Goal: Information Seeking & Learning: Learn about a topic

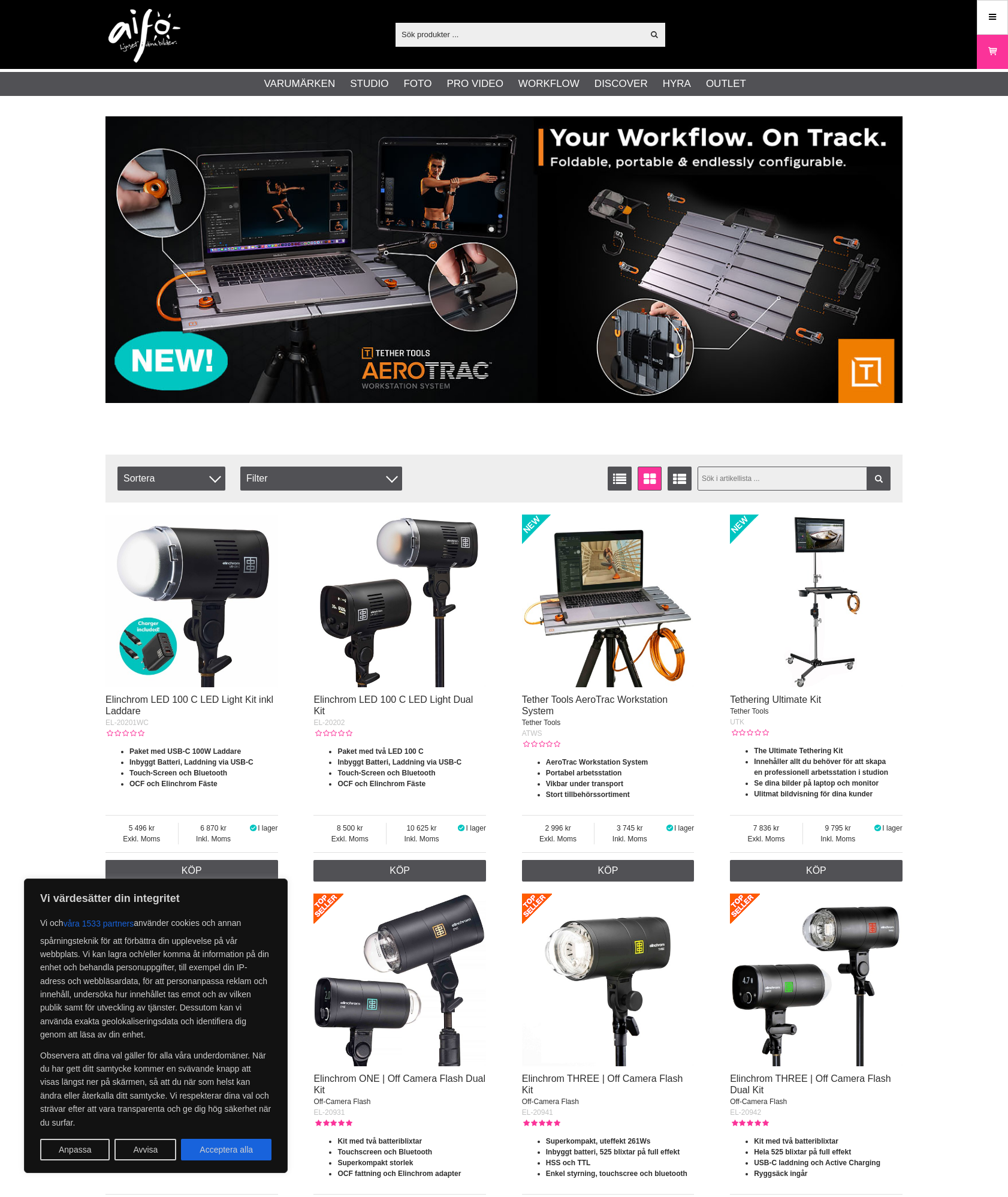
click at [743, 483] on input "text" at bounding box center [795, 478] width 194 height 24
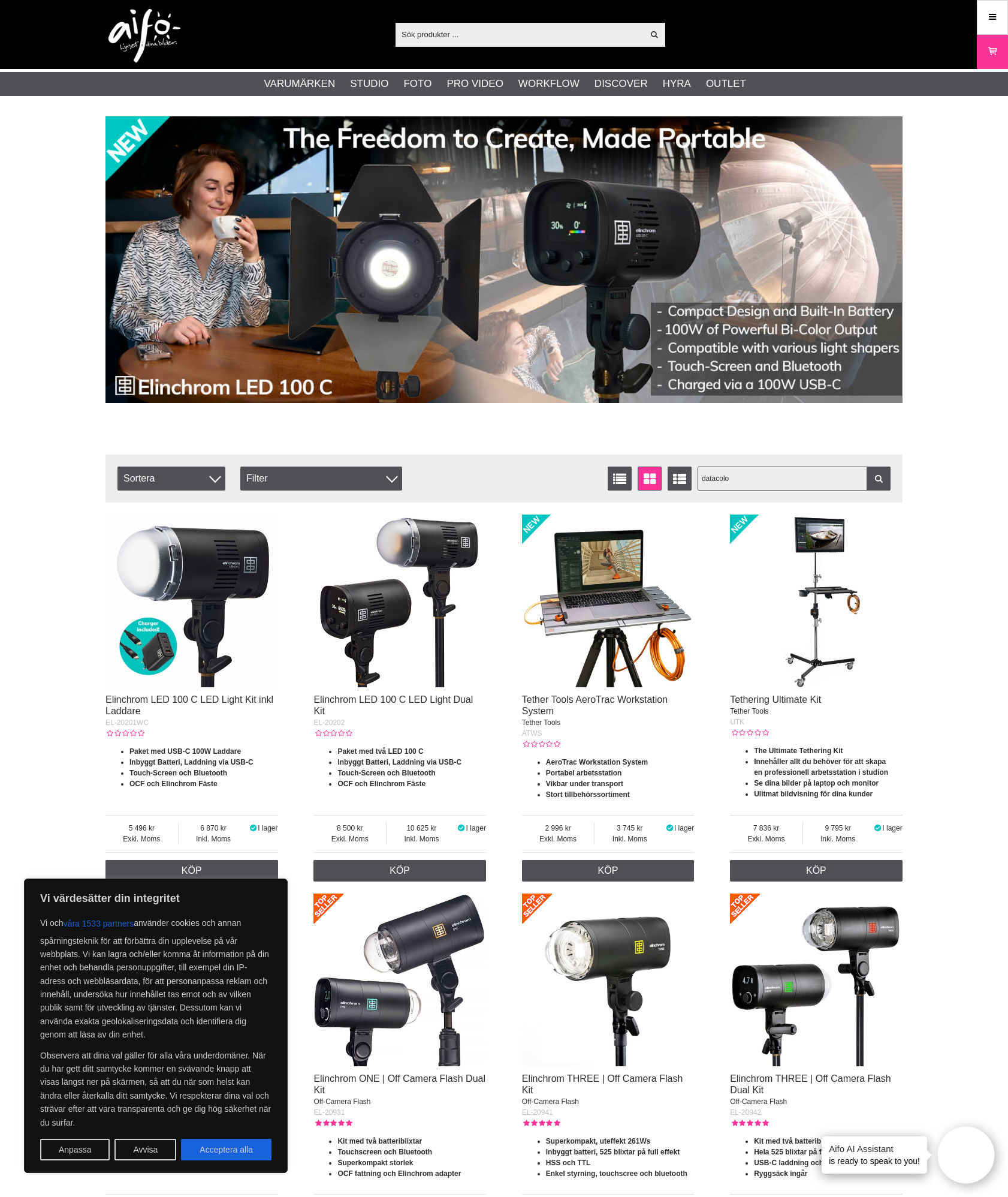
type input "datacolor"
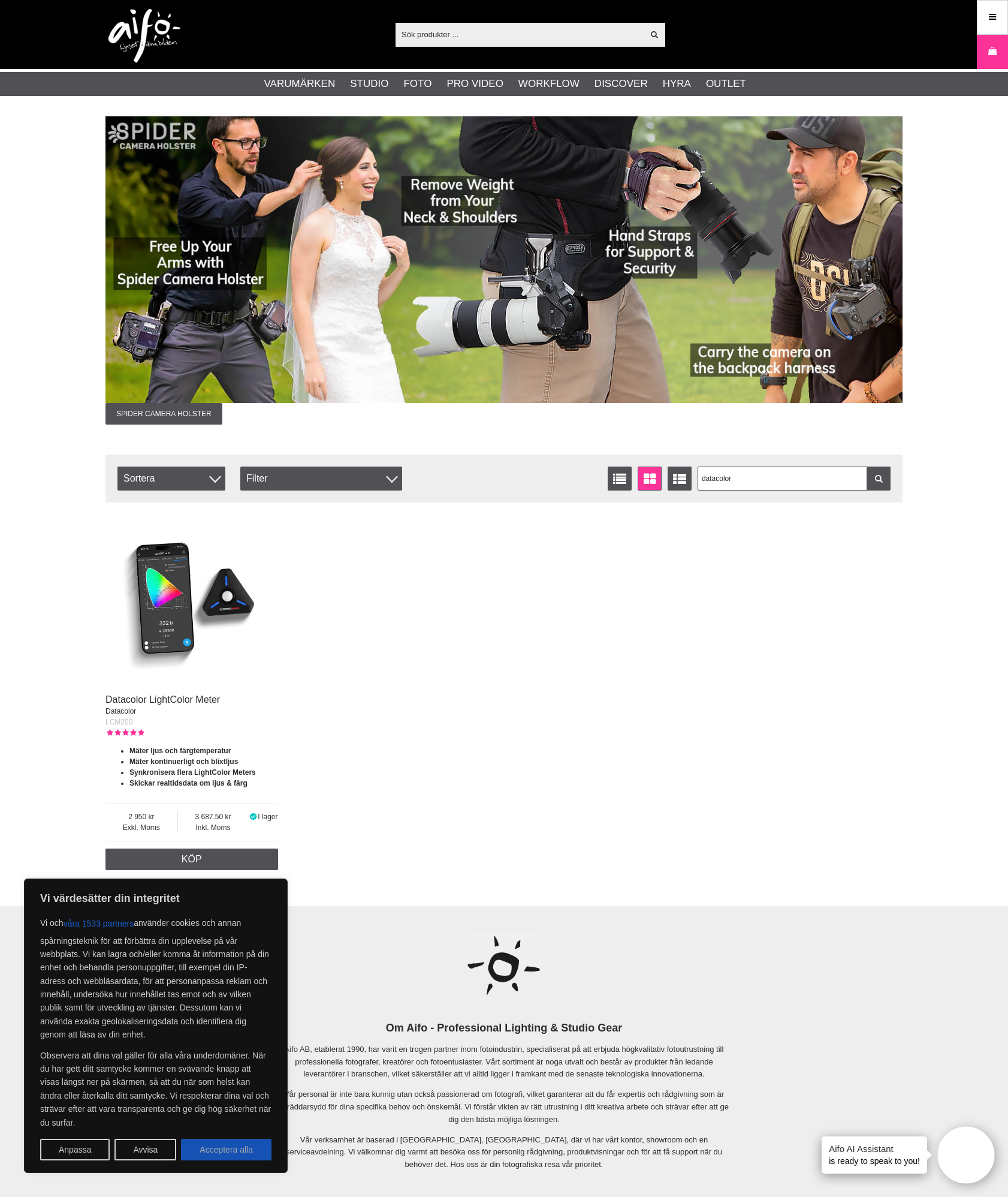
click at [232, 1157] on button "Acceptera alla" at bounding box center [227, 1149] width 90 height 21
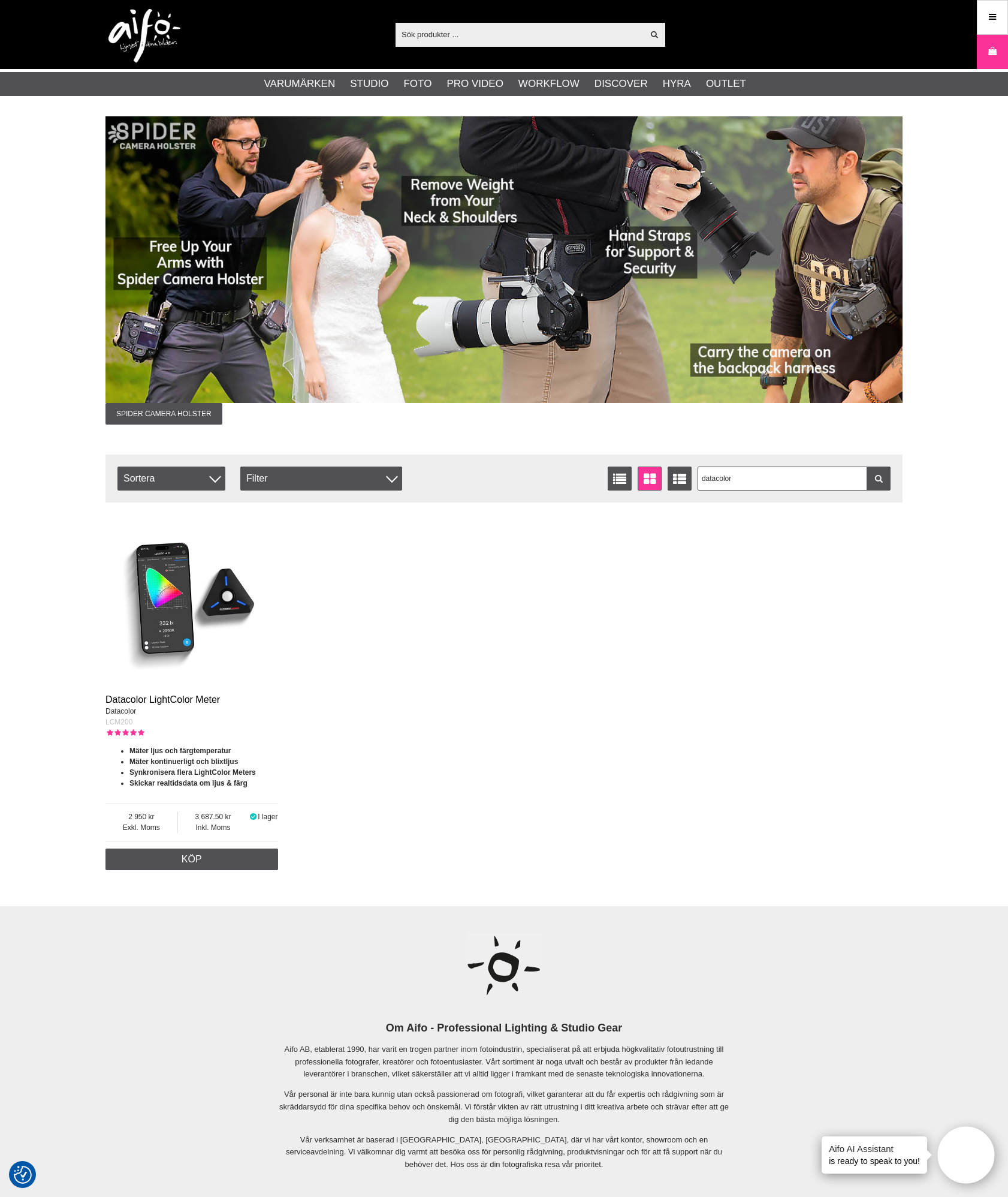
click at [171, 699] on link "Datacolor LightColor Meter" at bounding box center [162, 699] width 114 height 11
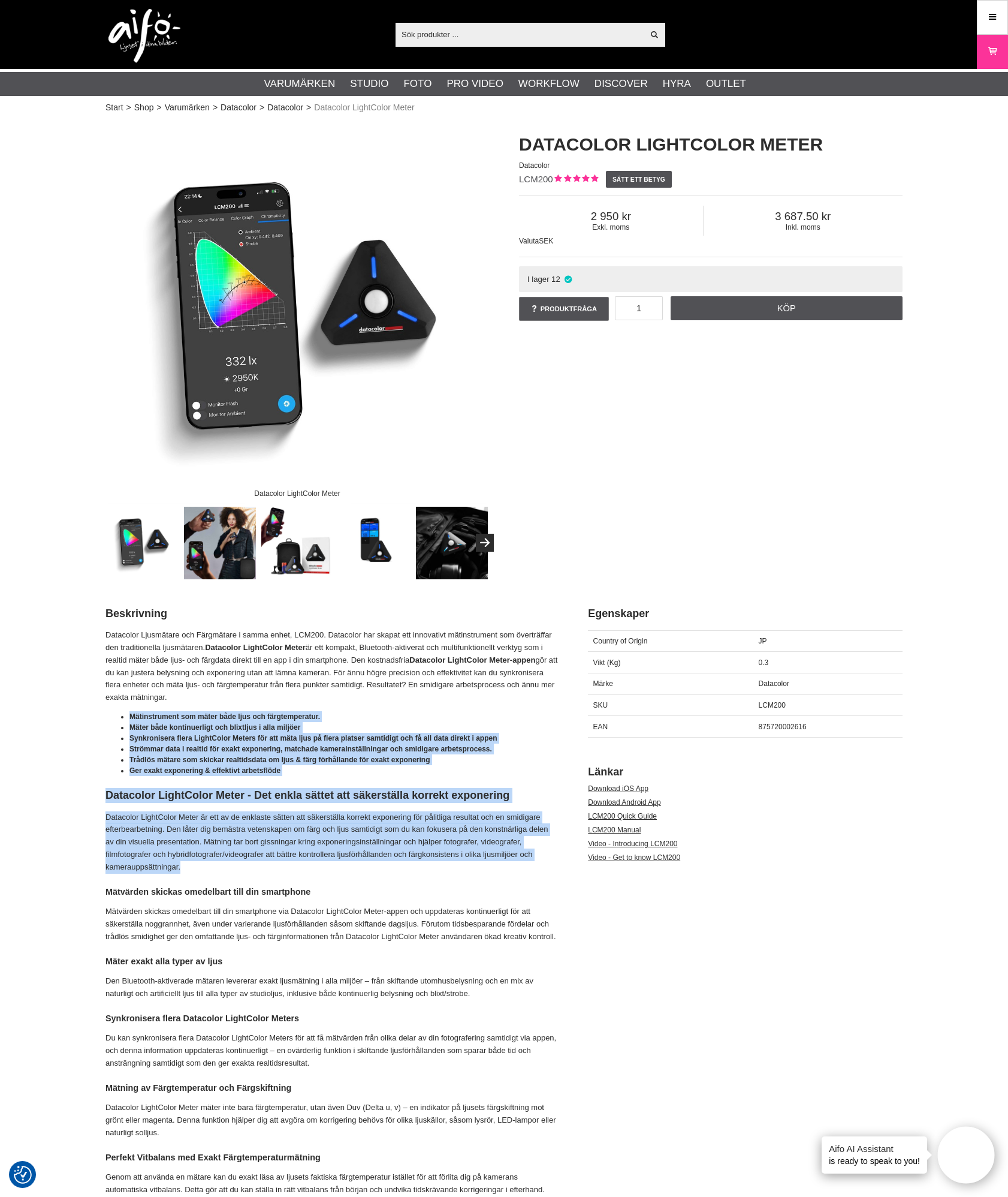
drag, startPoint x: 129, startPoint y: 714, endPoint x: 340, endPoint y: 869, distance: 261.8
click at [555, 721] on li "Mätinstrument som mäter både ljus och färgtemperatur." at bounding box center [343, 716] width 428 height 11
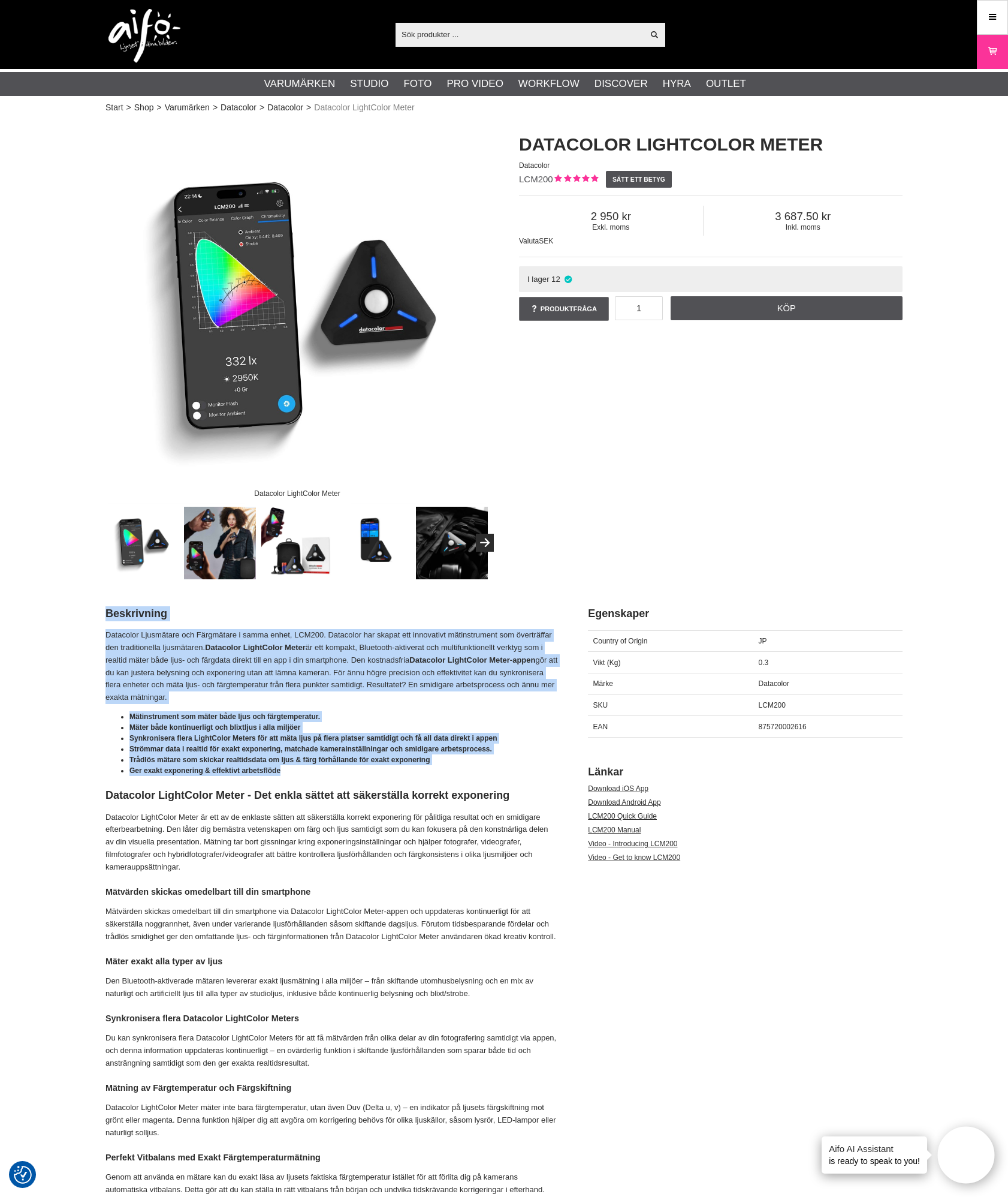
drag, startPoint x: 105, startPoint y: 635, endPoint x: 352, endPoint y: 773, distance: 282.9
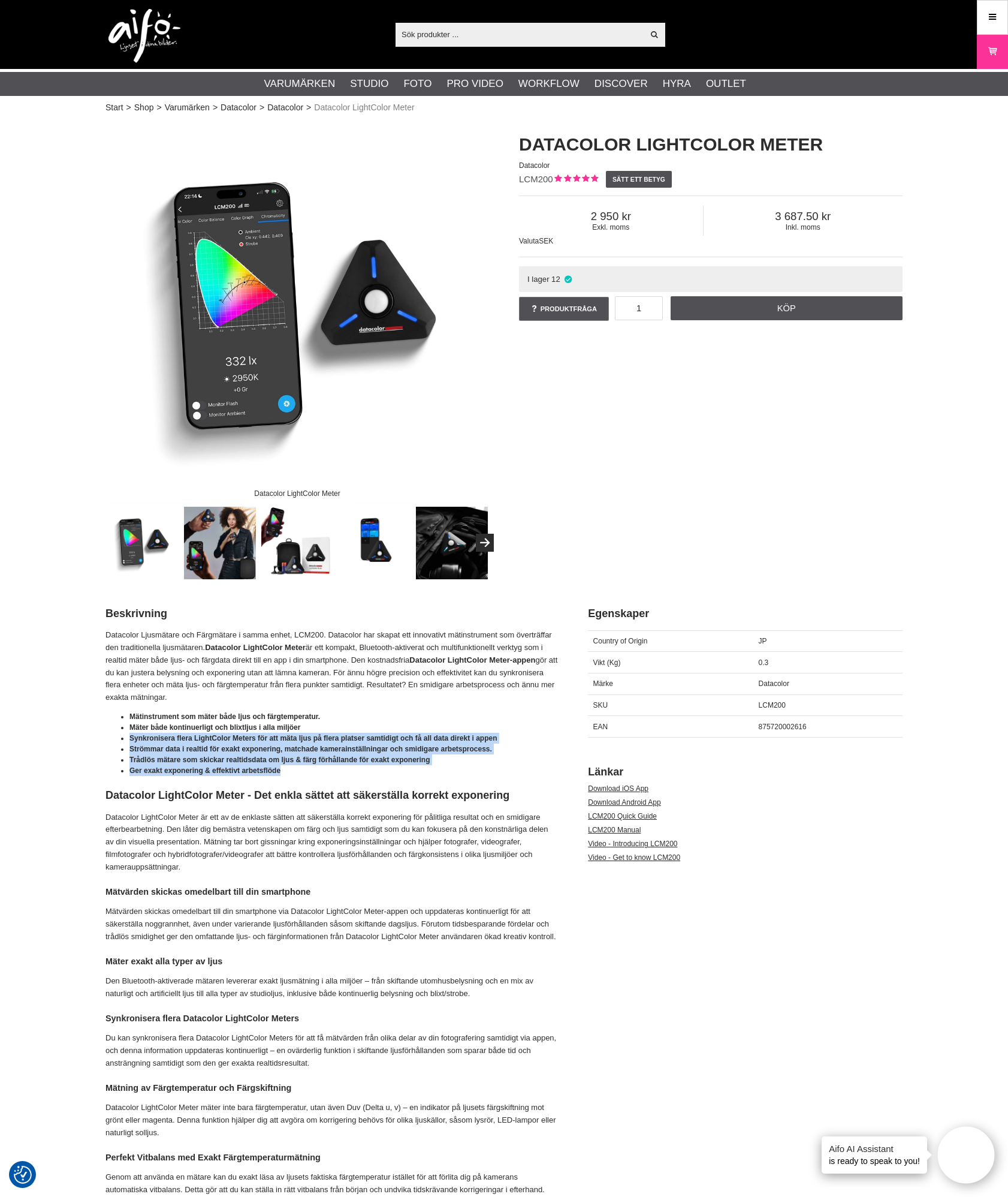
drag, startPoint x: 130, startPoint y: 736, endPoint x: 382, endPoint y: 776, distance: 255.2
click at [382, 776] on ul "Mätinstrument som mäter både ljus och färgtemperatur. Mäter både kontinuerligt …" at bounding box center [331, 743] width 452 height 65
click at [522, 747] on li "Strömmar data i realtid för exakt exponering, matchade kamerainställningar och …" at bounding box center [343, 749] width 428 height 11
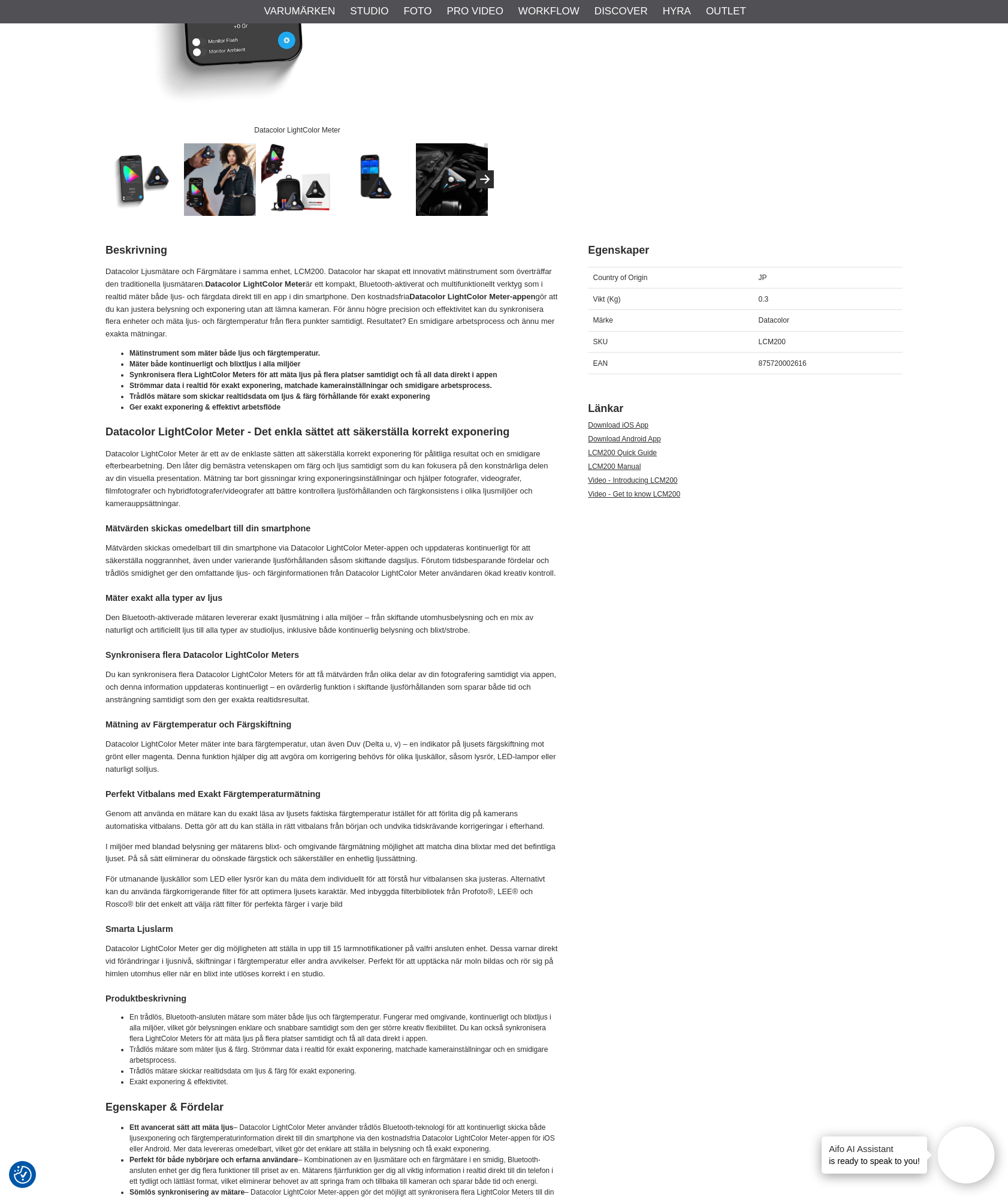
scroll to position [180, 0]
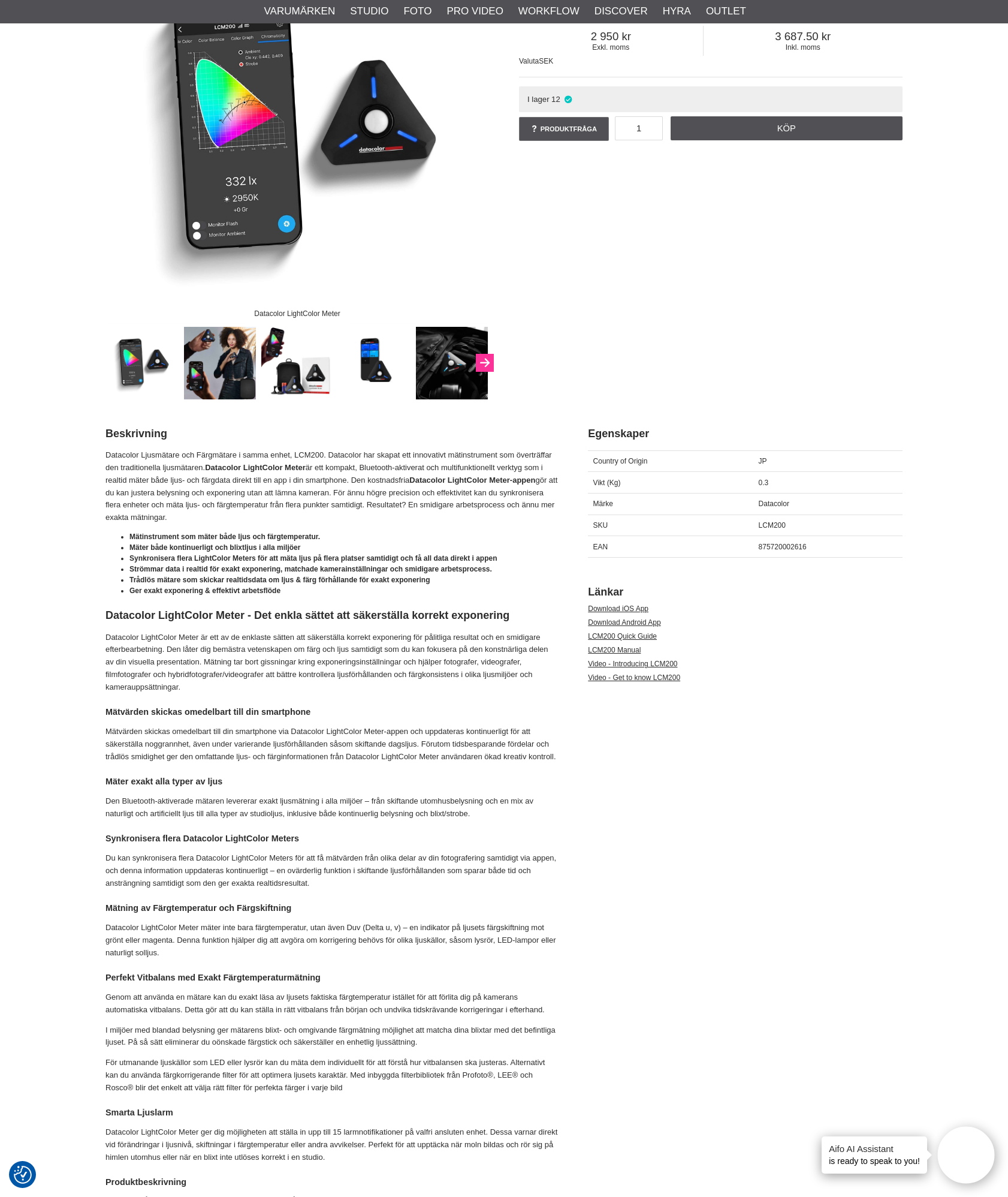
click at [489, 367] on button "Next" at bounding box center [485, 363] width 18 height 18
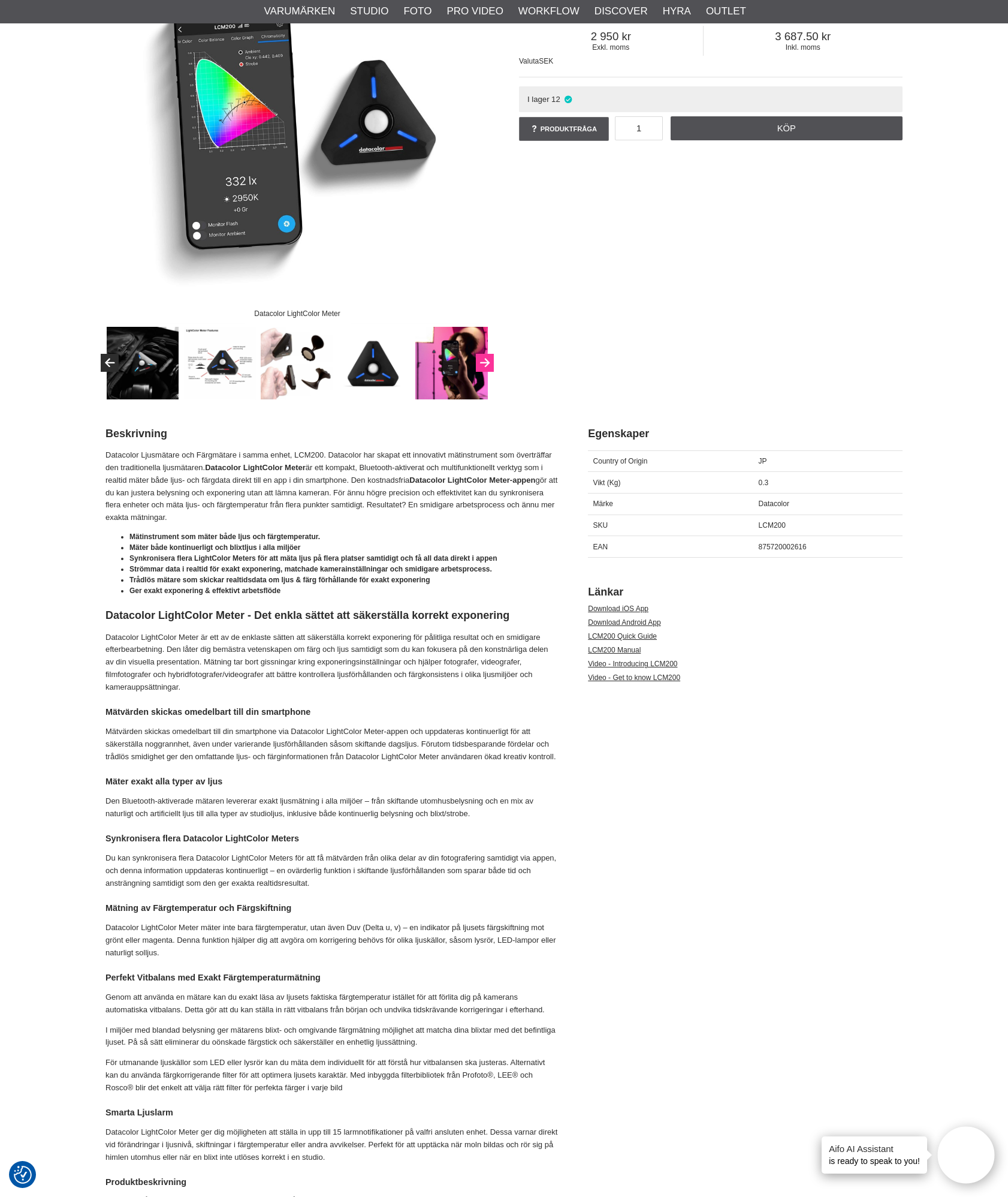
click at [489, 367] on icon "Next" at bounding box center [485, 363] width 14 height 11
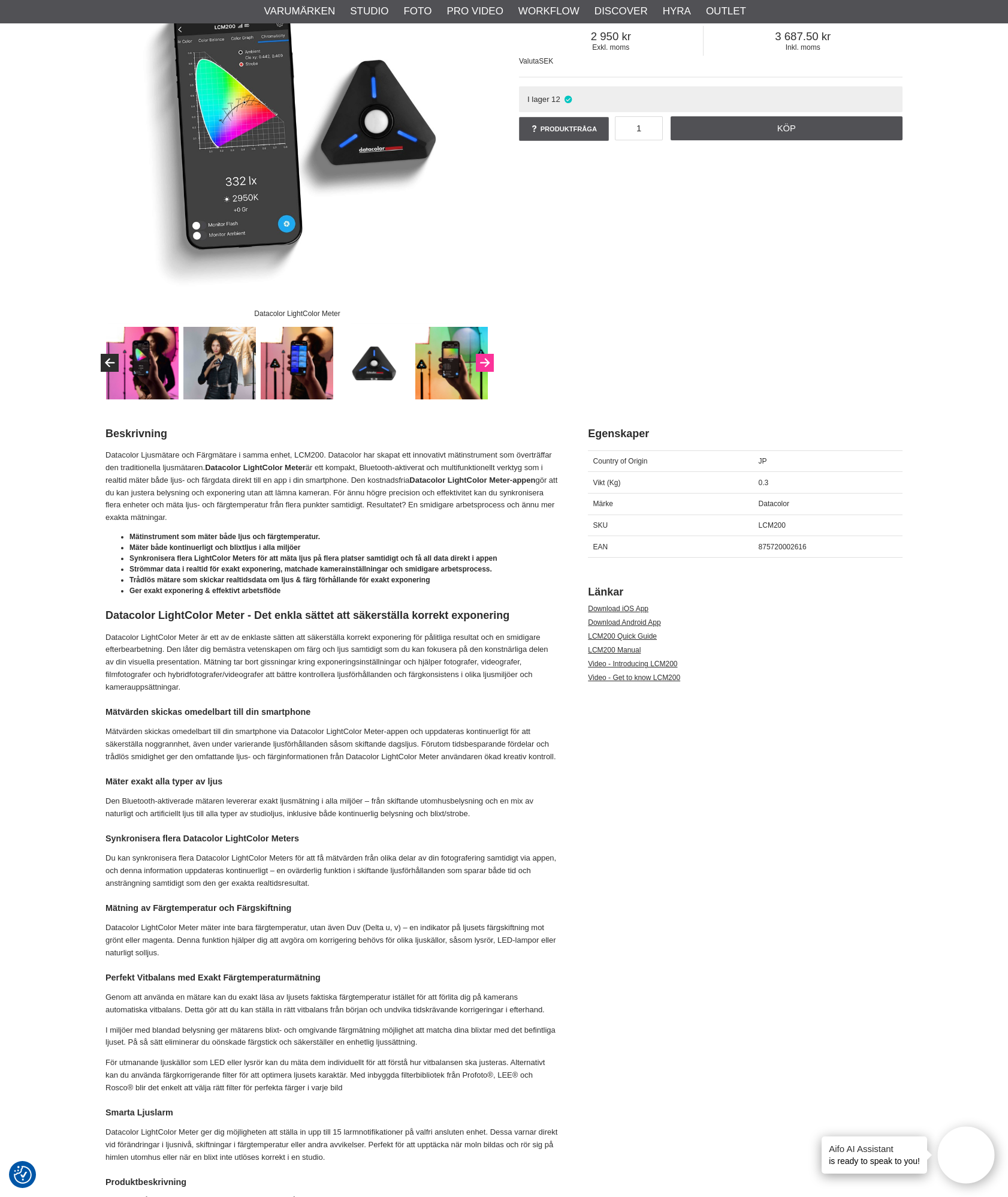
click at [489, 367] on icon "Next" at bounding box center [485, 363] width 14 height 11
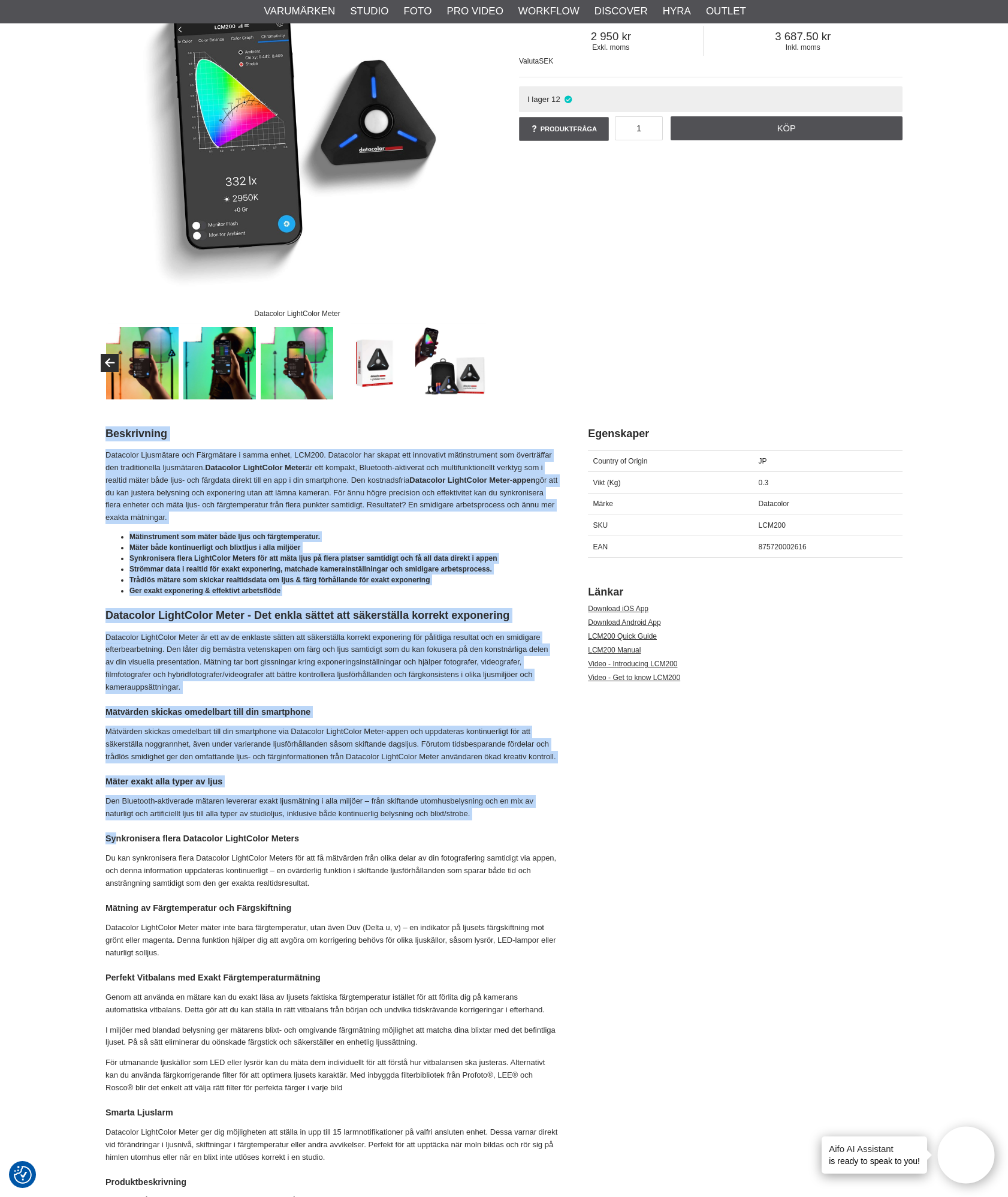
drag, startPoint x: 104, startPoint y: 798, endPoint x: 117, endPoint y: 823, distance: 28.2
click at [403, 817] on p "Den Bluetooth-aktiverade mätaren levererar exakt ljusmätning i alla miljöer – f…" at bounding box center [331, 807] width 452 height 25
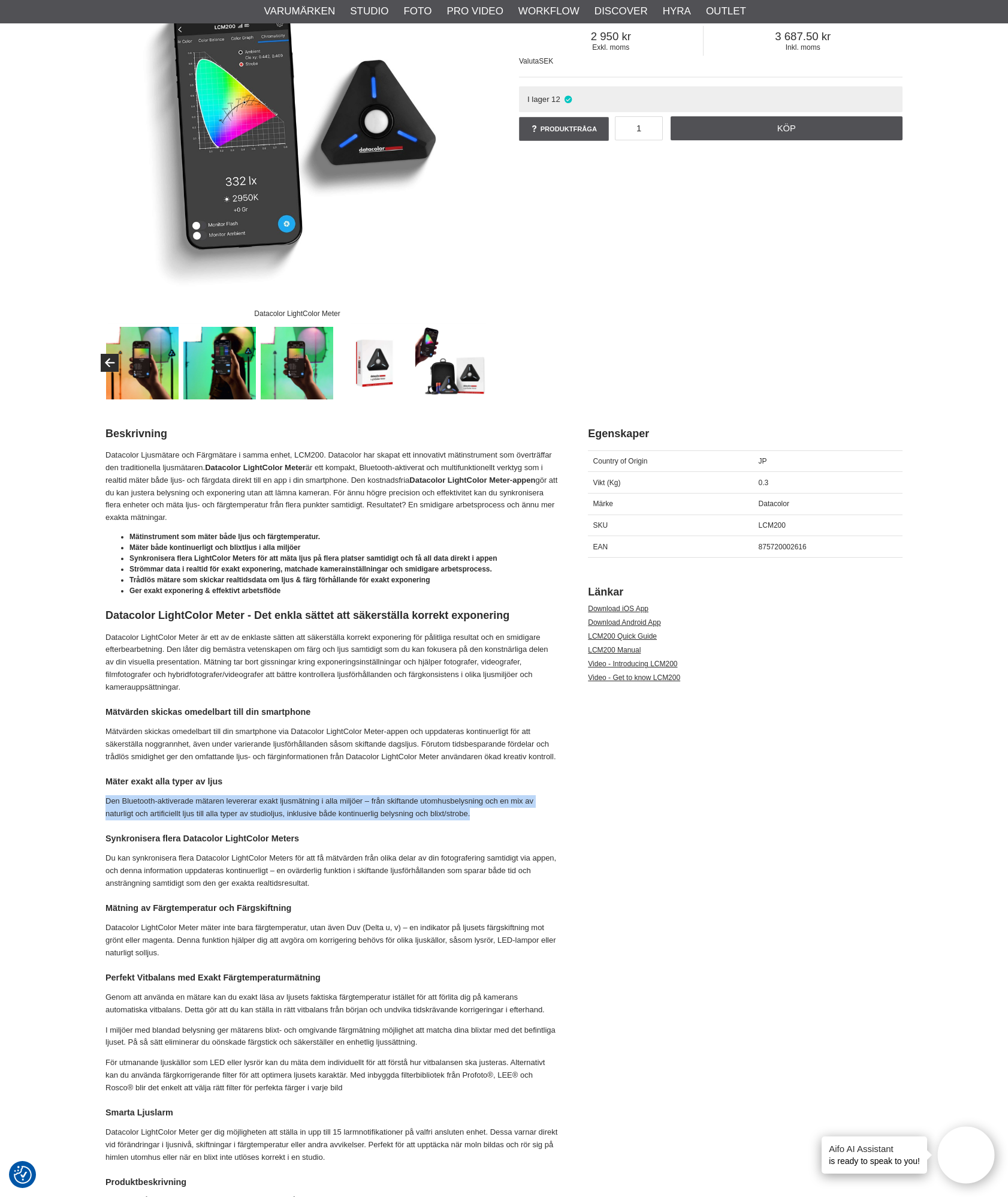
drag, startPoint x: 108, startPoint y: 799, endPoint x: 480, endPoint y: 815, distance: 372.3
click at [480, 815] on p "Den Bluetooth-aktiverade mätaren levererar exakt ljusmätning i alla miljöer – f…" at bounding box center [331, 807] width 452 height 25
drag, startPoint x: 480, startPoint y: 815, endPoint x: 420, endPoint y: 835, distance: 63.2
click at [420, 835] on h4 "Synkronisera flera Datacolor LightColor Meters" at bounding box center [331, 838] width 452 height 12
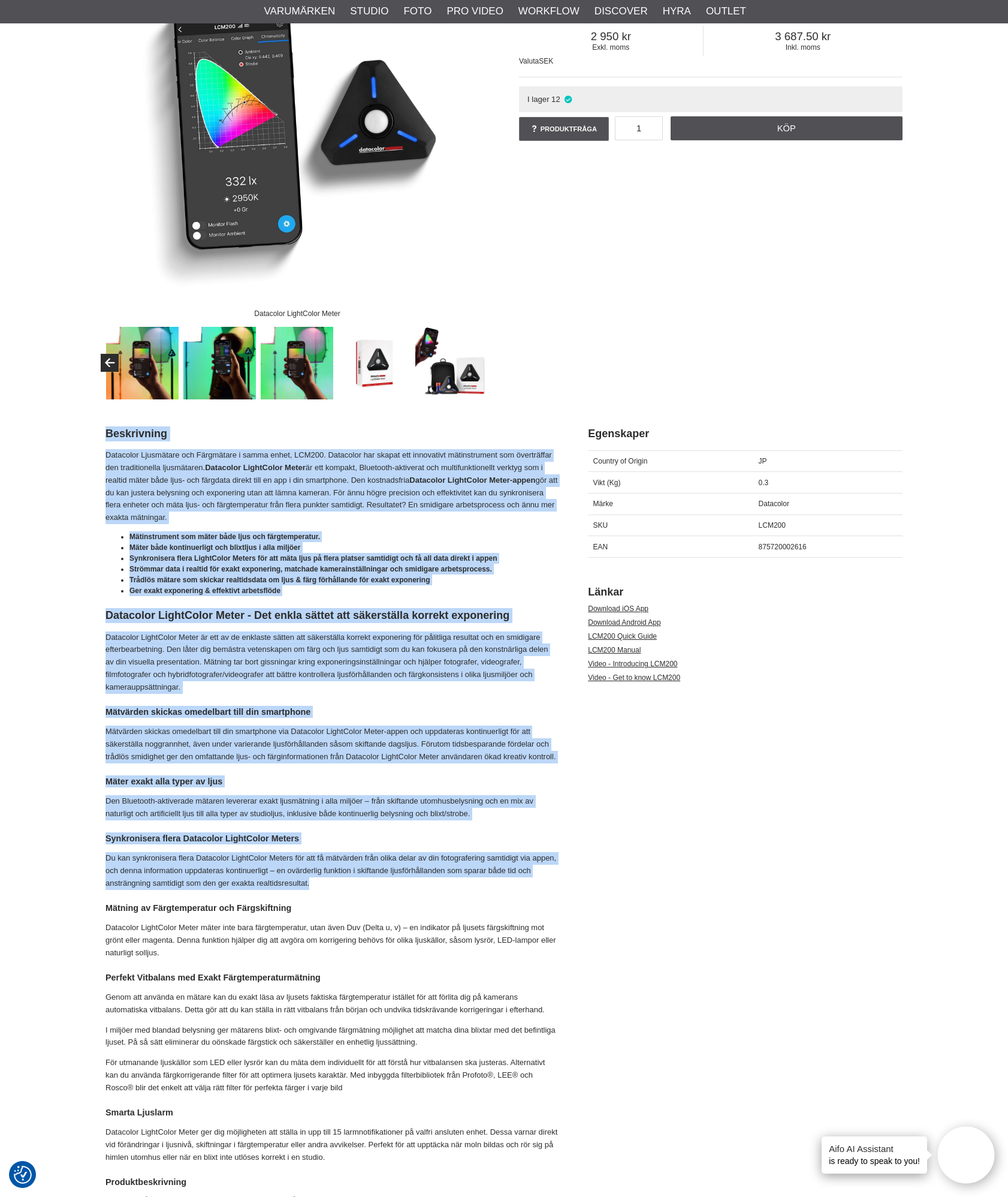
drag, startPoint x: 103, startPoint y: 856, endPoint x: 328, endPoint y: 884, distance: 226.7
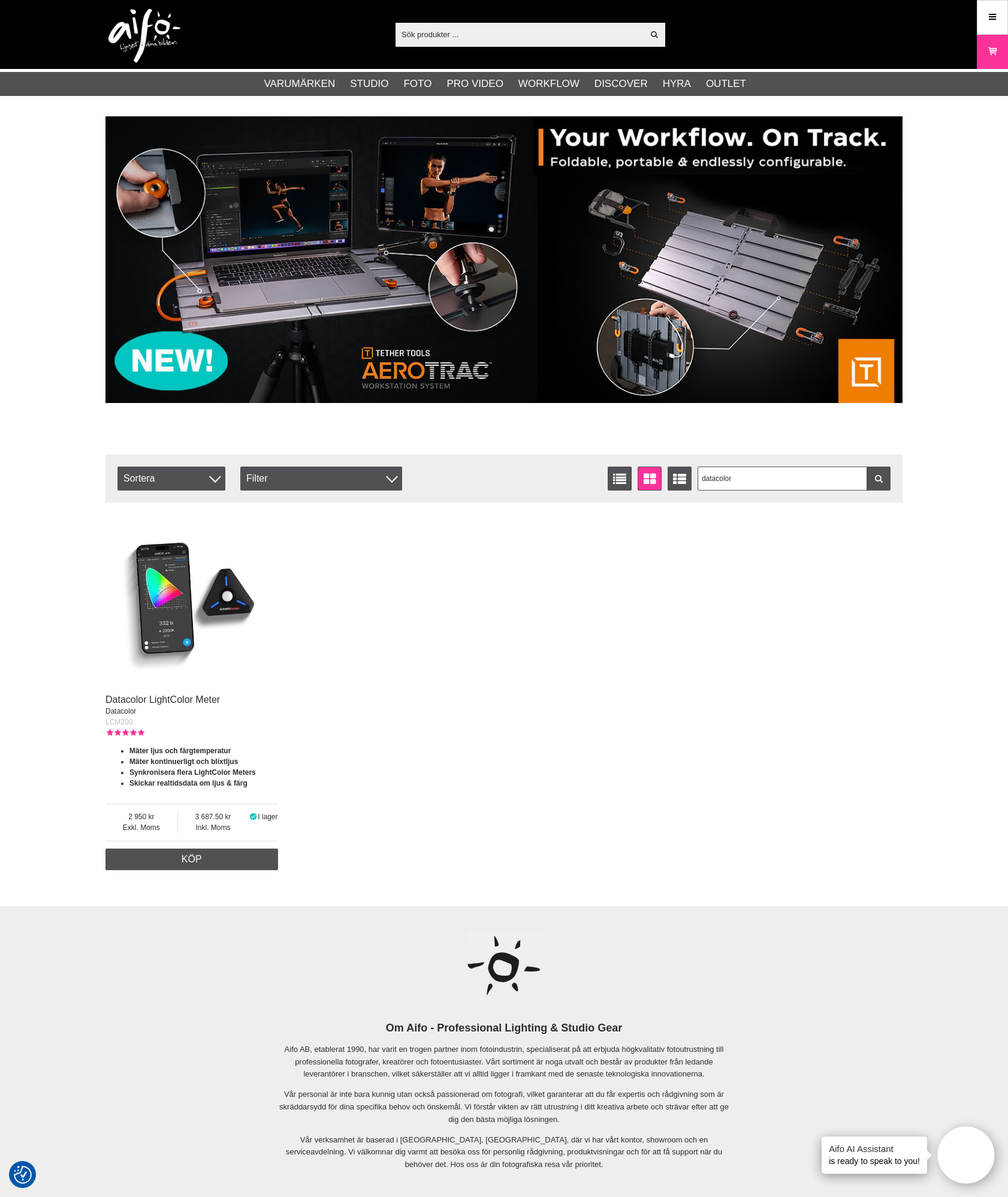
click at [507, 42] on input "text" at bounding box center [519, 34] width 248 height 18
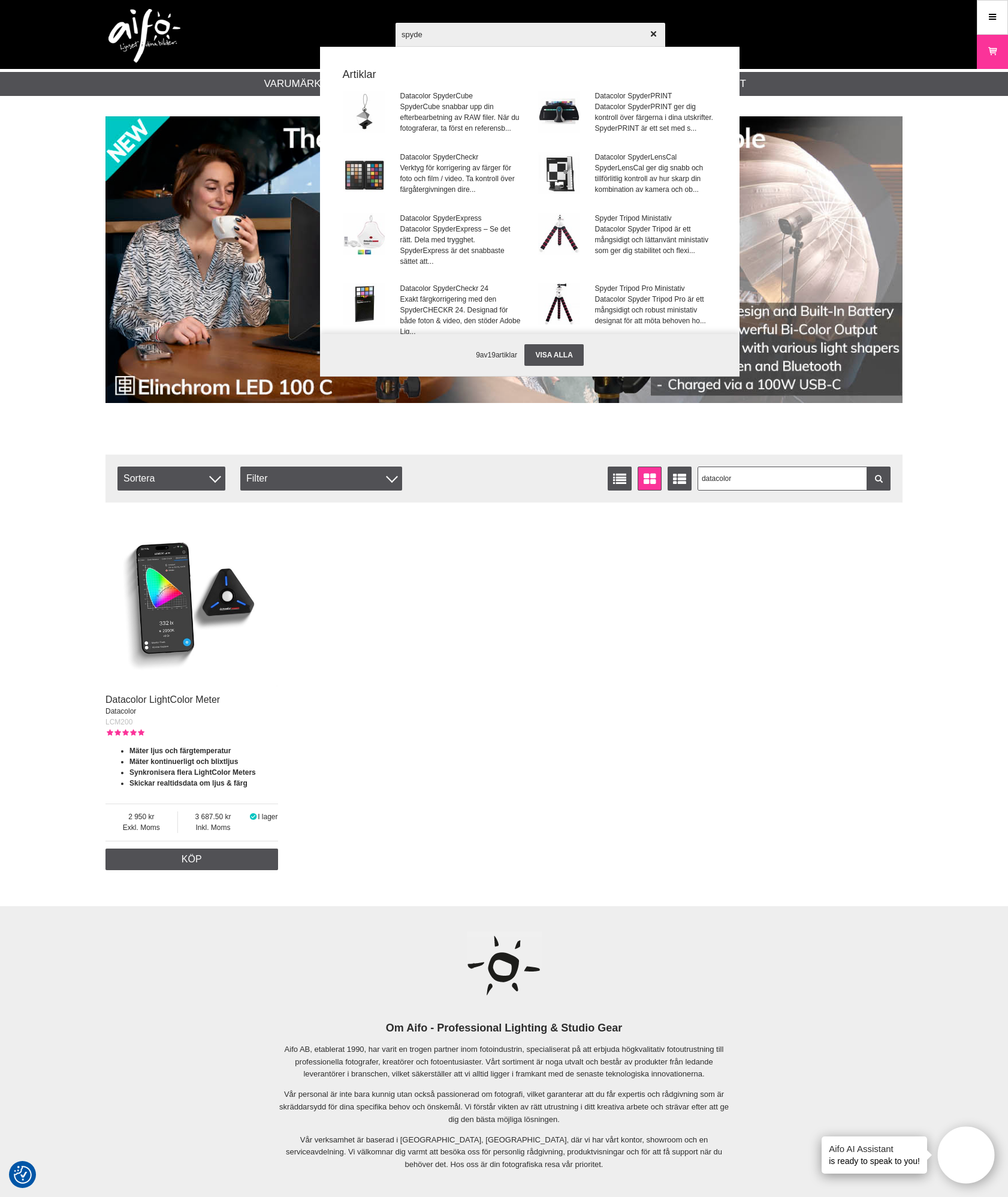
type input "spyder"
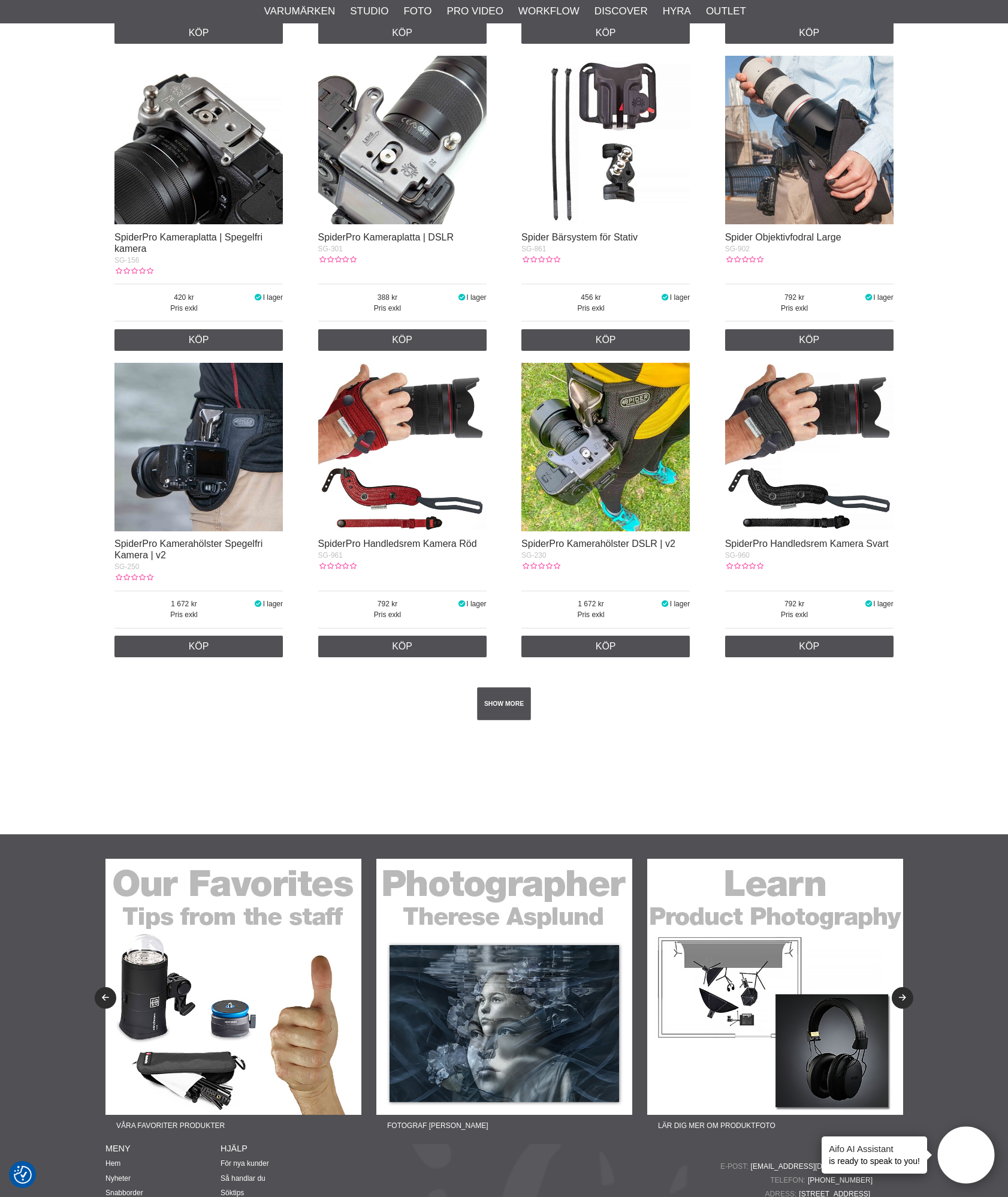
scroll to position [1740, 0]
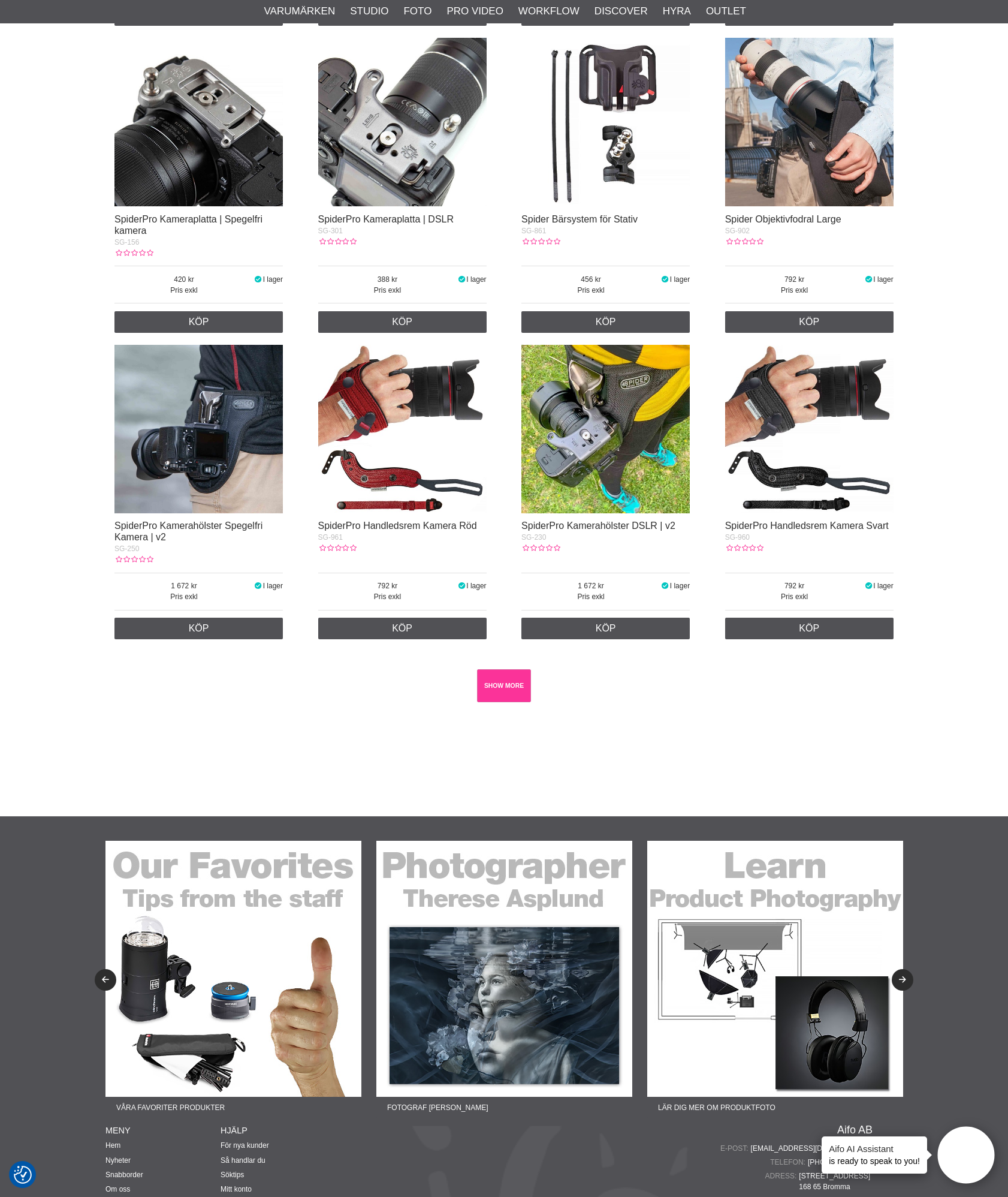
click at [503, 680] on link "SHOW MORE" at bounding box center [504, 685] width 55 height 33
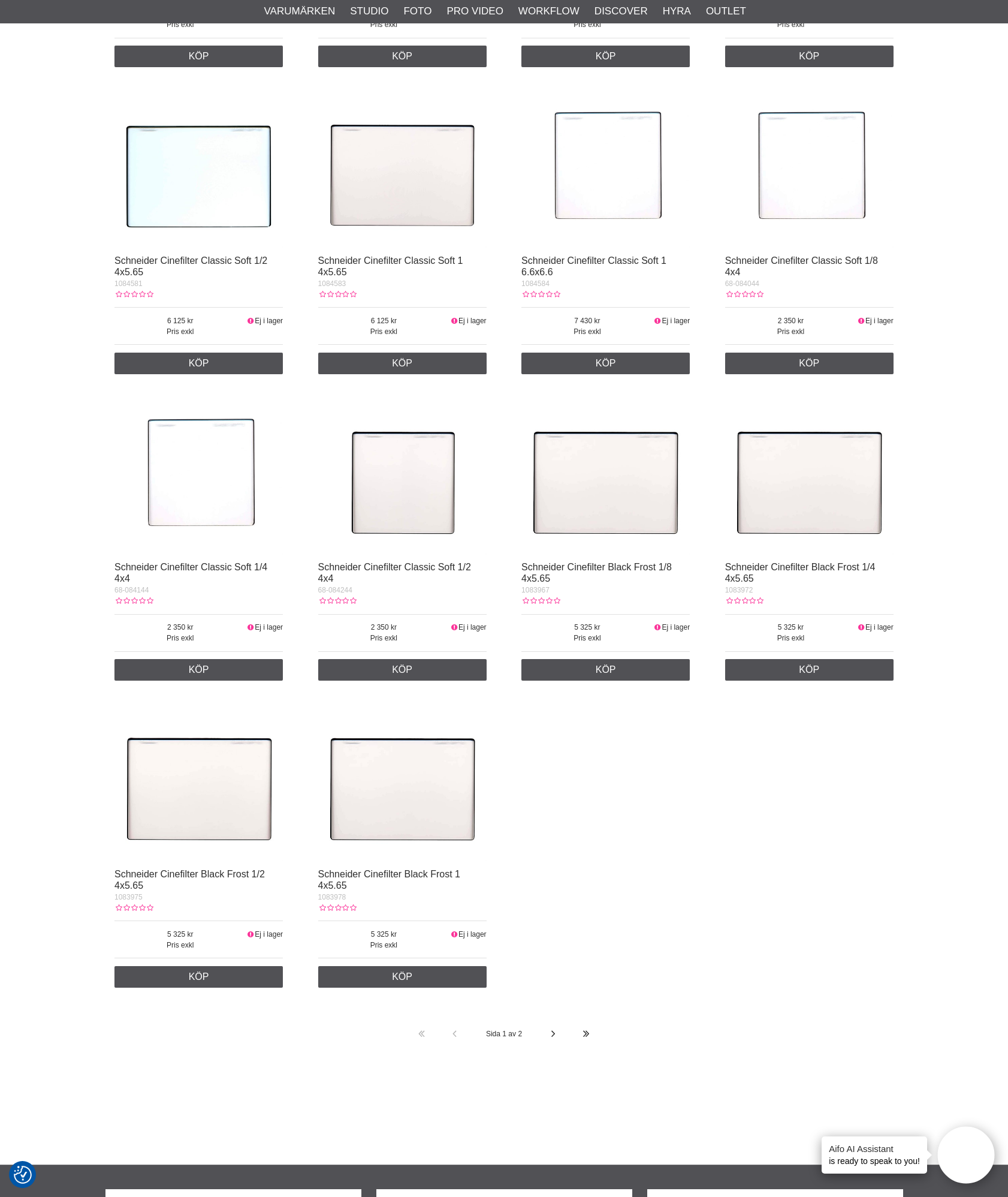
scroll to position [18713, 0]
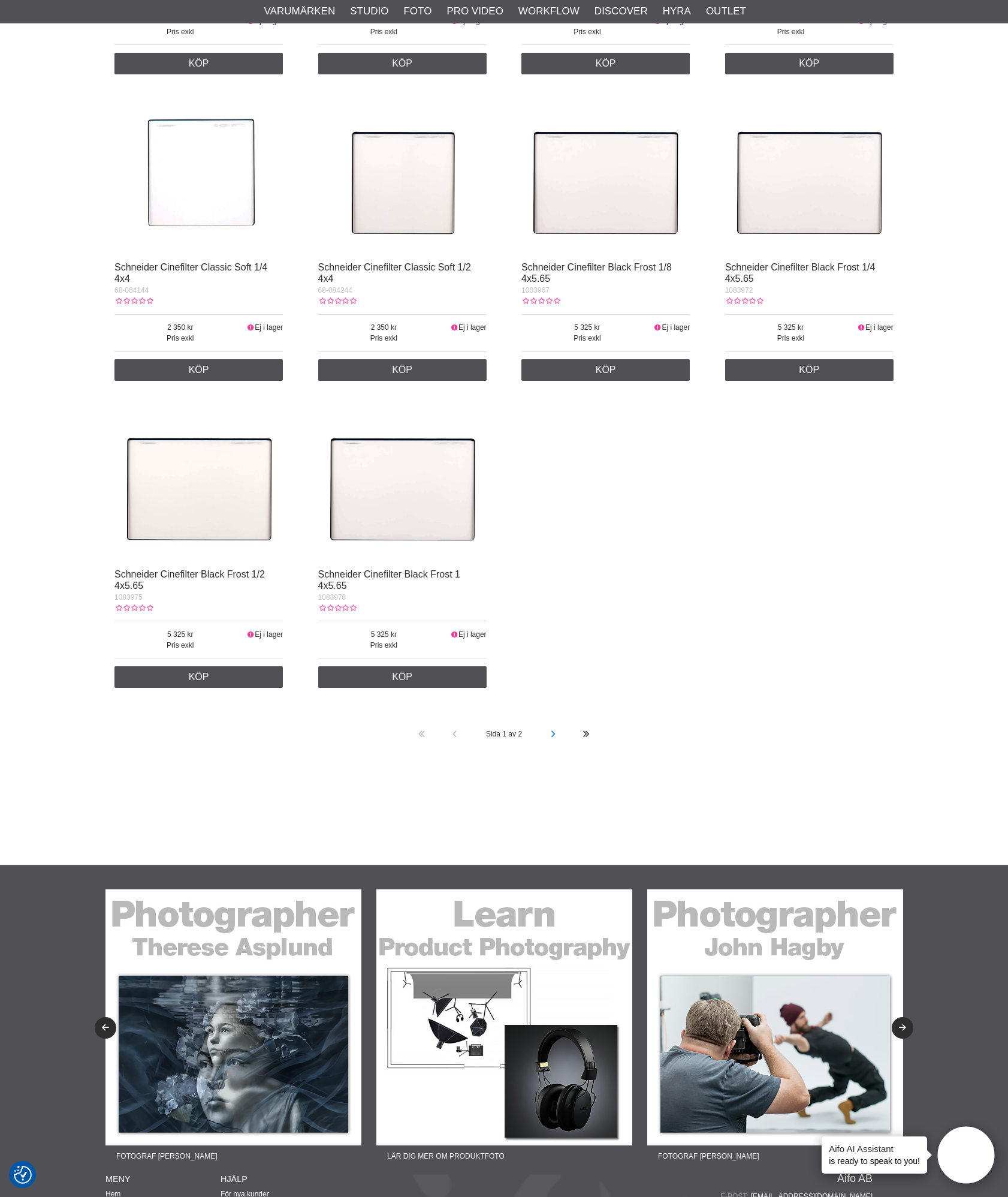
click at [558, 729] on link at bounding box center [553, 734] width 33 height 33
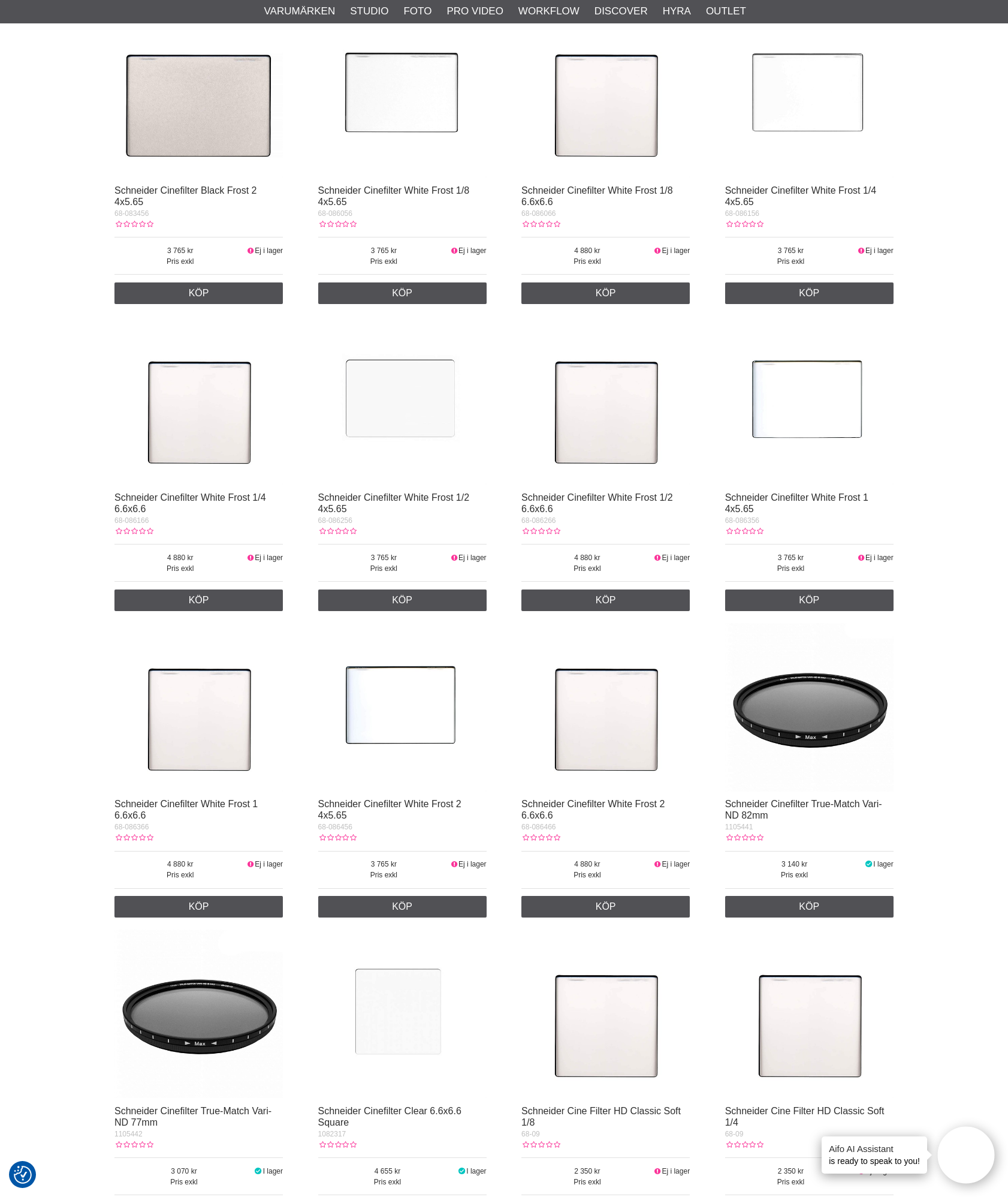
scroll to position [0, 0]
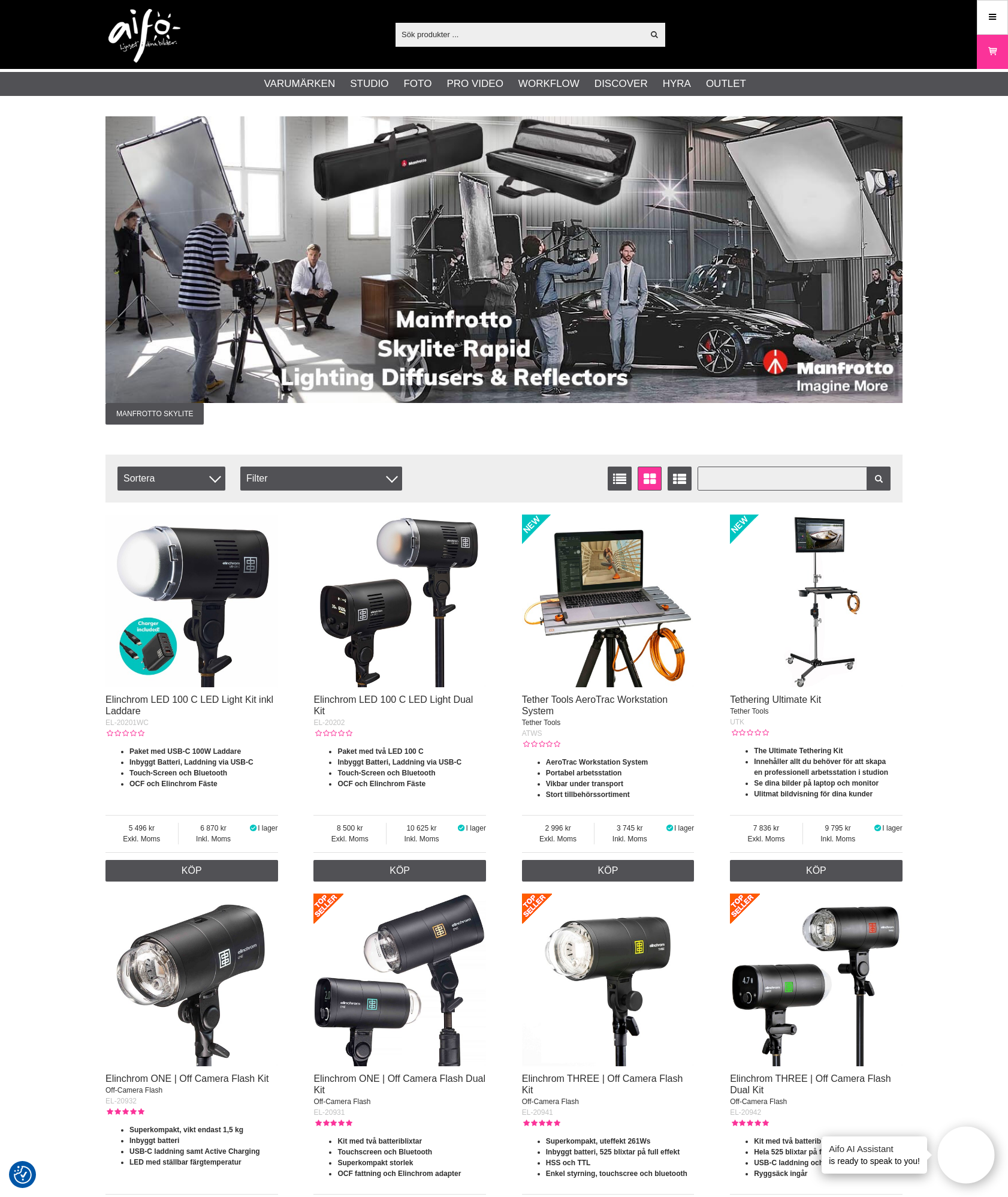
click at [776, 467] on input "text" at bounding box center [795, 478] width 194 height 24
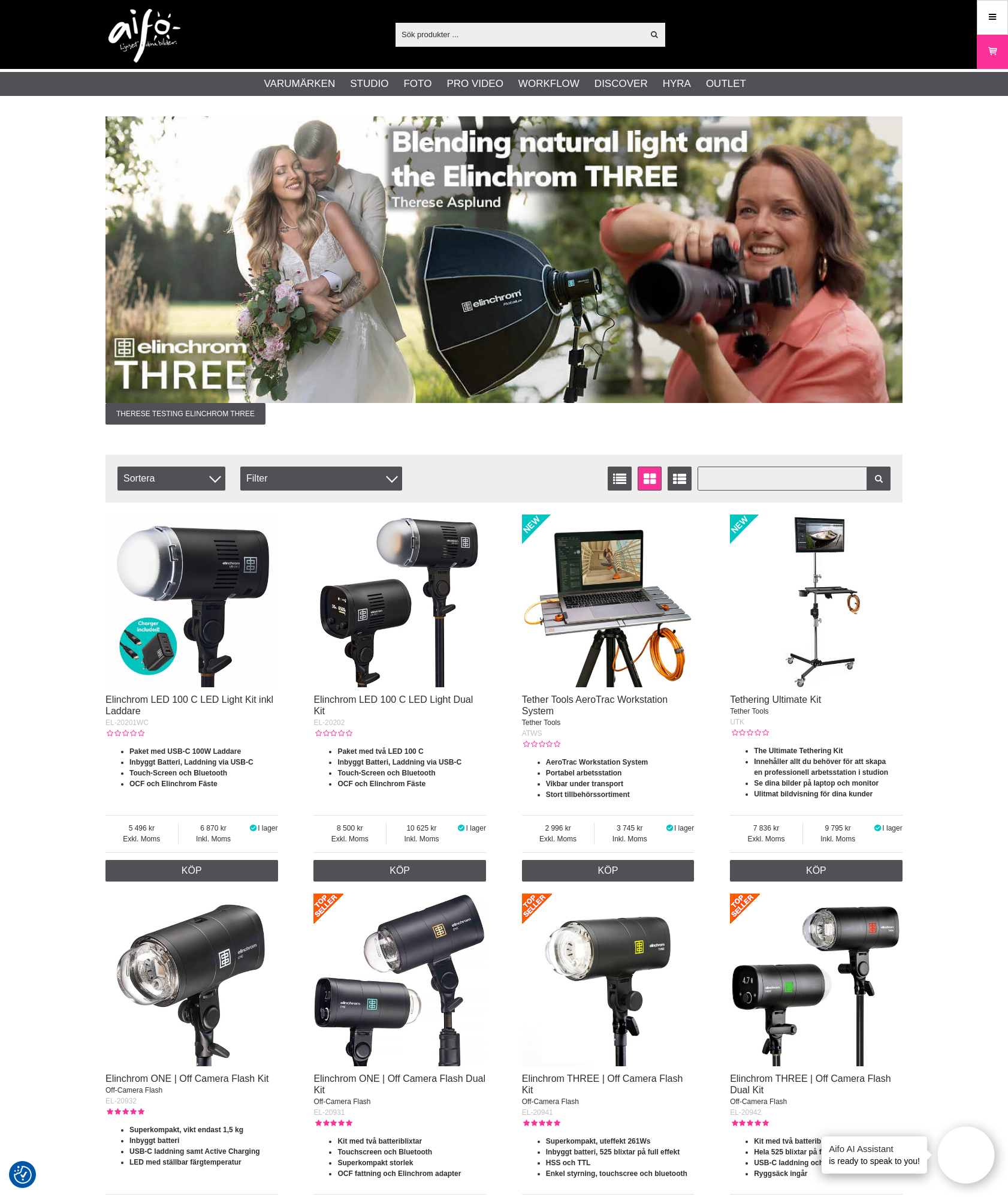
paste input "kalibrering"
type input "kalibrering"
click at [874, 477] on icon at bounding box center [879, 479] width 11 height 8
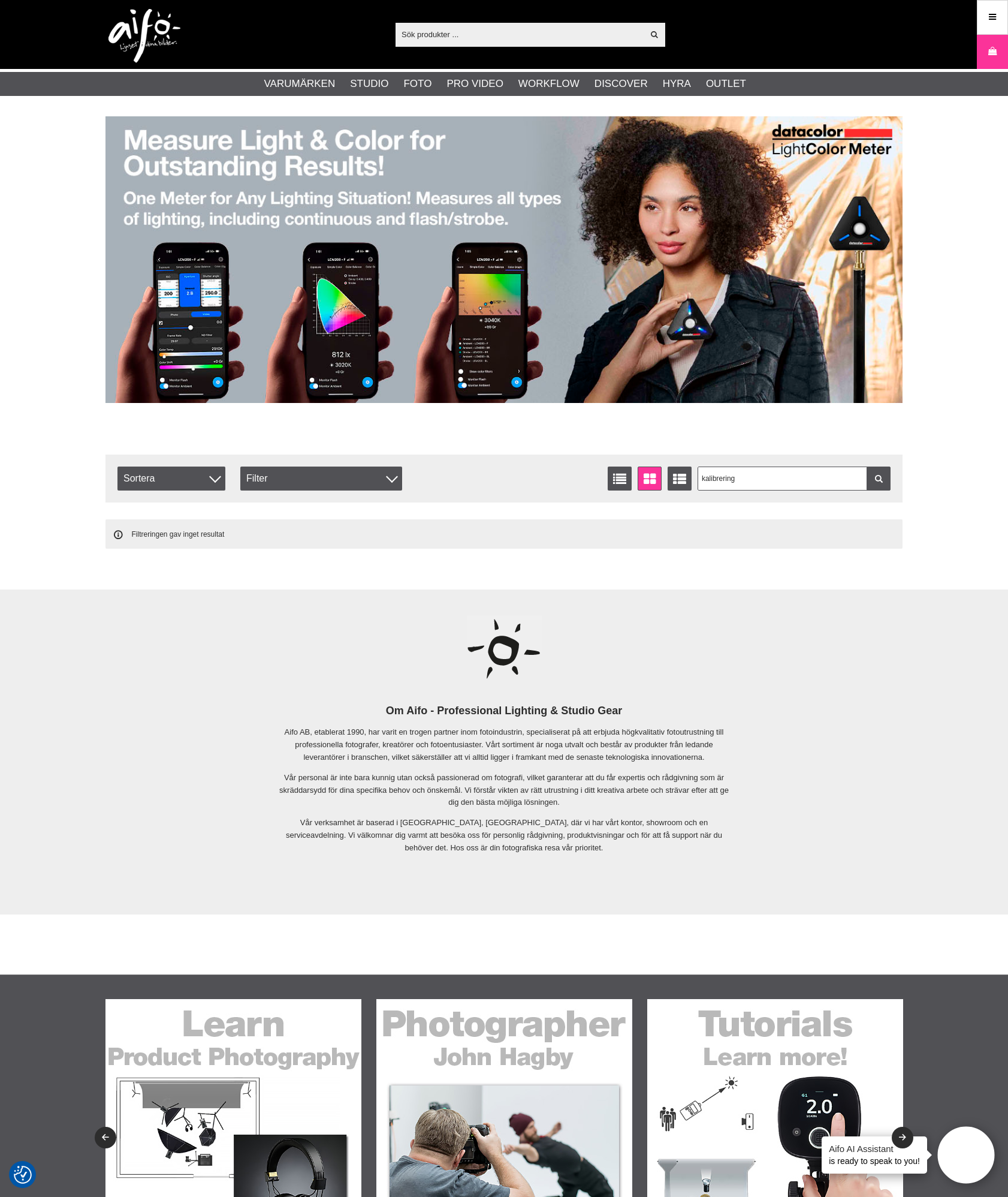
drag, startPoint x: 177, startPoint y: 215, endPoint x: 1043, endPoint y: 275, distance: 868.1
click at [1008, 275] on html "Vi värdesätter din integritet Vi och våra 1533 partners använder cookies och an…" at bounding box center [504, 598] width 1008 height 1197
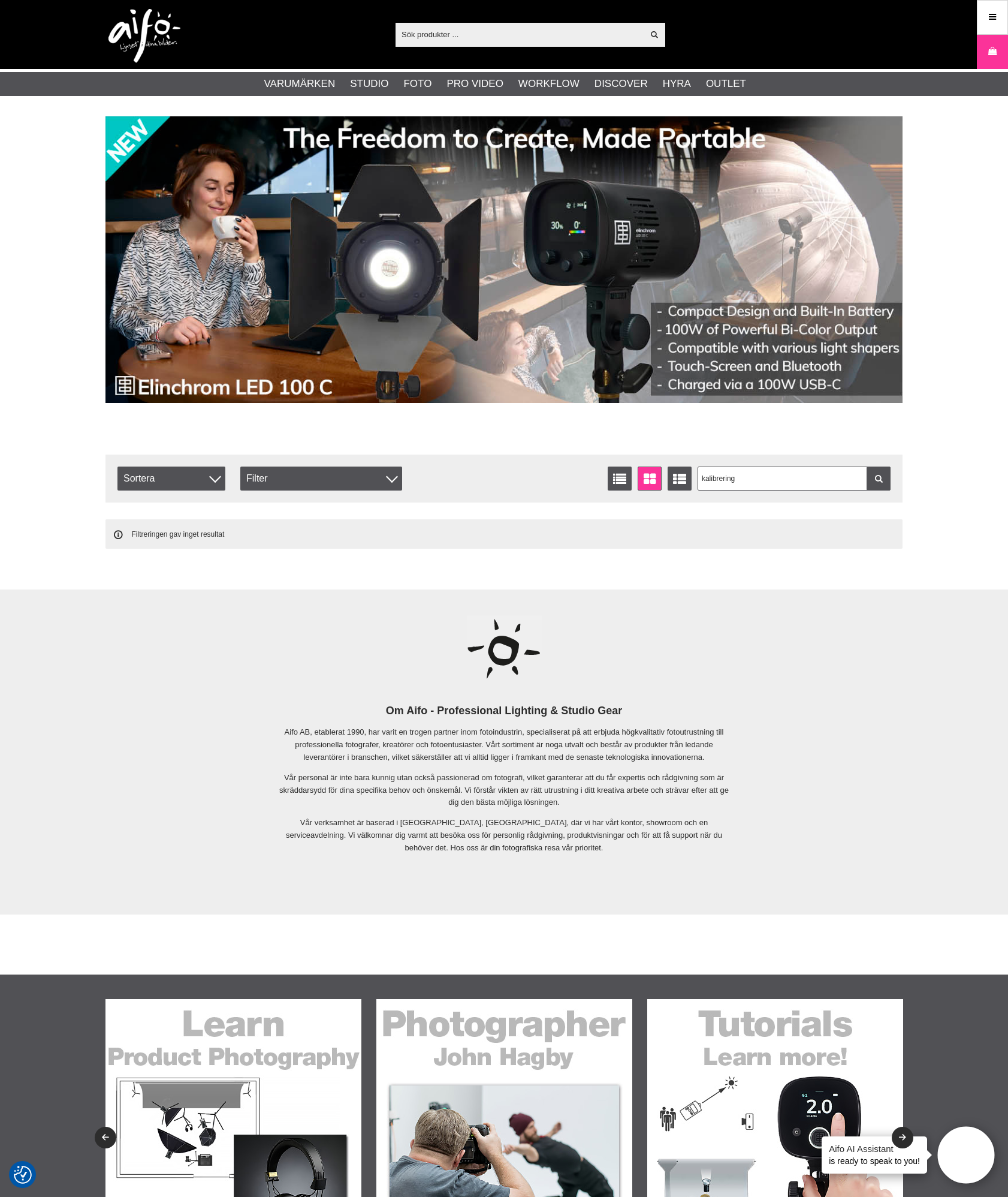
drag, startPoint x: 546, startPoint y: 259, endPoint x: 1079, endPoint y: 260, distance: 533.0
click at [1008, 260] on html "Vi värdesätter din integritet Vi och våra 1533 partners använder cookies och an…" at bounding box center [504, 598] width 1008 height 1197
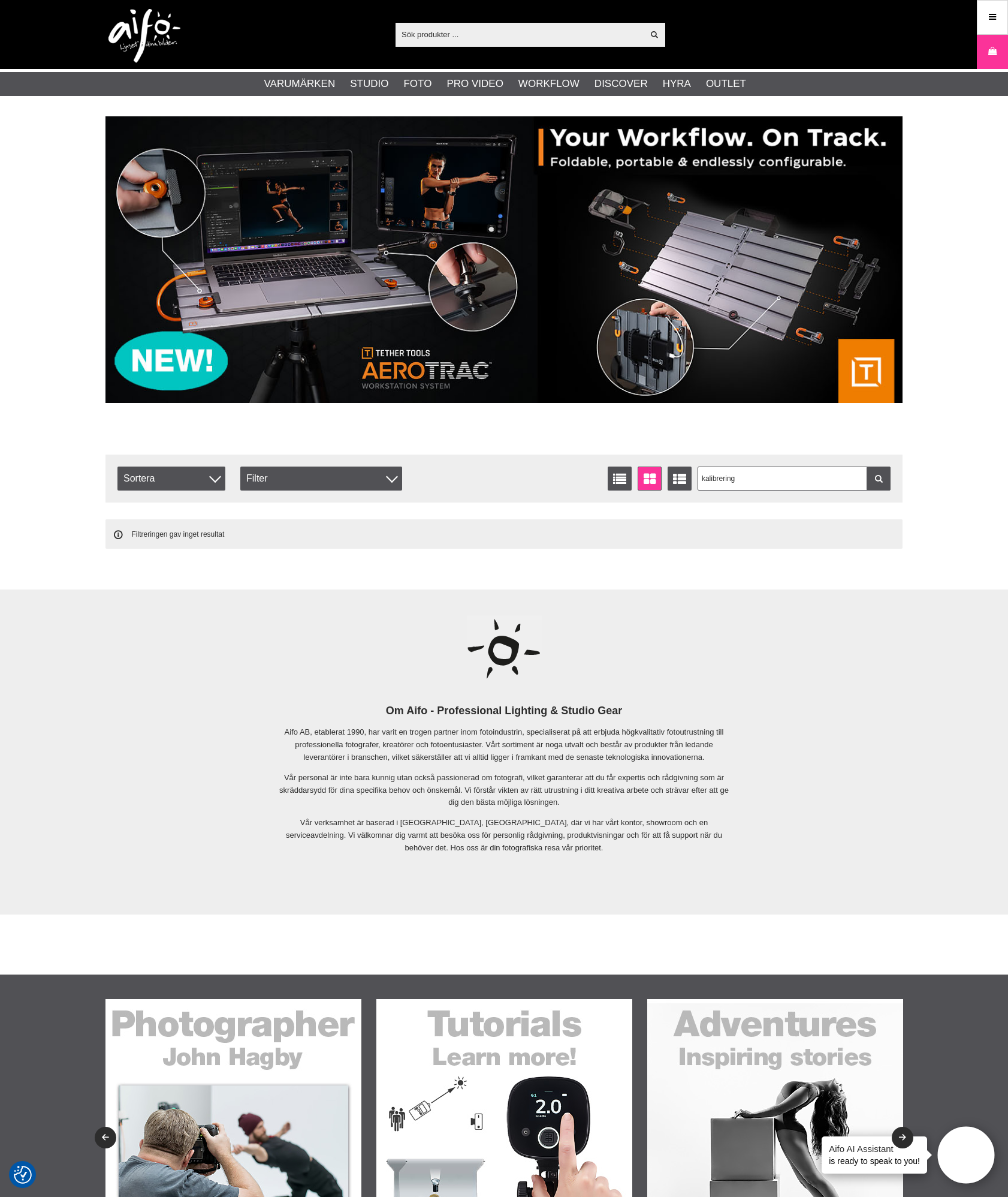
drag, startPoint x: 545, startPoint y: 271, endPoint x: 1262, endPoint y: 286, distance: 717.2
click at [1008, 286] on html "Vi värdesätter din integritet Vi och våra 1533 partners använder cookies och an…" at bounding box center [504, 598] width 1008 height 1197
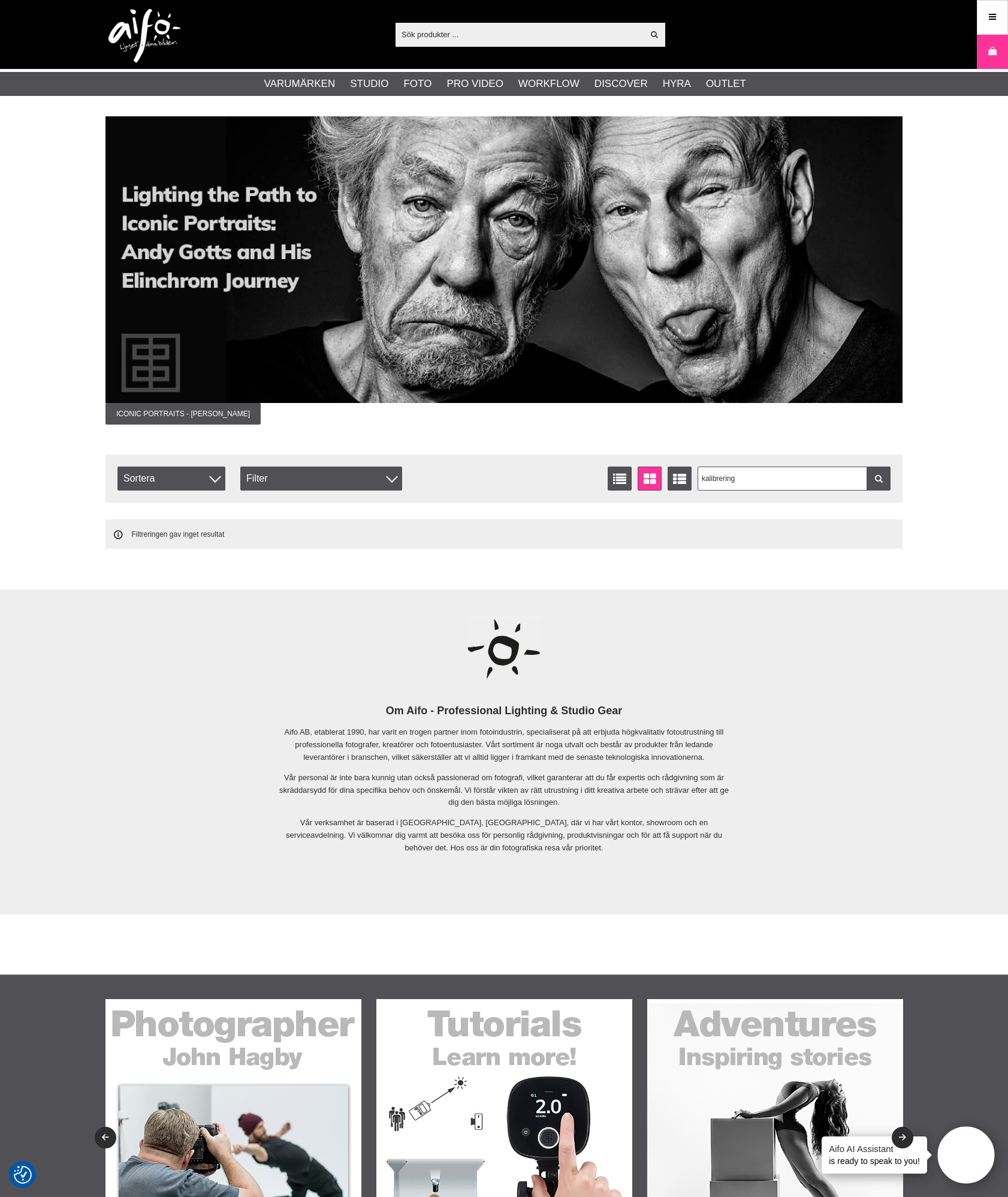
drag, startPoint x: 474, startPoint y: 265, endPoint x: 1312, endPoint y: 287, distance: 838.3
click at [1008, 287] on html "Vi värdesätter din integritet Vi och våra 1533 partners använder cookies och an…" at bounding box center [504, 598] width 1008 height 1197
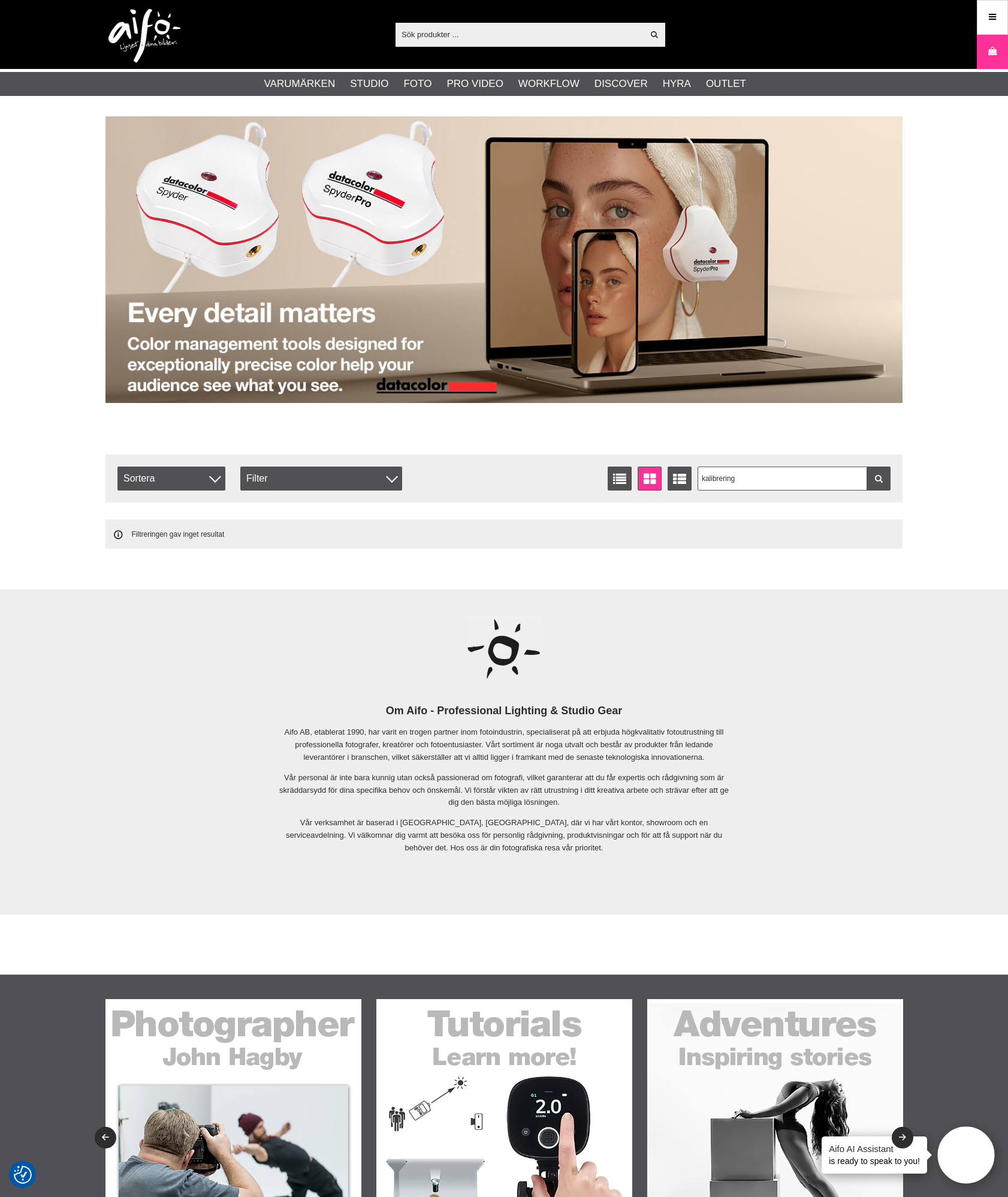
drag, startPoint x: 584, startPoint y: 280, endPoint x: 1379, endPoint y: 290, distance: 795.1
click at [1008, 290] on html "Vi värdesätter din integritet Vi och våra 1533 partners använder cookies och an…" at bounding box center [504, 598] width 1008 height 1197
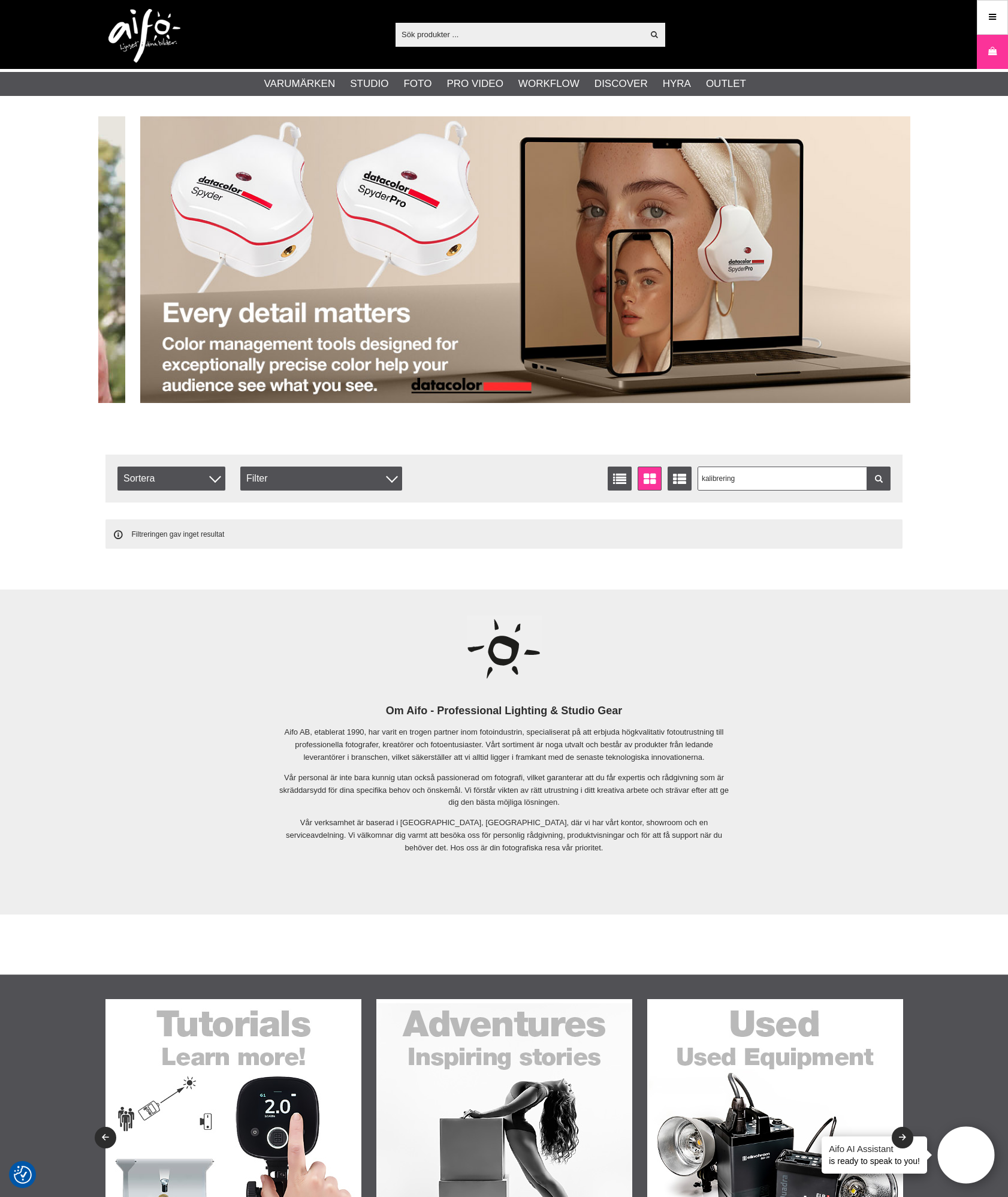
drag, startPoint x: 422, startPoint y: 257, endPoint x: 457, endPoint y: 272, distance: 38.1
click at [457, 272] on img at bounding box center [539, 259] width 797 height 287
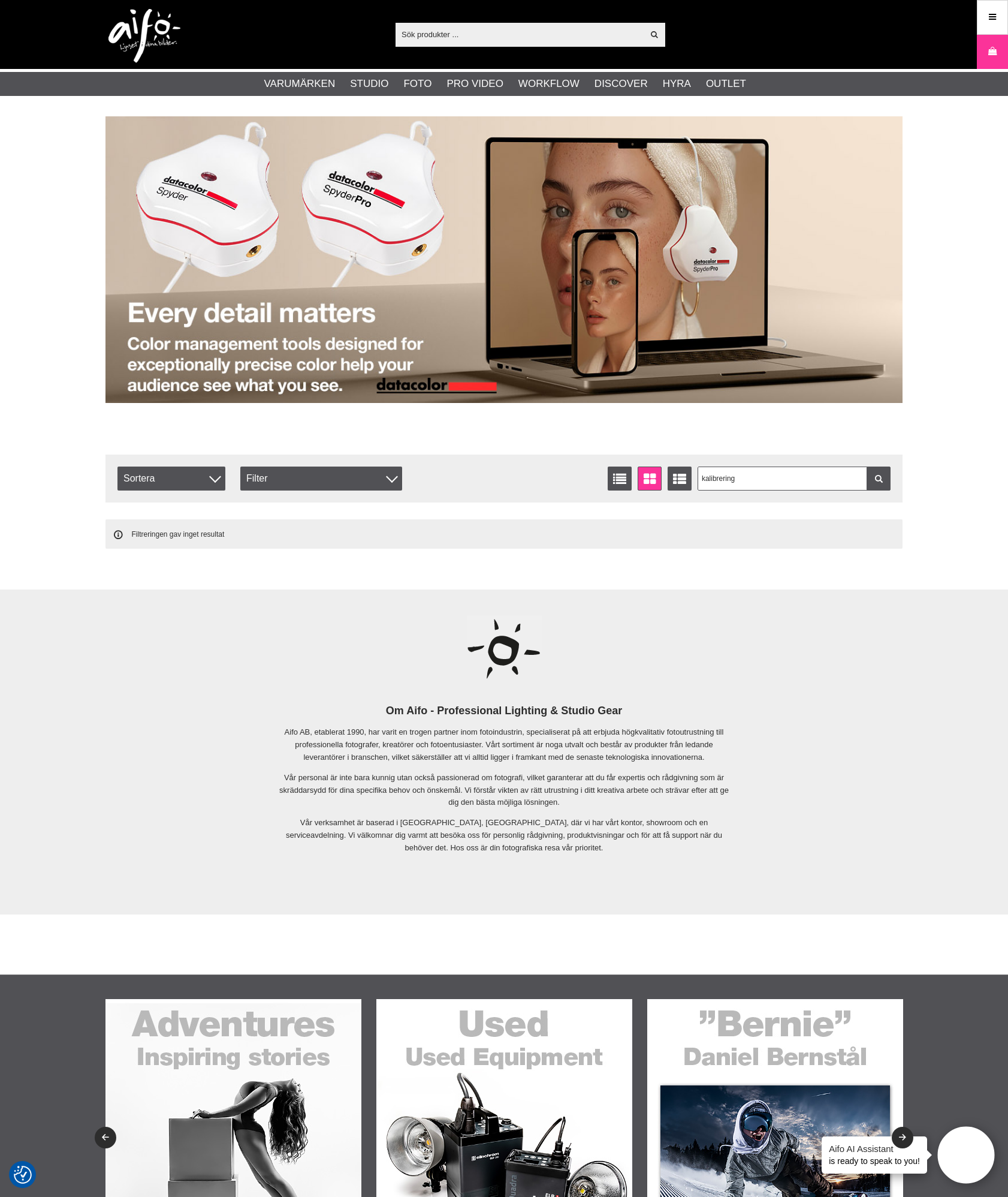
click at [375, 278] on img at bounding box center [504, 259] width 797 height 287
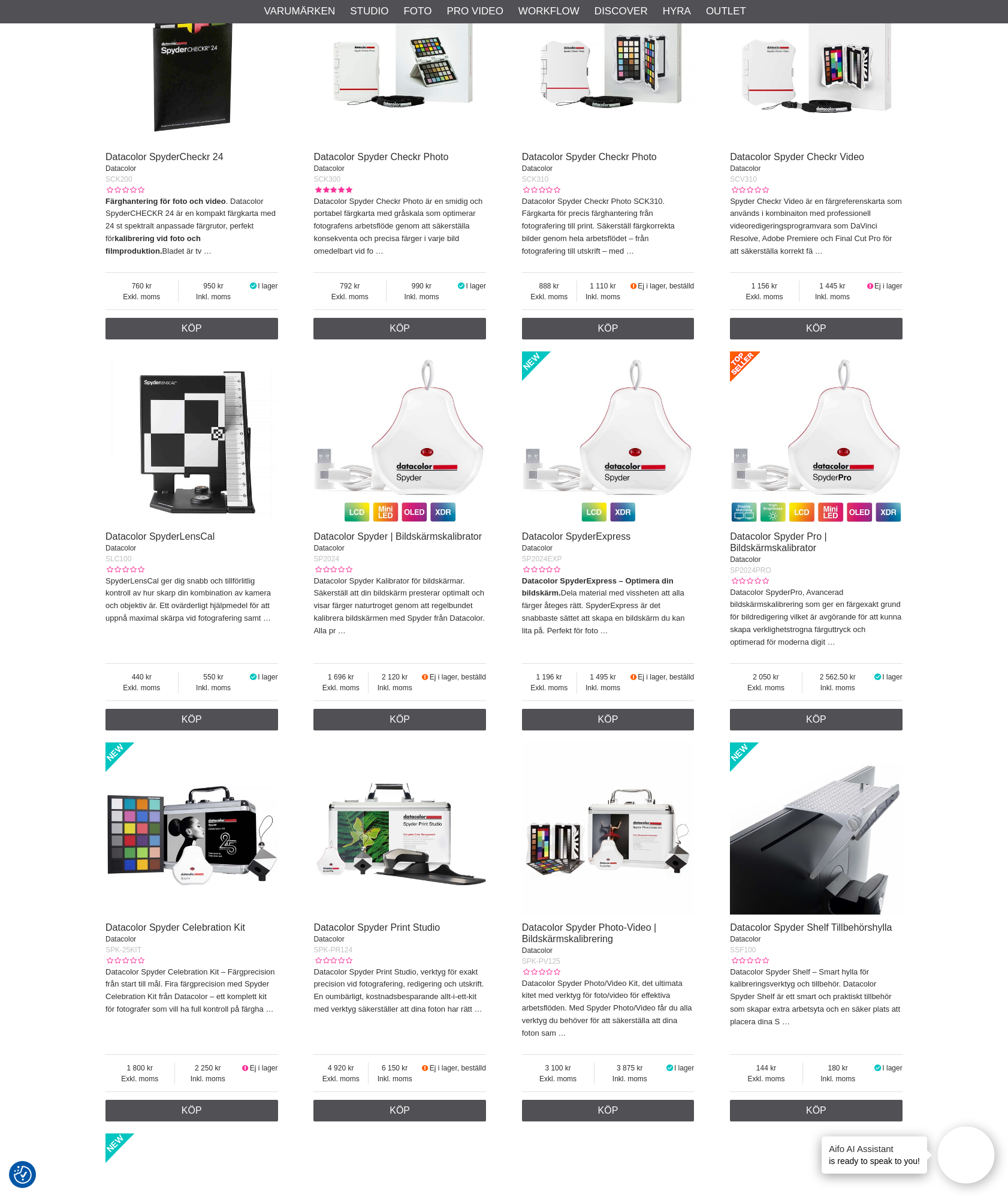
scroll to position [1379, 0]
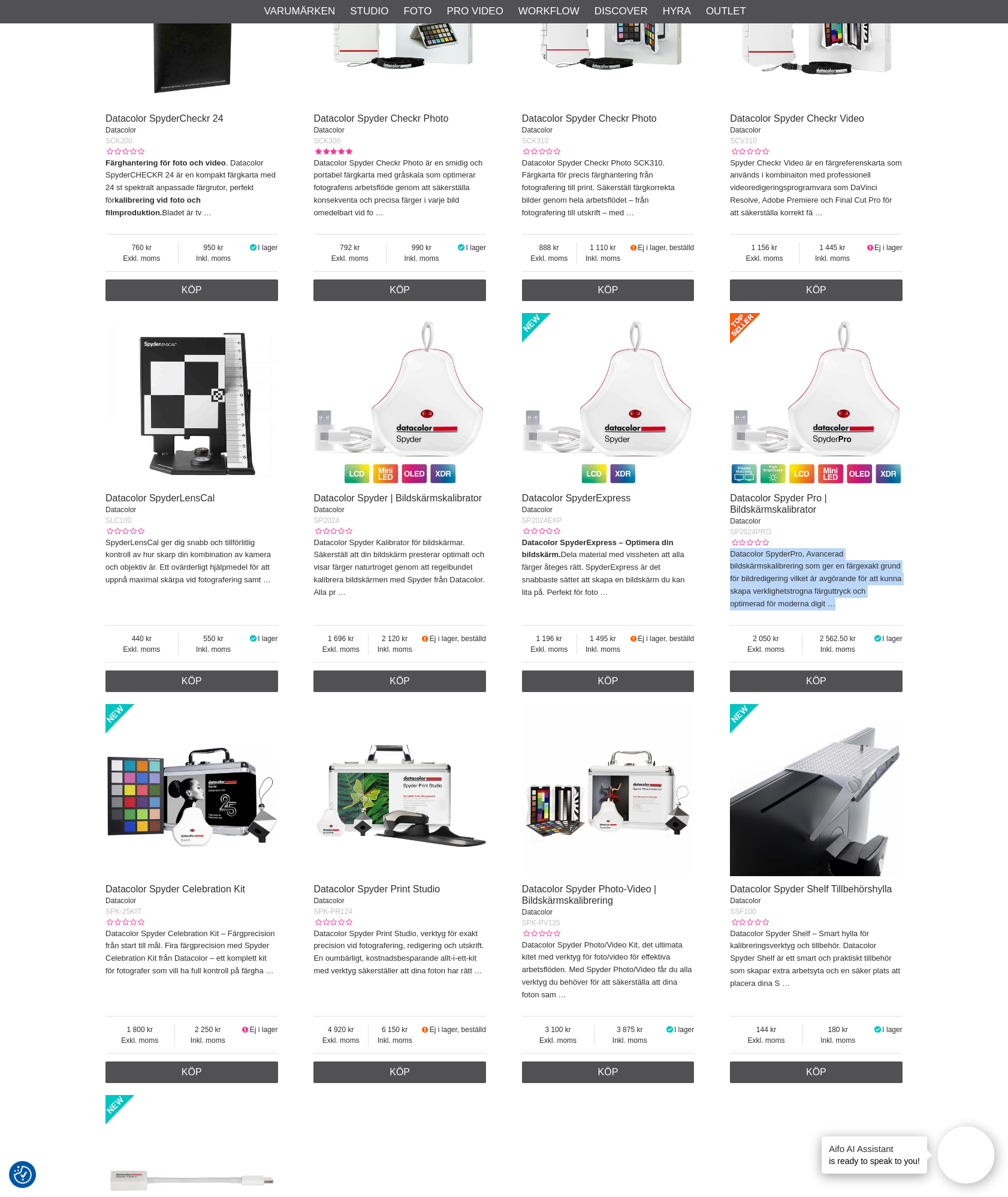
drag, startPoint x: 733, startPoint y: 555, endPoint x: 880, endPoint y: 598, distance: 153.2
click at [880, 598] on p "Datacolor SpyderPro, Avancerad bildskärmskalibrering som ger en färgexakt grund…" at bounding box center [816, 579] width 173 height 62
drag, startPoint x: 880, startPoint y: 598, endPoint x: 960, endPoint y: 522, distance: 110.3
click at [960, 522] on div "Start > Shop > Varumärken > Datacolor > Datacolor How to Calibrate Color Matchi…" at bounding box center [504, 244] width 1008 height 3016
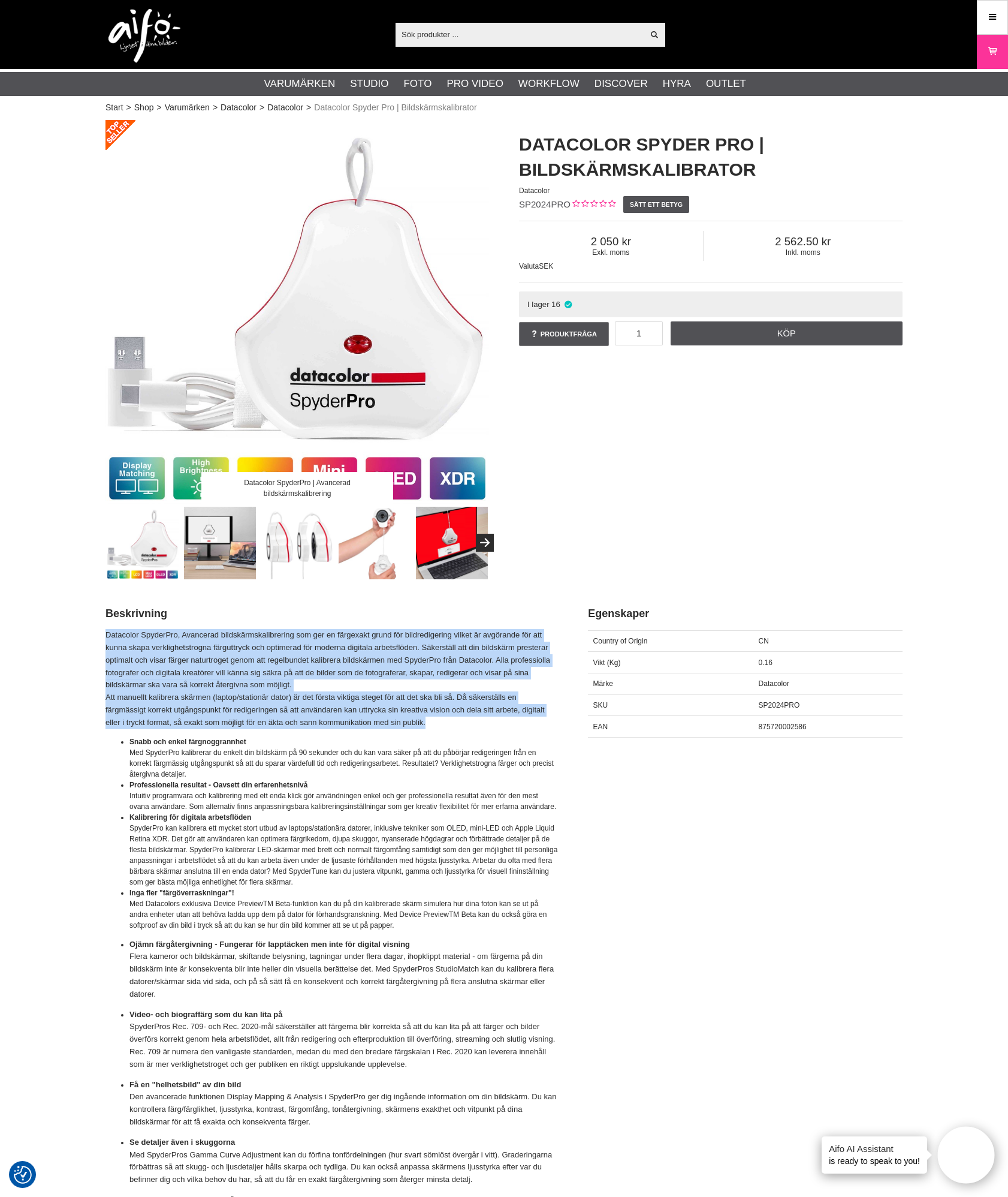
drag, startPoint x: 107, startPoint y: 633, endPoint x: 455, endPoint y: 724, distance: 359.7
click at [455, 724] on p "Datacolor SpyderPro, Avancerad bildskärmskalibrering som ger en färgexakt grund…" at bounding box center [331, 679] width 452 height 99
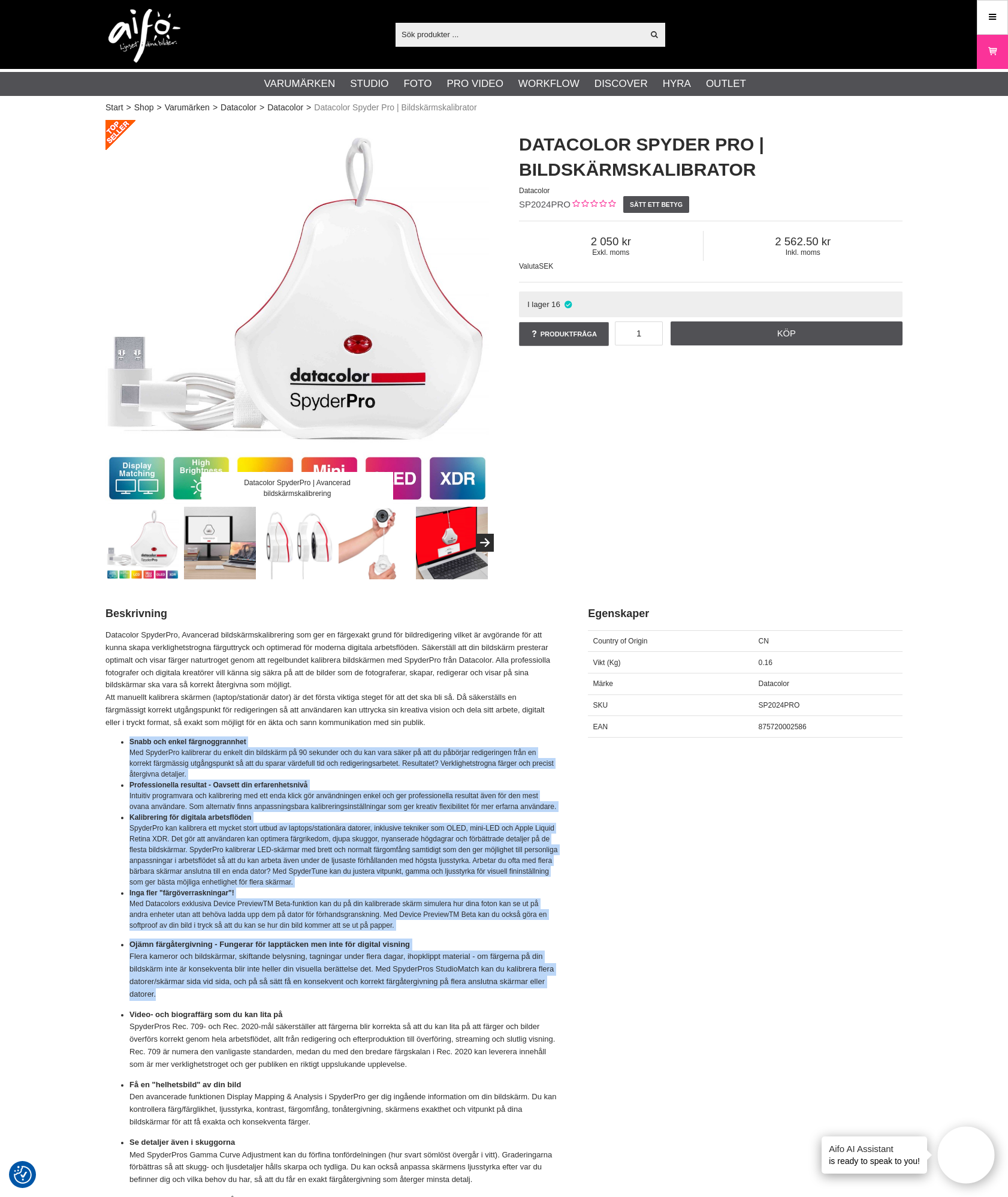
drag, startPoint x: 124, startPoint y: 741, endPoint x: 548, endPoint y: 1002, distance: 497.9
click at [548, 1002] on ul "Snabb och enkel färgnoggrannhet Med SpyderPro kalibrerar du enkelt din bildskär…" at bounding box center [331, 1112] width 452 height 751
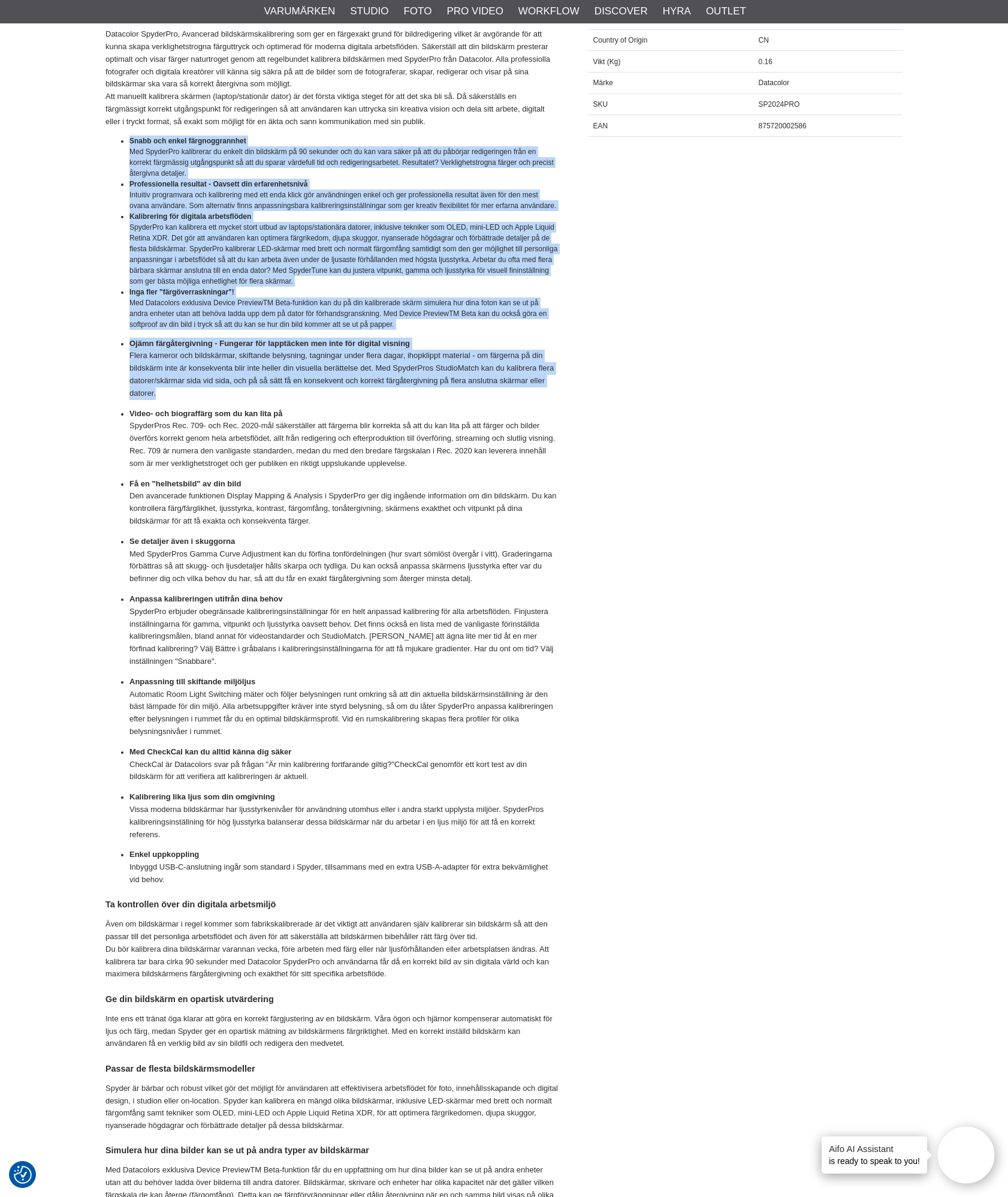
scroll to position [660, 0]
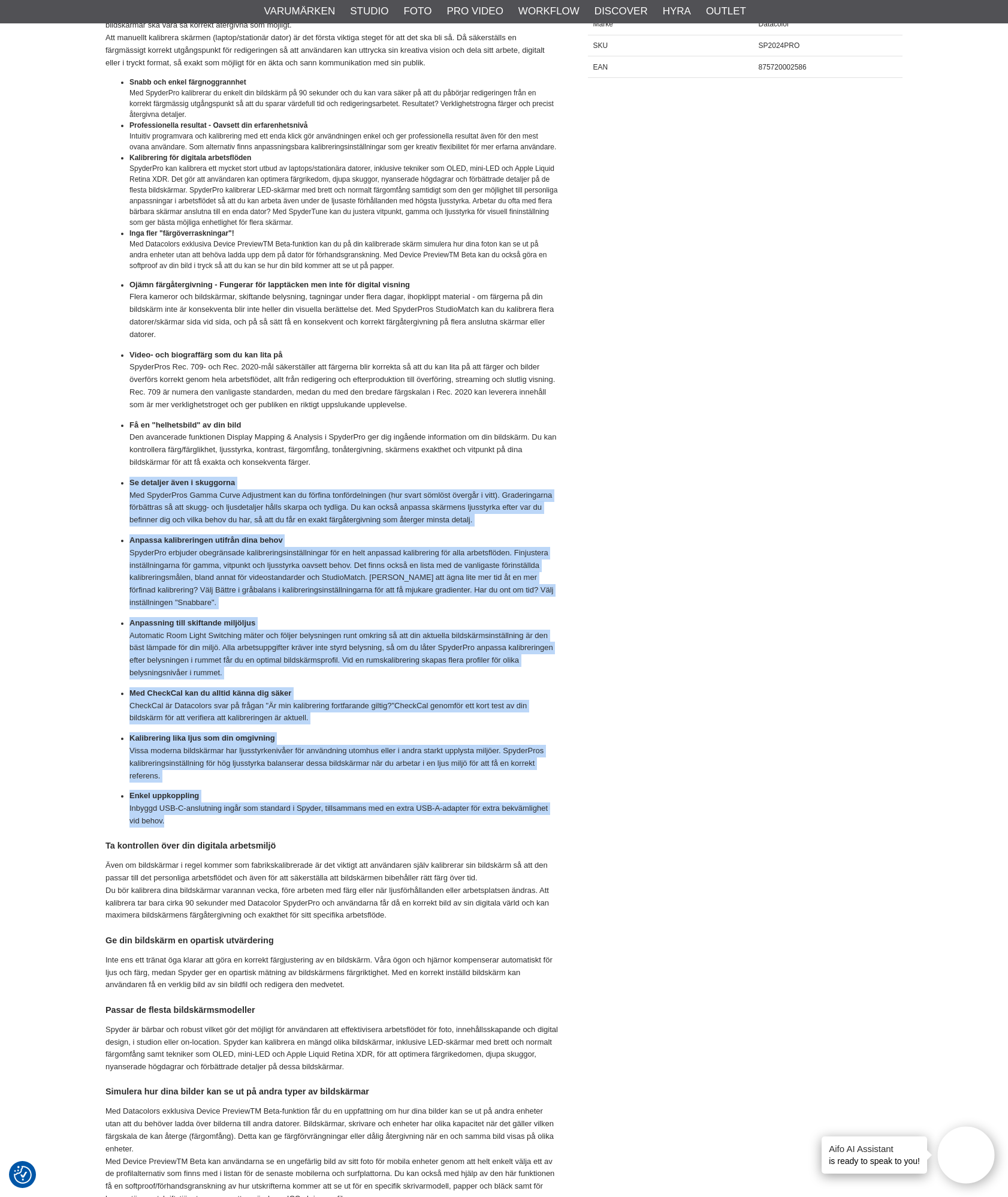
drag, startPoint x: 127, startPoint y: 477, endPoint x: 342, endPoint y: 818, distance: 403.1
click at [342, 818] on ul "Snabb och enkel färgnoggrannhet Med SpyderPro kalibrerar du enkelt din bildskär…" at bounding box center [331, 452] width 452 height 751
click at [246, 785] on ul "Snabb och enkel färgnoggrannhet Med SpyderPro kalibrerar du enkelt din bildskär…" at bounding box center [331, 452] width 452 height 751
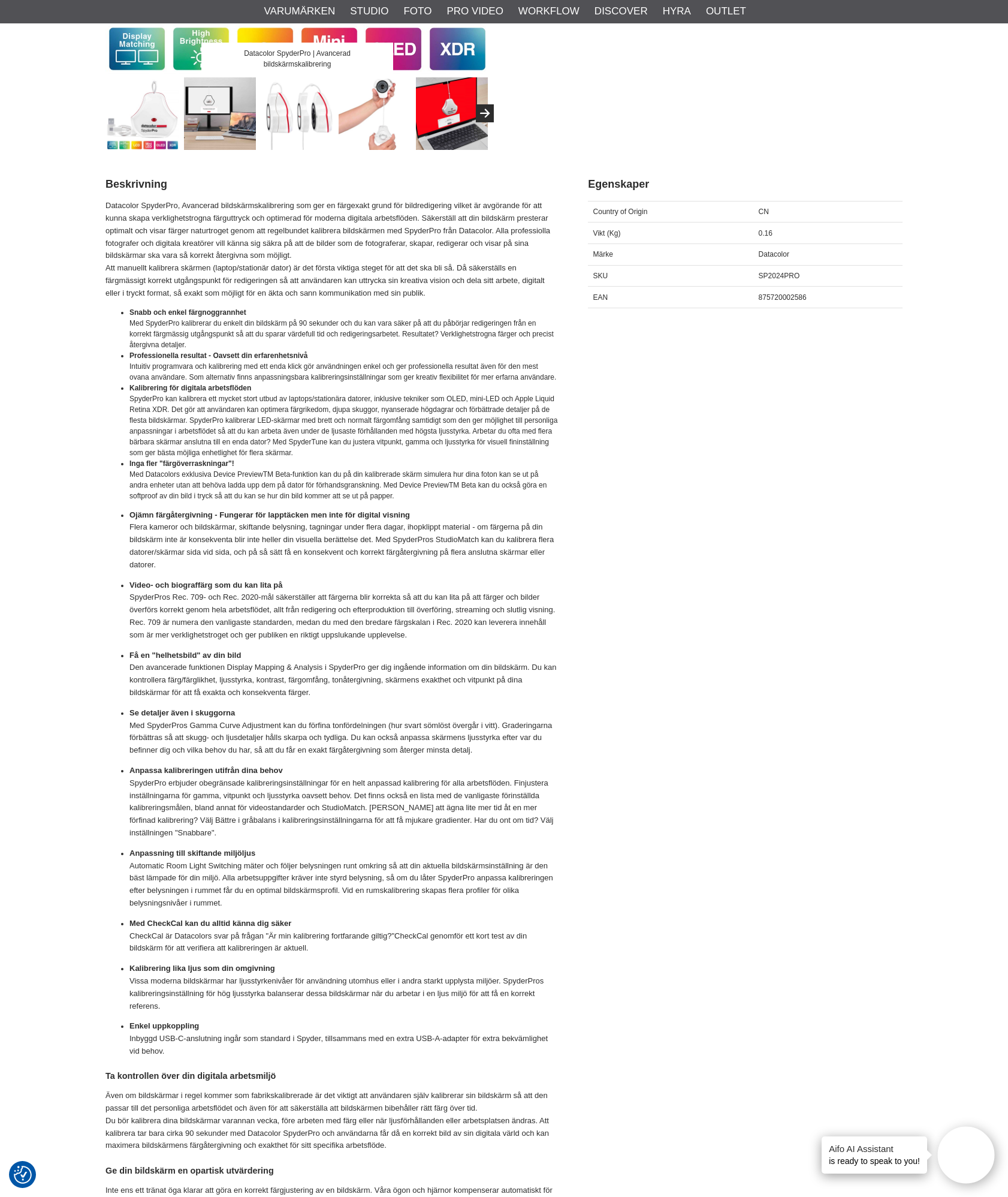
scroll to position [420, 0]
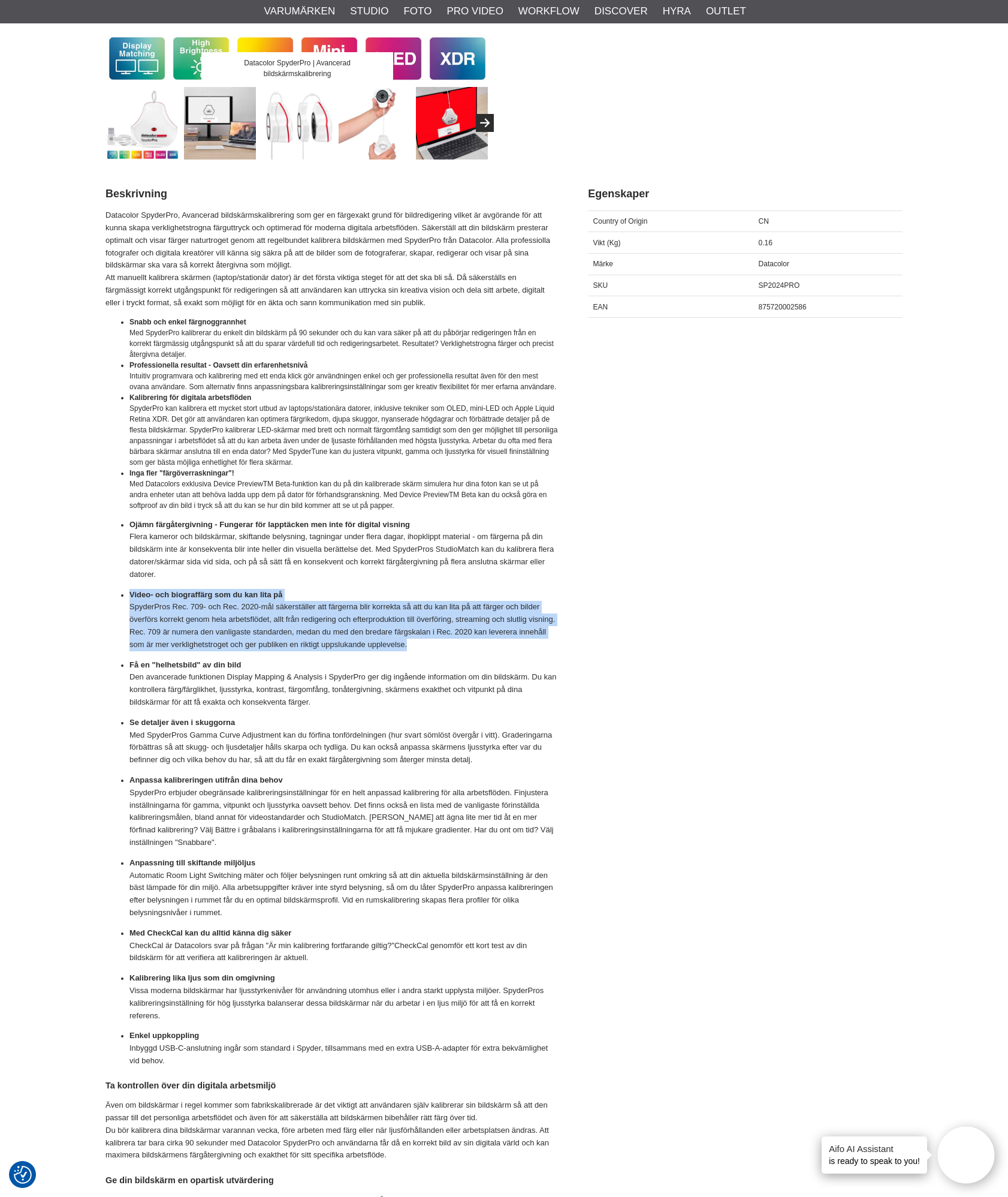
drag, startPoint x: 129, startPoint y: 591, endPoint x: 454, endPoint y: 653, distance: 330.9
click at [454, 653] on ul "Snabb och enkel färgnoggrannhet Med SpyderPro kalibrerar du enkelt din bildskär…" at bounding box center [331, 692] width 452 height 751
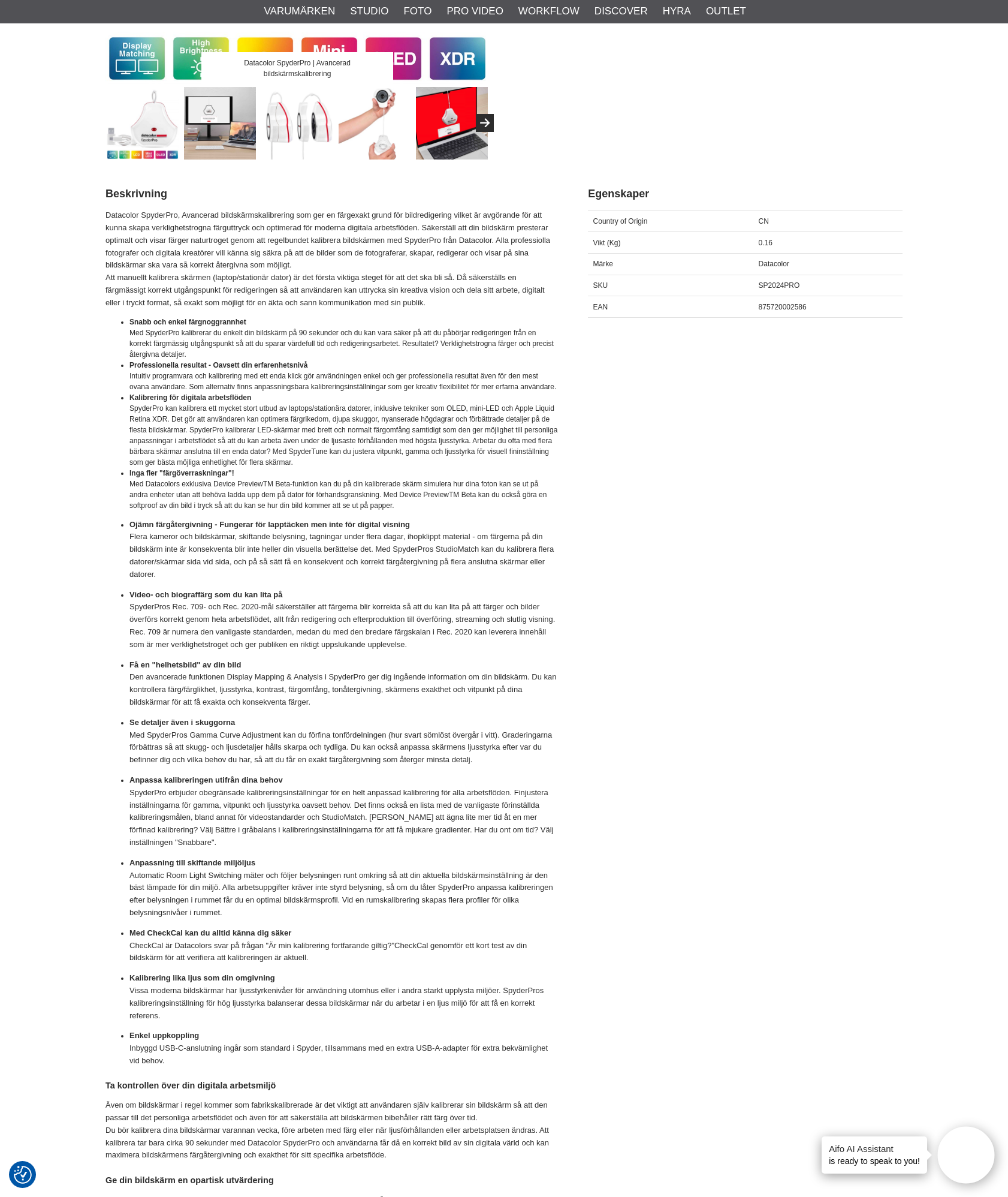
click at [140, 668] on strong "Få en "helhetsbild" av din bild" at bounding box center [185, 665] width 112 height 9
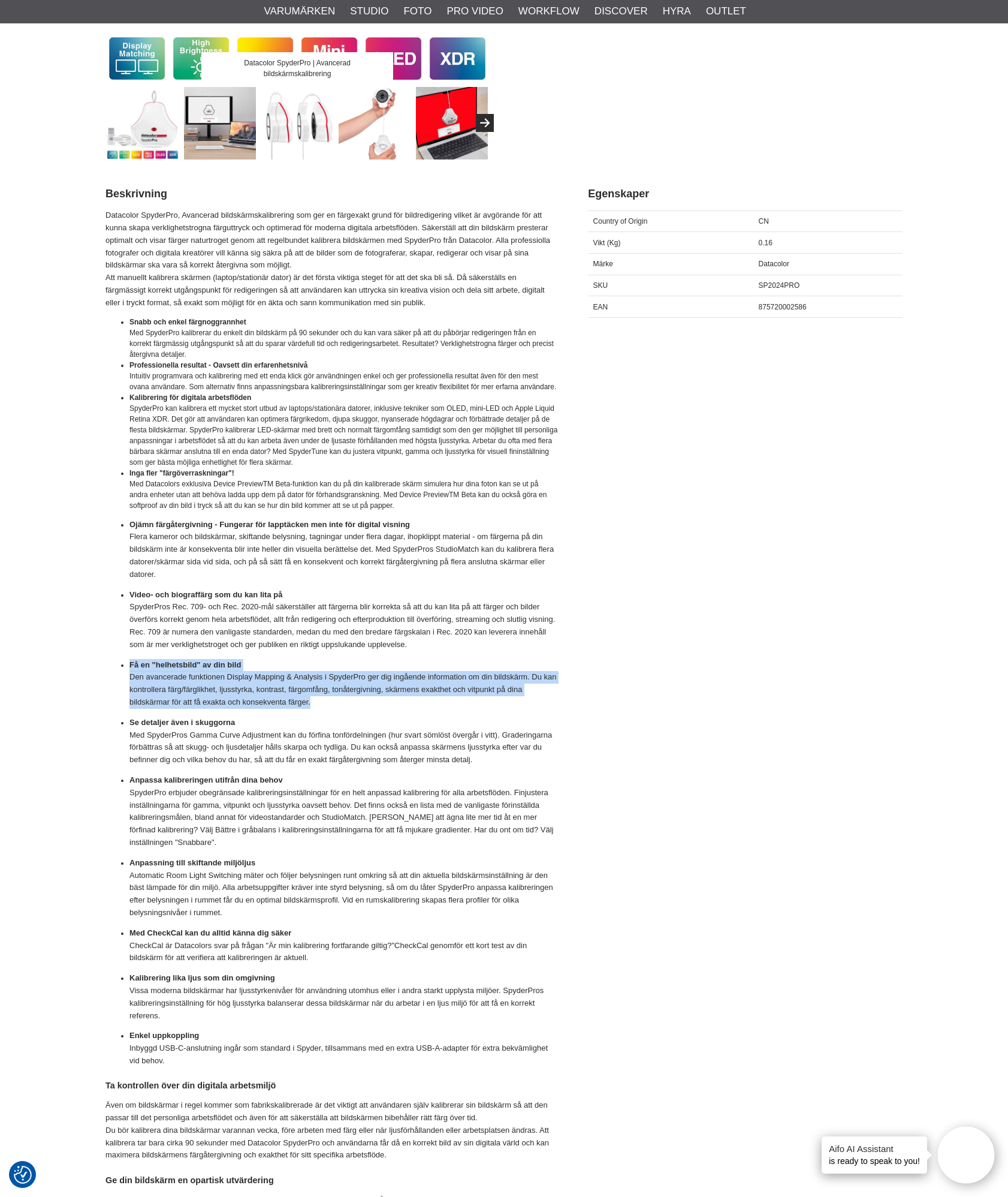
drag, startPoint x: 131, startPoint y: 665, endPoint x: 350, endPoint y: 709, distance: 223.4
click at [350, 709] on ul "Snabb och enkel färgnoggrannhet Med SpyderPro kalibrerar du enkelt din bildskär…" at bounding box center [331, 692] width 452 height 751
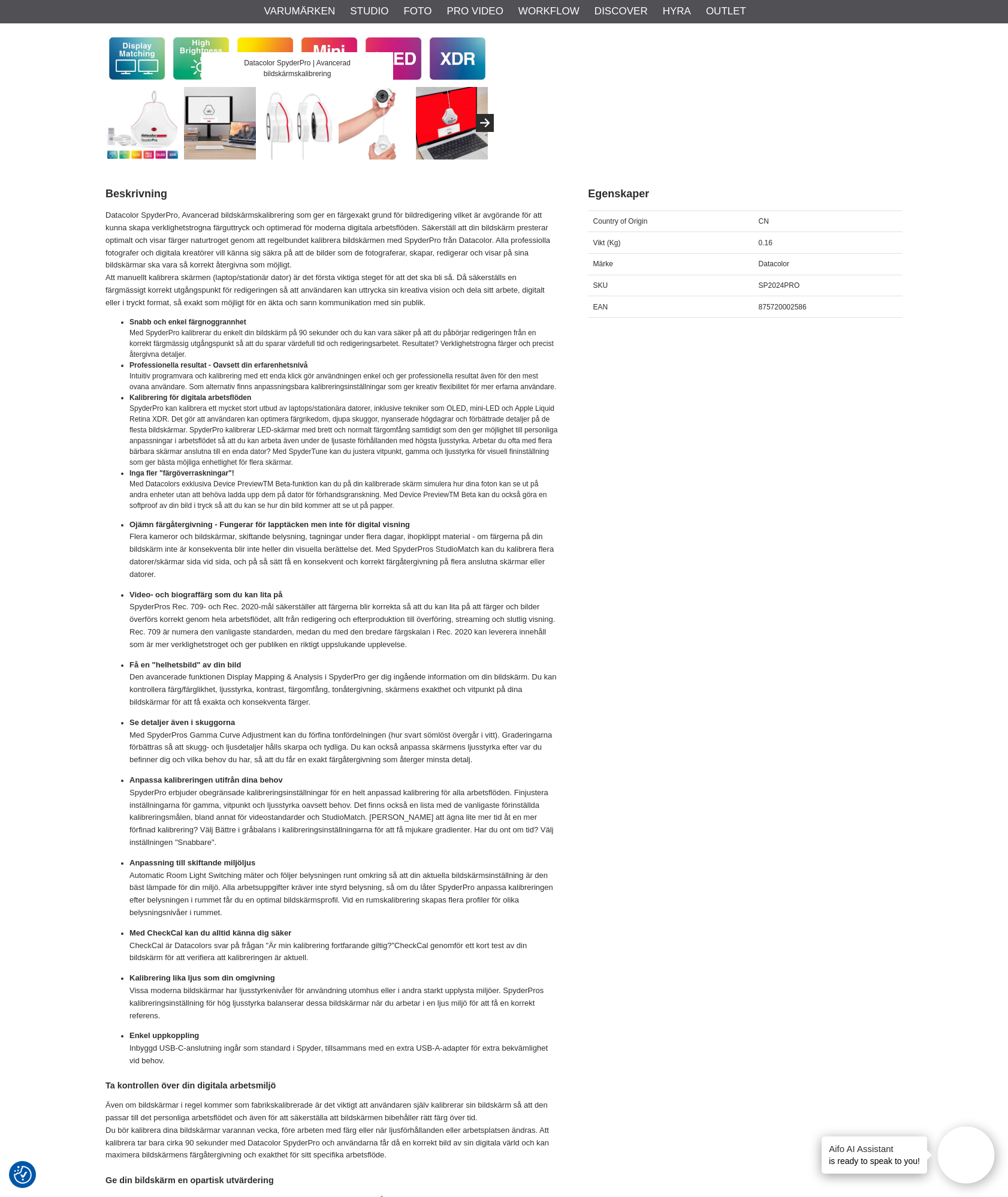
click at [232, 749] on p "Se detaljer även i skuggorna Med SpyderPros Gamma Curve Adjustment kan du förfi…" at bounding box center [343, 742] width 428 height 50
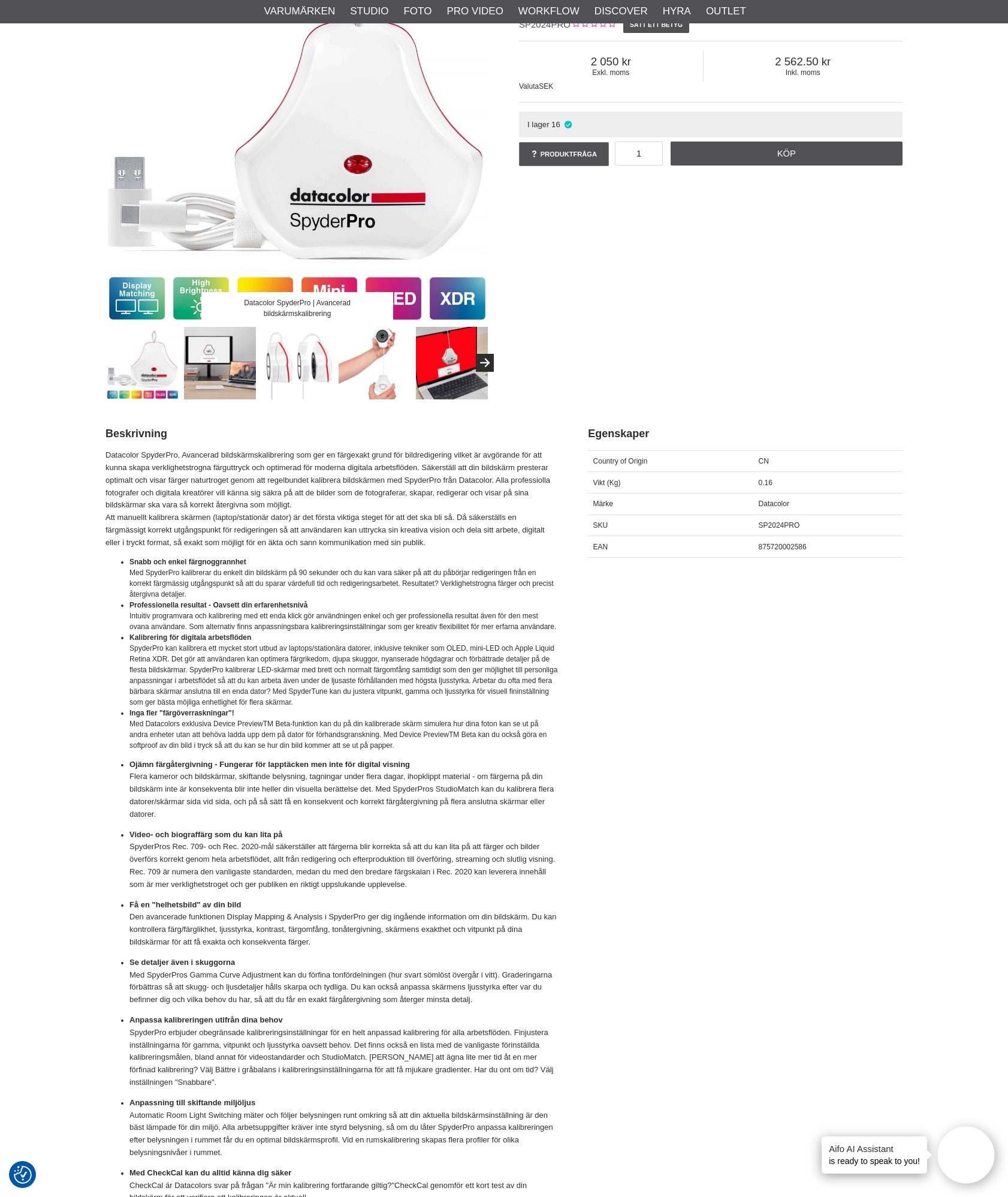
scroll to position [0, 0]
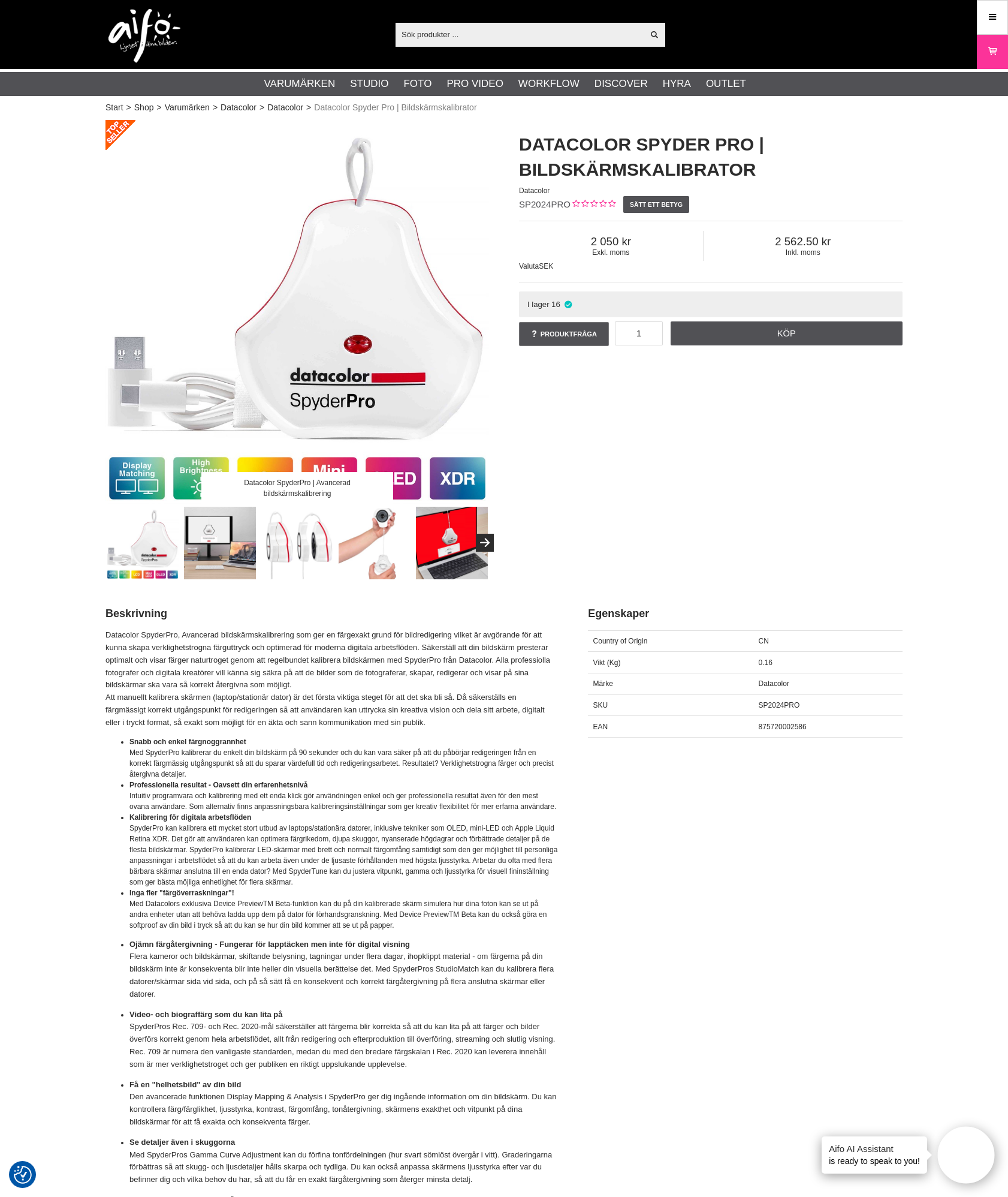
click at [775, 704] on span "SP2024PRO" at bounding box center [780, 705] width 42 height 8
copy span "SP2024PRO"
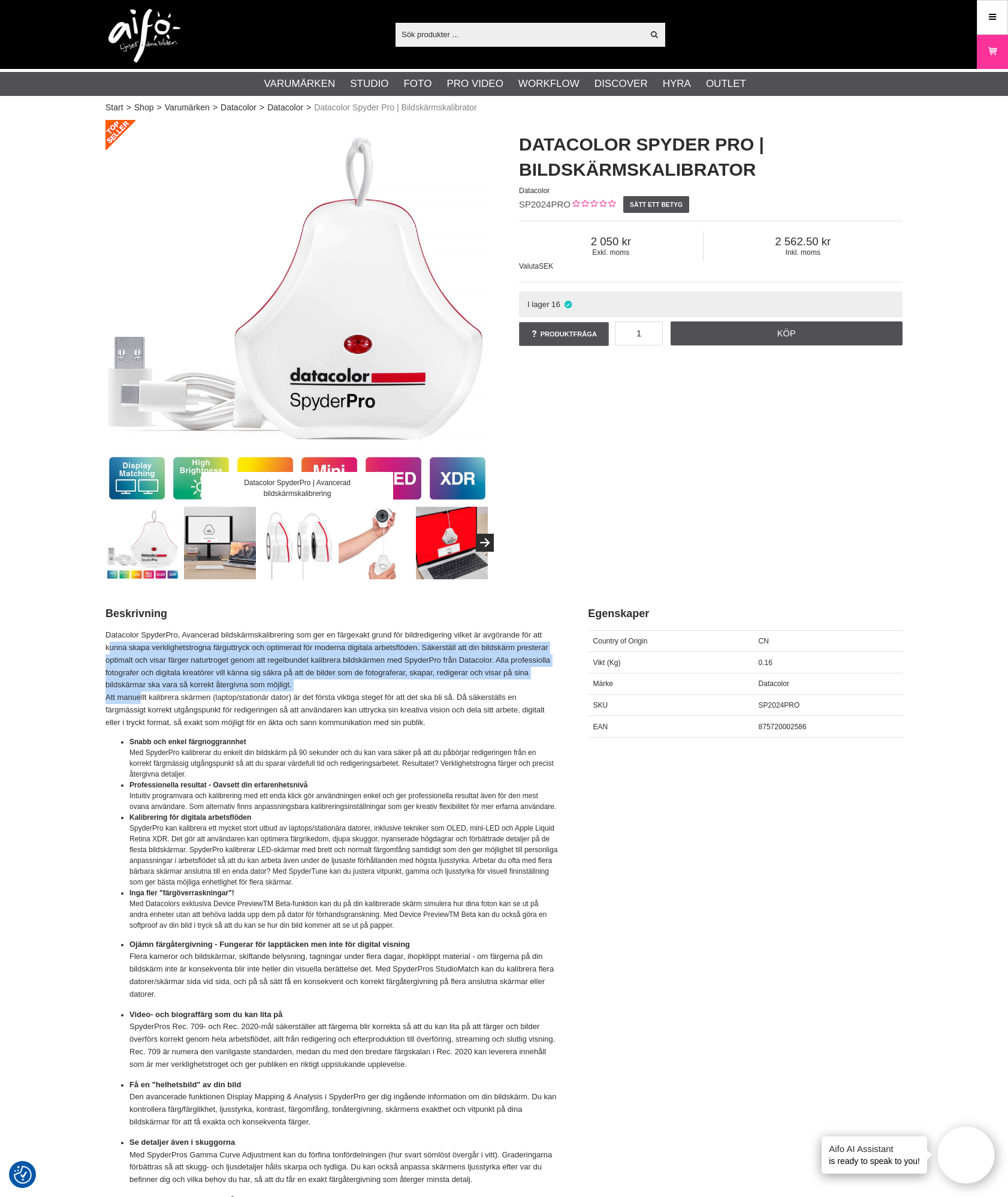
drag, startPoint x: 111, startPoint y: 646, endPoint x: 142, endPoint y: 697, distance: 59.7
click at [142, 697] on p "Datacolor SpyderPro, Avancerad bildskärmskalibrering som ger en färgexakt grund…" at bounding box center [331, 679] width 452 height 99
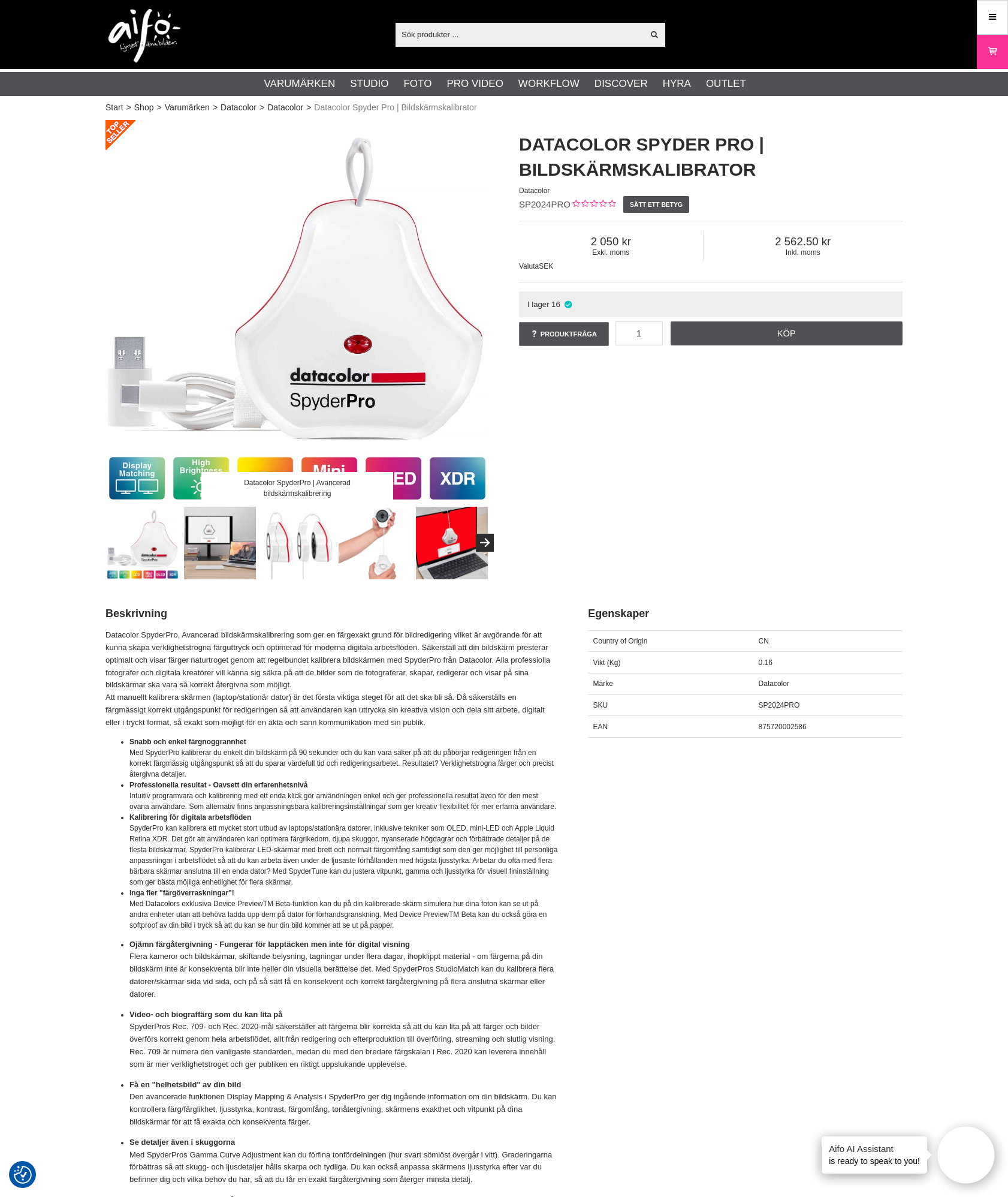
drag, startPoint x: 142, startPoint y: 697, endPoint x: 342, endPoint y: 701, distance: 200.0
click at [342, 701] on p "Datacolor SpyderPro, Avancerad bildskärmskalibrering som ger en färgexakt grund…" at bounding box center [331, 679] width 452 height 99
click at [762, 459] on div "Datacolor SpyderPro | Avancerad bildskärmskalibrering Datacolor Spyder Pro | Bi…" at bounding box center [504, 349] width 827 height 459
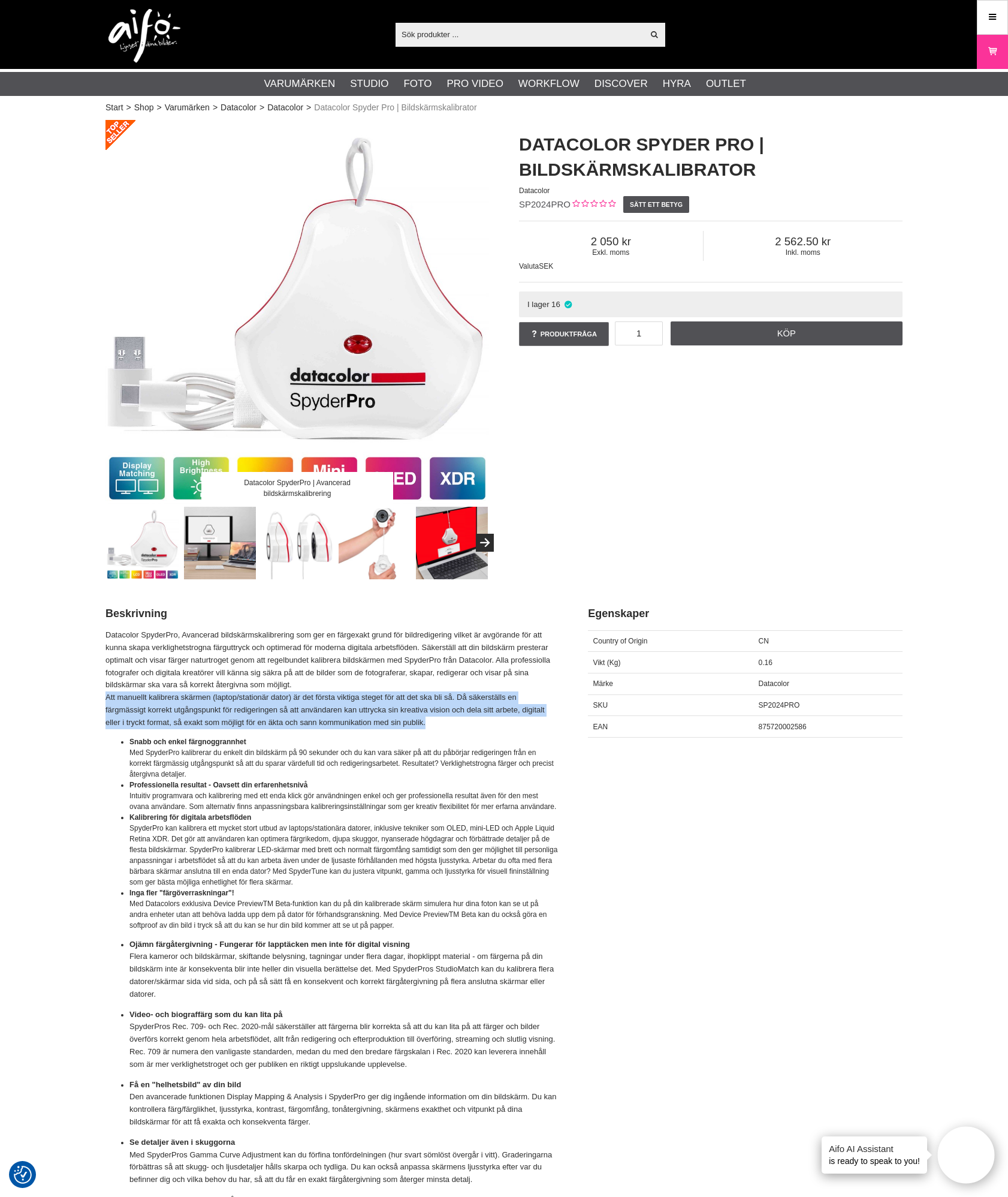
drag, startPoint x: 107, startPoint y: 697, endPoint x: 435, endPoint y: 722, distance: 329.0
click at [435, 722] on p "Datacolor SpyderPro, Avancerad bildskärmskalibrering som ger en färgexakt grund…" at bounding box center [331, 679] width 452 height 99
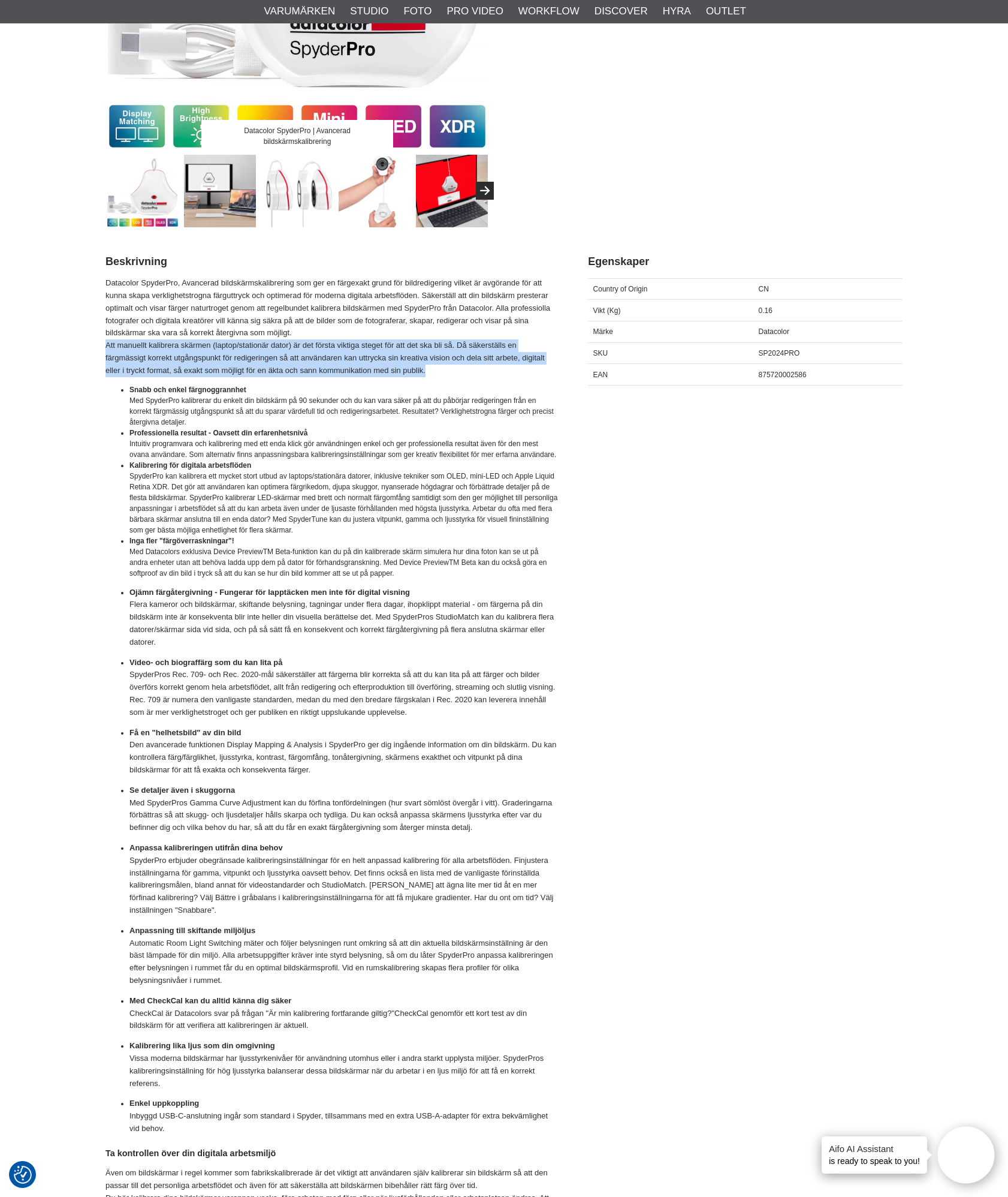
scroll to position [359, 0]
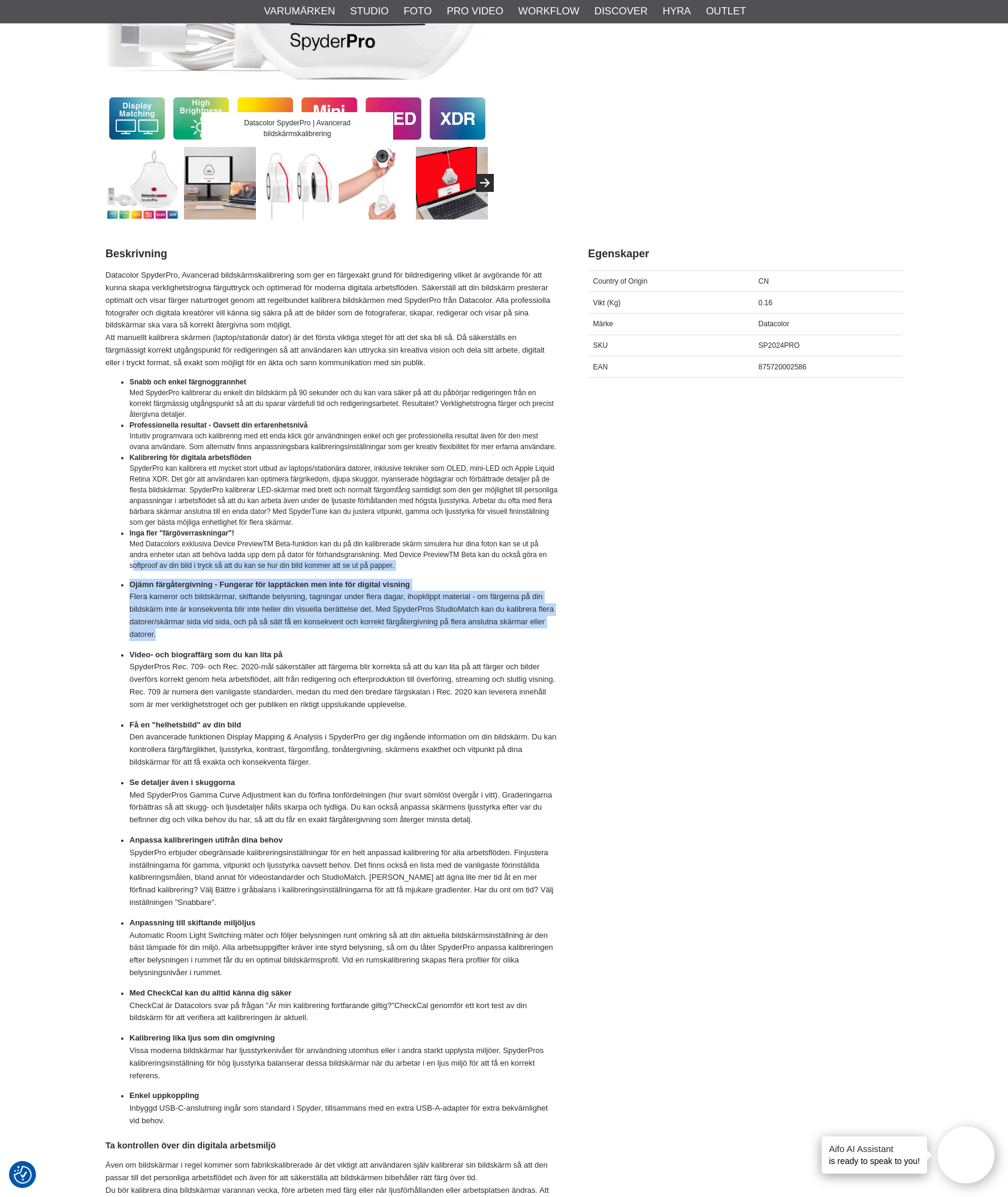
drag, startPoint x: 135, startPoint y: 570, endPoint x: 179, endPoint y: 639, distance: 81.8
click at [179, 639] on ul "Snabb och enkel färgnoggrannhet Med SpyderPro kalibrerar du enkelt din bildskär…" at bounding box center [331, 752] width 452 height 751
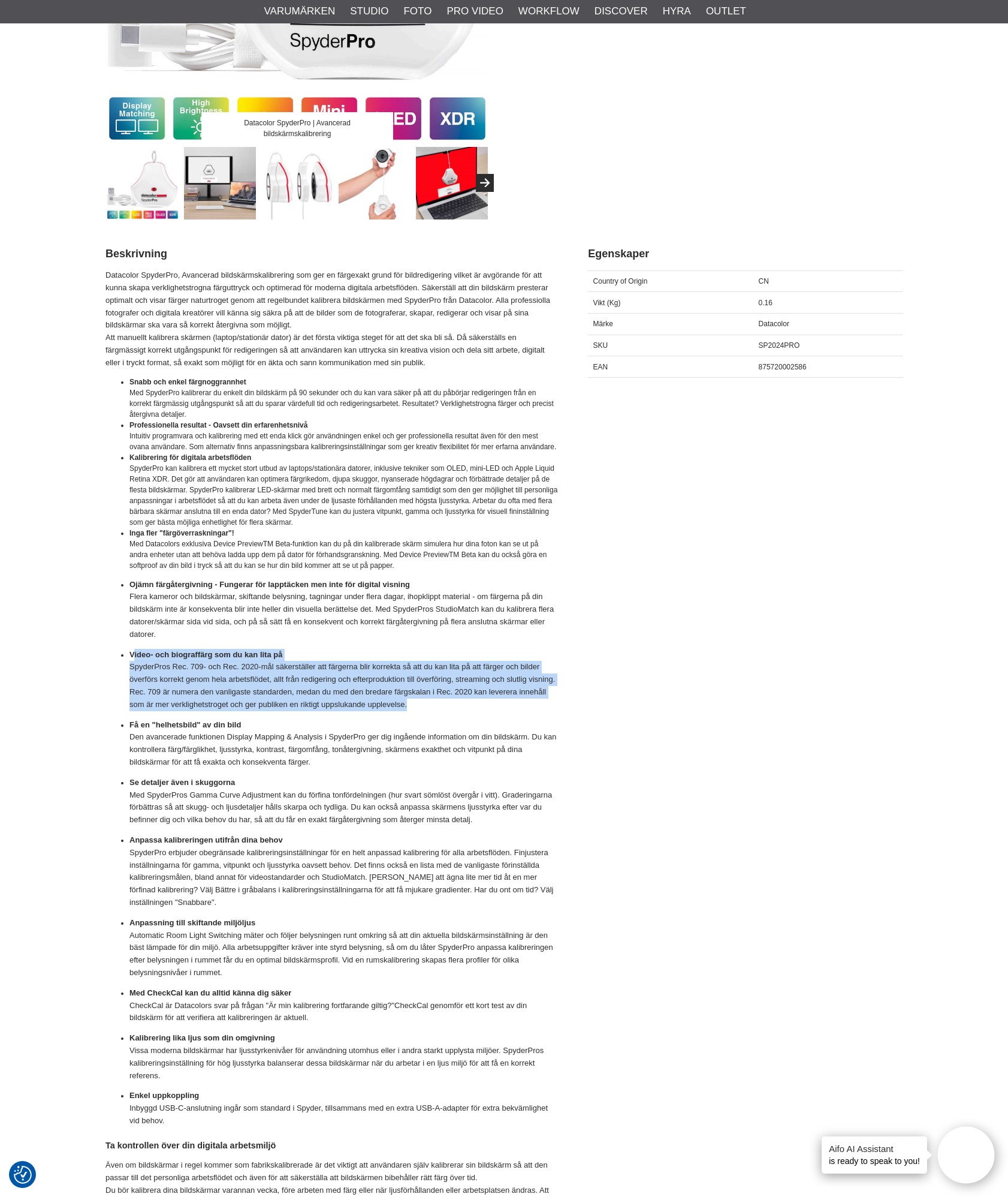
drag, startPoint x: 179, startPoint y: 639, endPoint x: 175, endPoint y: 718, distance: 79.1
click at [175, 718] on ul "Snabb och enkel färgnoggrannhet Med SpyderPro kalibrerar du enkelt din bildskär…" at bounding box center [331, 752] width 452 height 751
drag, startPoint x: 175, startPoint y: 718, endPoint x: 361, endPoint y: 686, distance: 188.7
click at [361, 686] on p "Video- och biograffärg som du kan lita på SpyderPros Rec. 709- och Rec. 2020-må…" at bounding box center [343, 680] width 428 height 62
drag, startPoint x: 137, startPoint y: 658, endPoint x: 430, endPoint y: 703, distance: 296.4
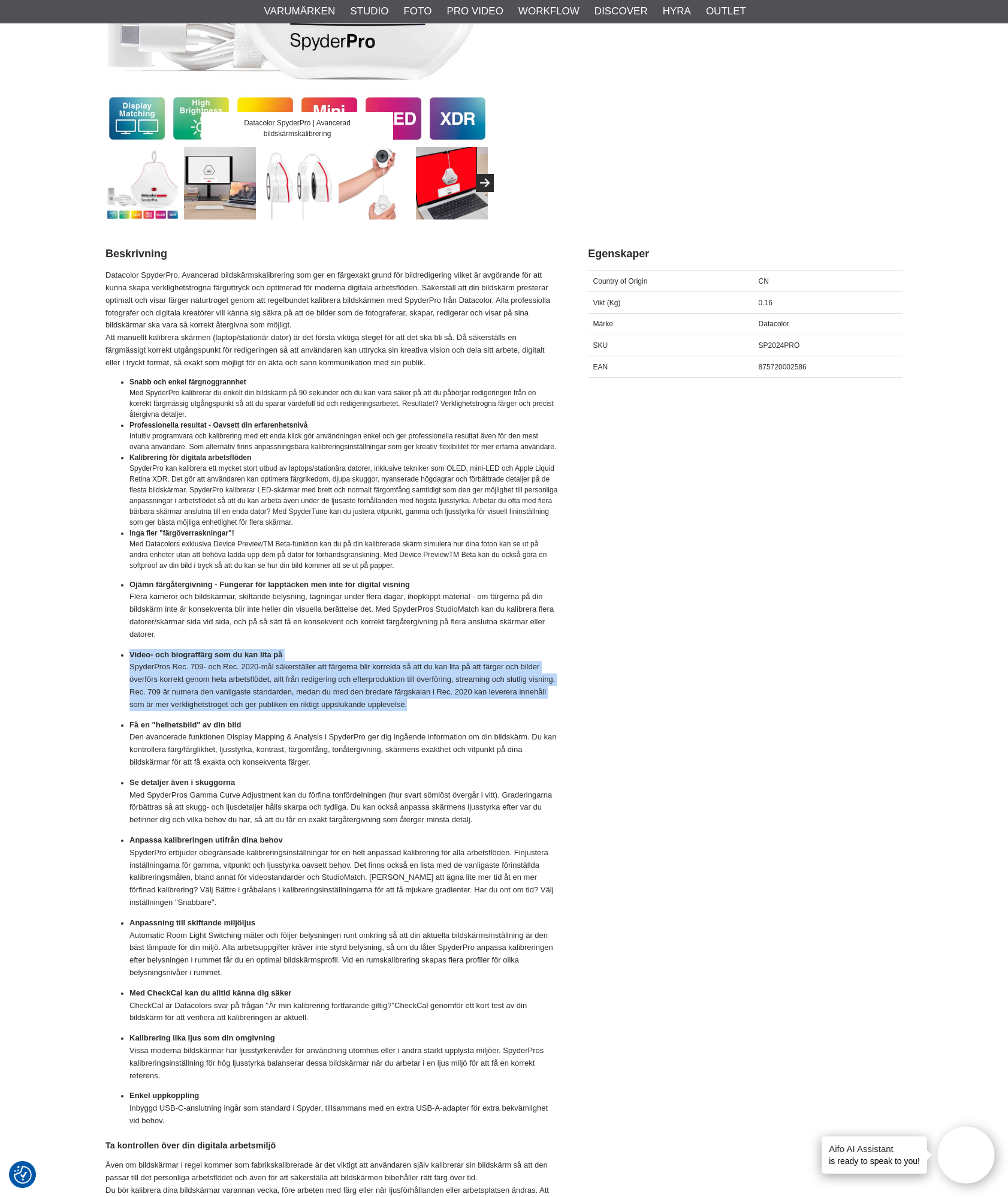
click at [430, 703] on p "Video- och biograffärg som du kan lita på SpyderPros Rec. 709- och Rec. 2020-må…" at bounding box center [343, 680] width 428 height 62
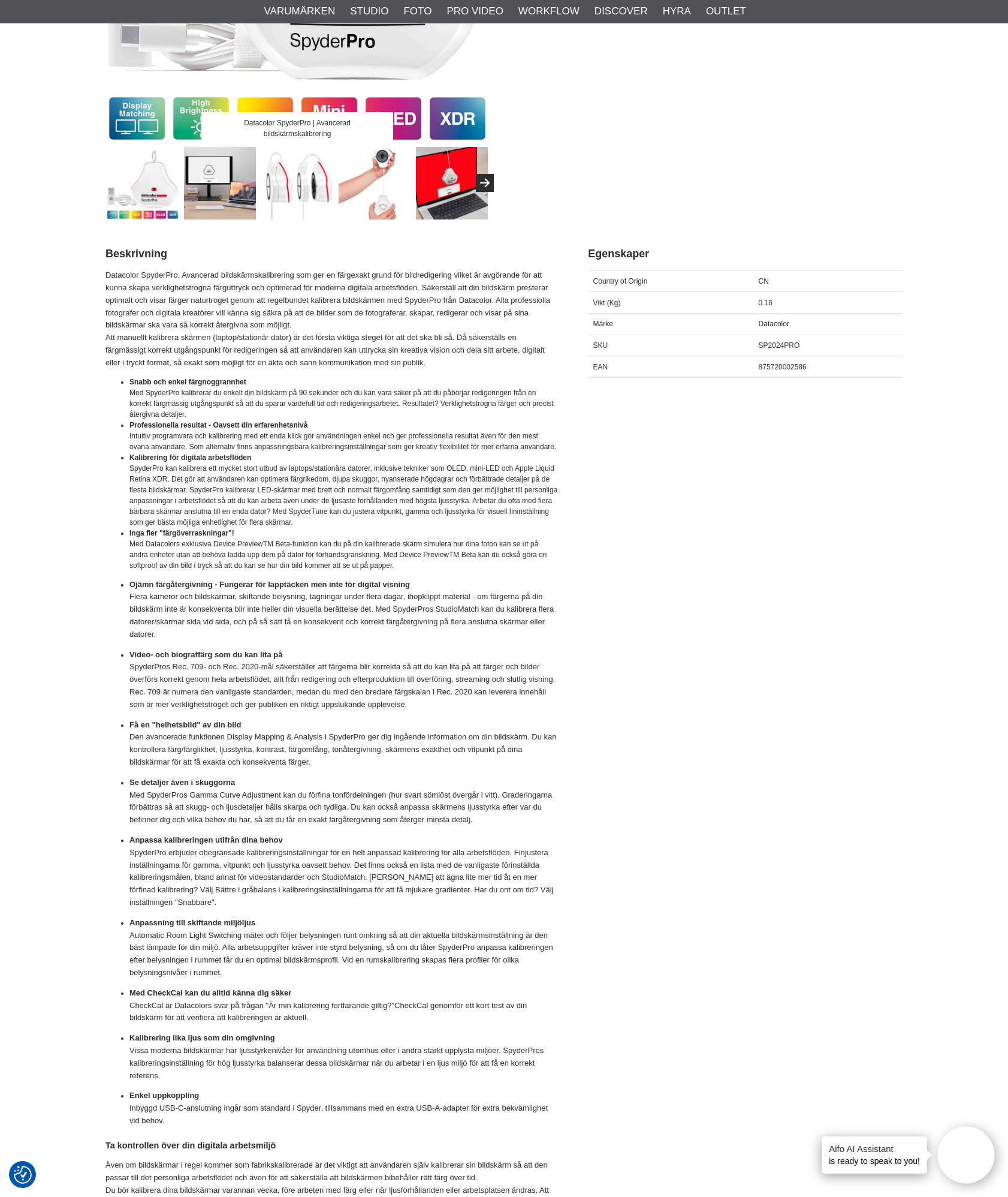
drag, startPoint x: 430, startPoint y: 703, endPoint x: 355, endPoint y: 727, distance: 78.7
click at [355, 727] on p "Få en "helhetsbild" av din bild Den avancerade funktionen Display Mapping & Ana…" at bounding box center [343, 744] width 428 height 50
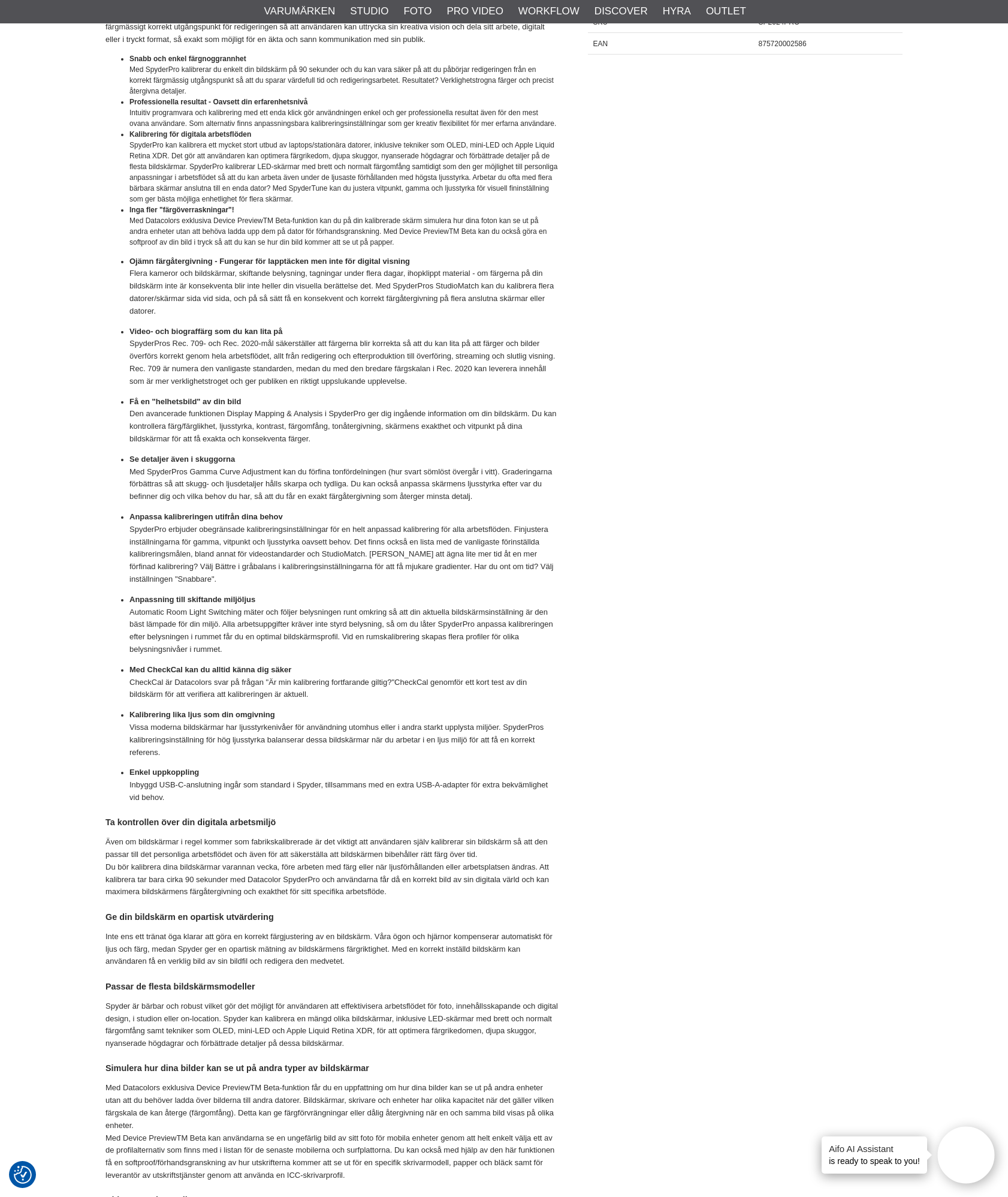
scroll to position [720, 0]
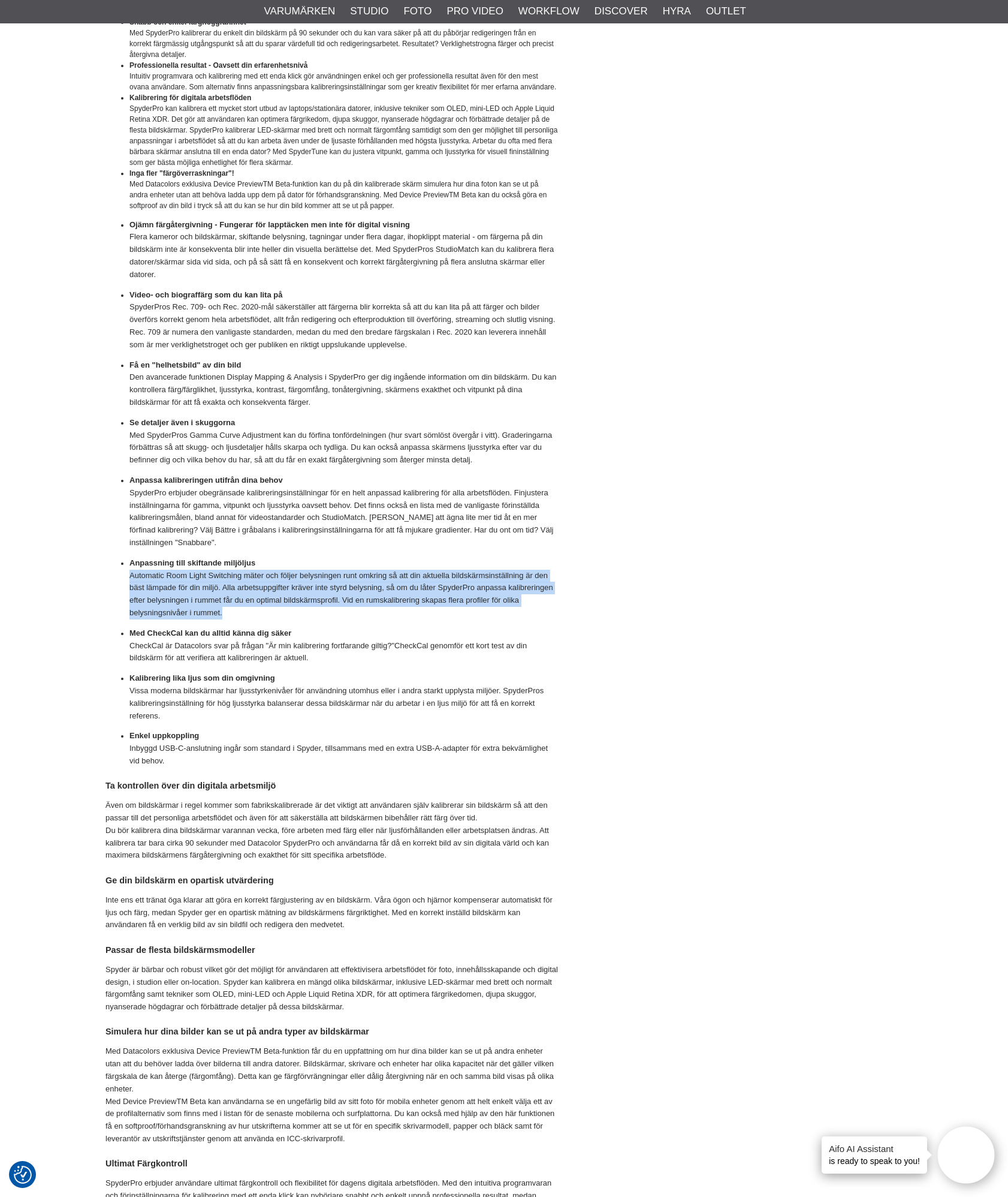
drag, startPoint x: 131, startPoint y: 575, endPoint x: 246, endPoint y: 610, distance: 120.2
click at [246, 610] on p "Anpassning till skiftande miljöljus Automatic Room Light Switching mäter och fö…" at bounding box center [343, 588] width 428 height 62
drag, startPoint x: 246, startPoint y: 610, endPoint x: 455, endPoint y: 614, distance: 209.0
click at [455, 614] on p "Anpassning till skiftande miljöljus Automatic Room Light Switching mäter och fö…" at bounding box center [343, 588] width 428 height 62
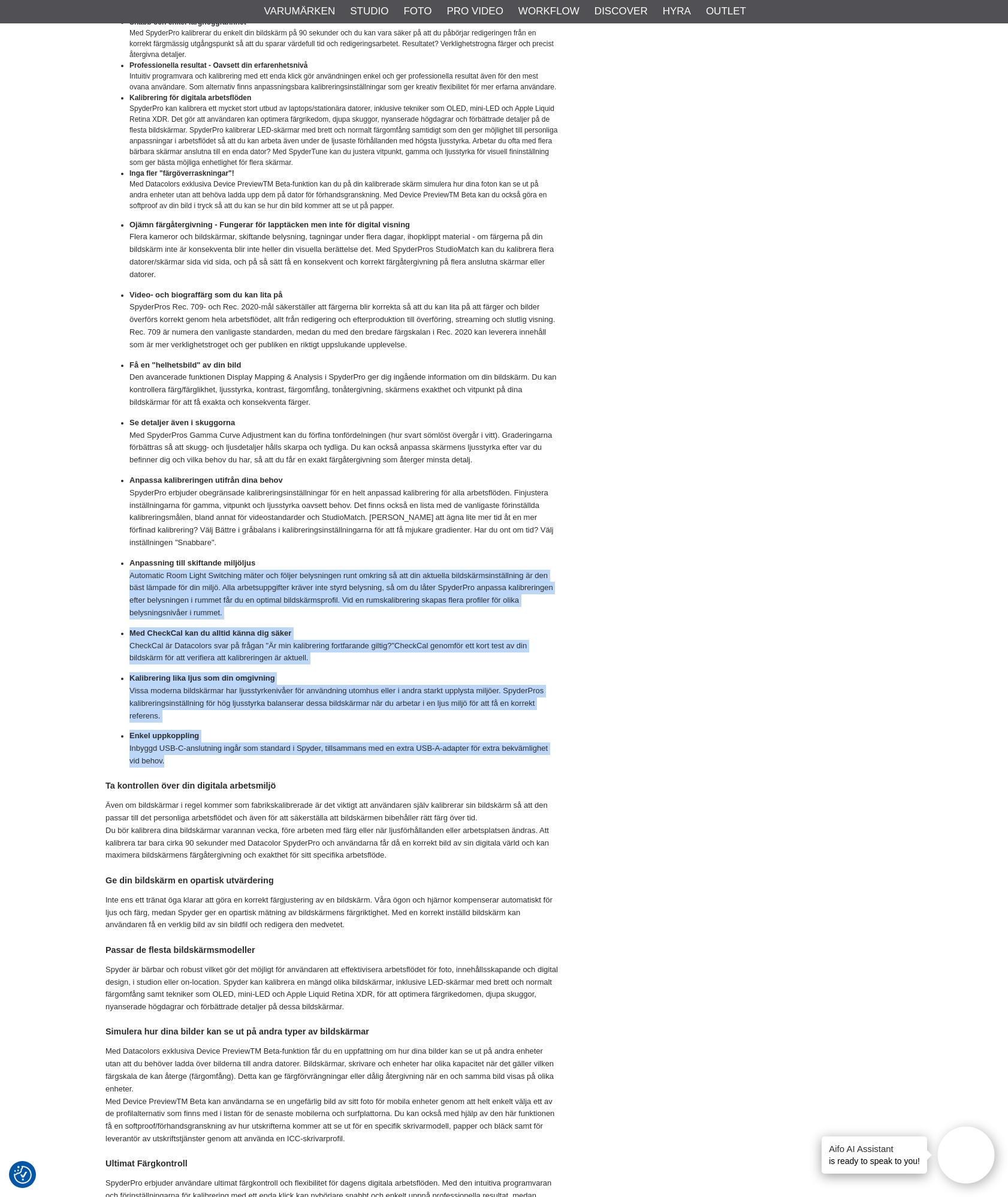
drag, startPoint x: 128, startPoint y: 570, endPoint x: 349, endPoint y: 764, distance: 294.1
click at [349, 764] on ul "Snabb och enkel färgnoggrannhet Med SpyderPro kalibrerar du enkelt din bildskär…" at bounding box center [331, 392] width 452 height 751
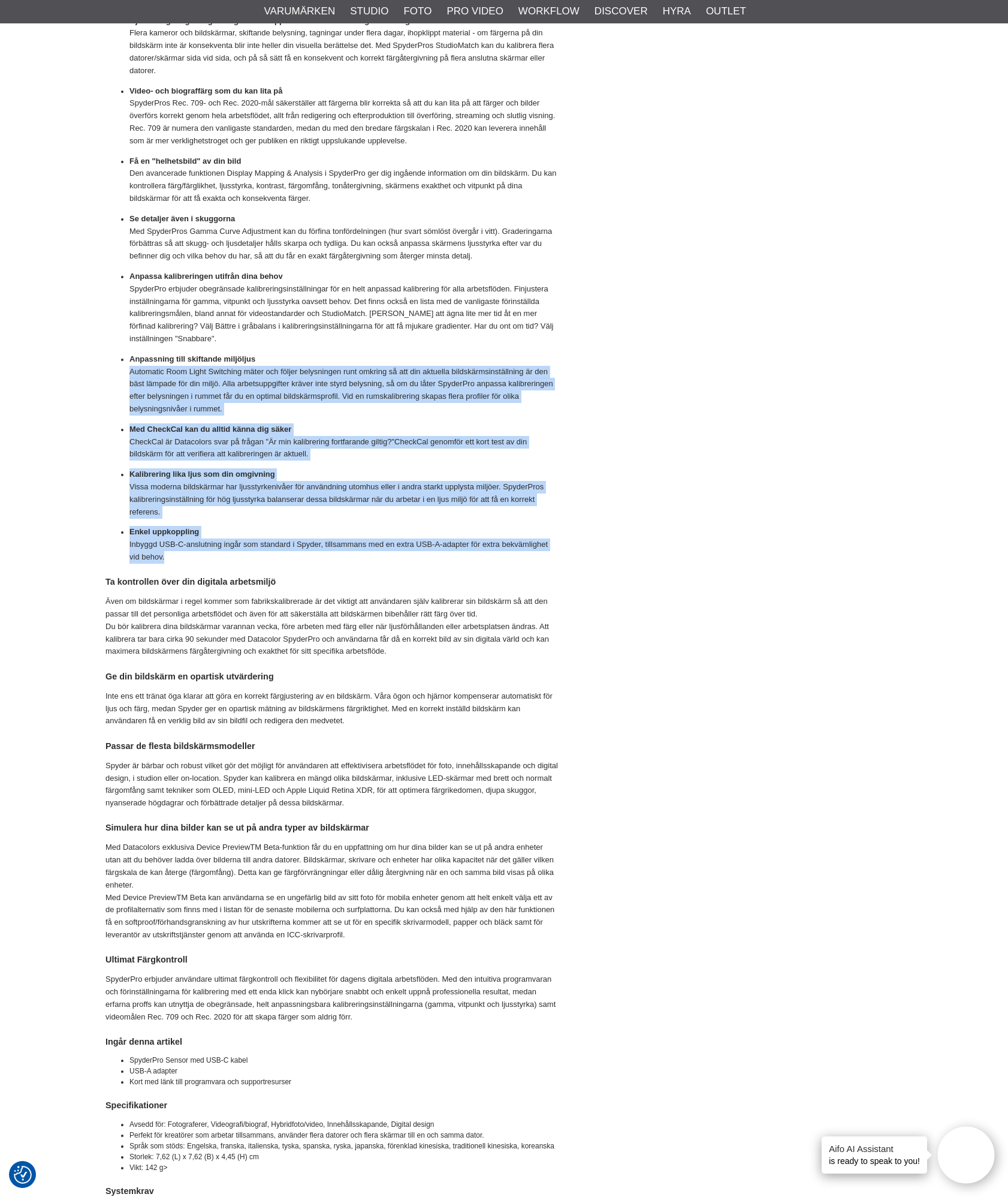
scroll to position [960, 0]
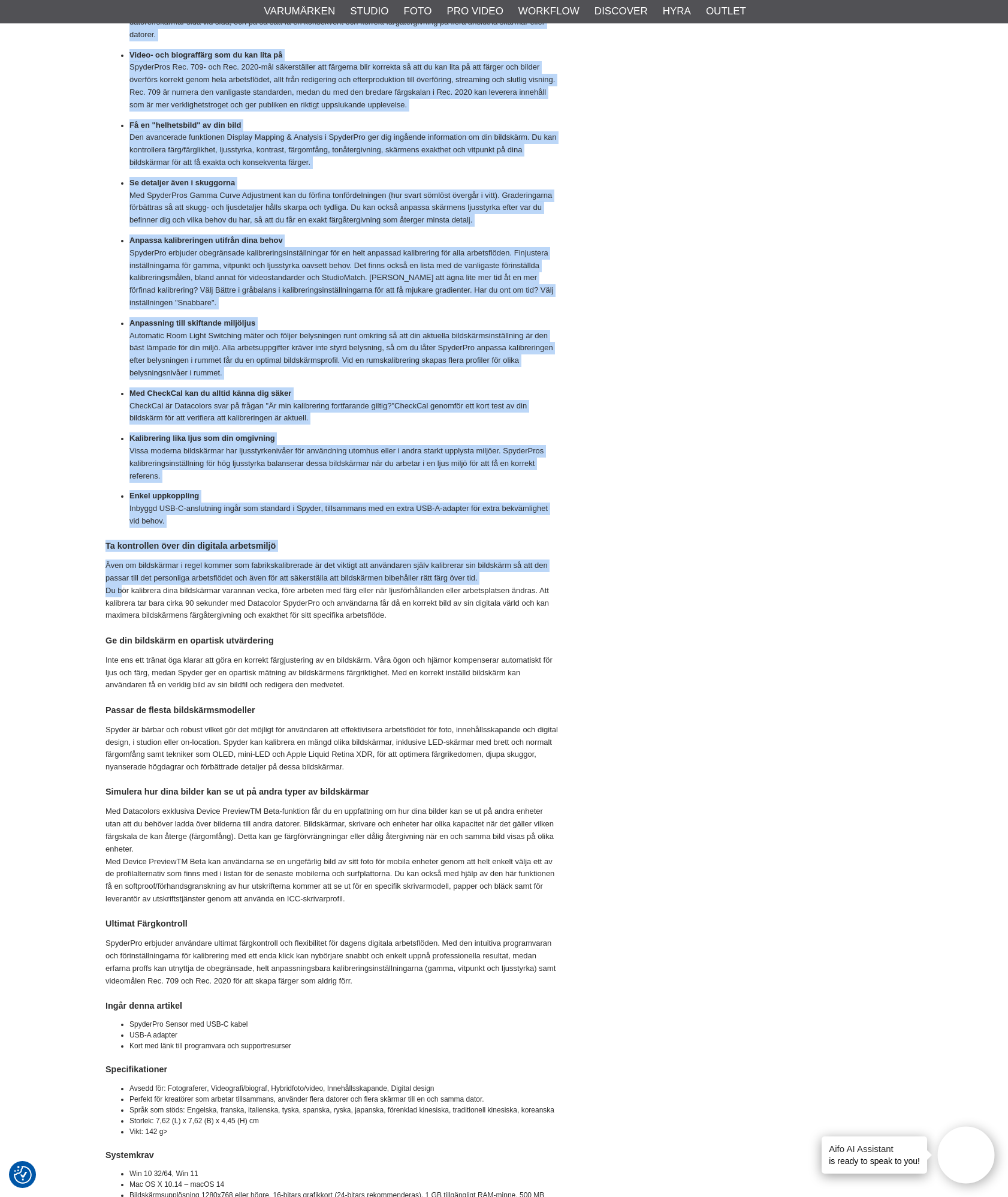
drag, startPoint x: 103, startPoint y: 564, endPoint x: 122, endPoint y: 587, distance: 29.8
click at [122, 587] on section "Datacolor SpyderPro | Avancerad bildskärmskalibrering Datacolor Spyder Pro | Bi…" at bounding box center [504, 1006] width 815 height 3690
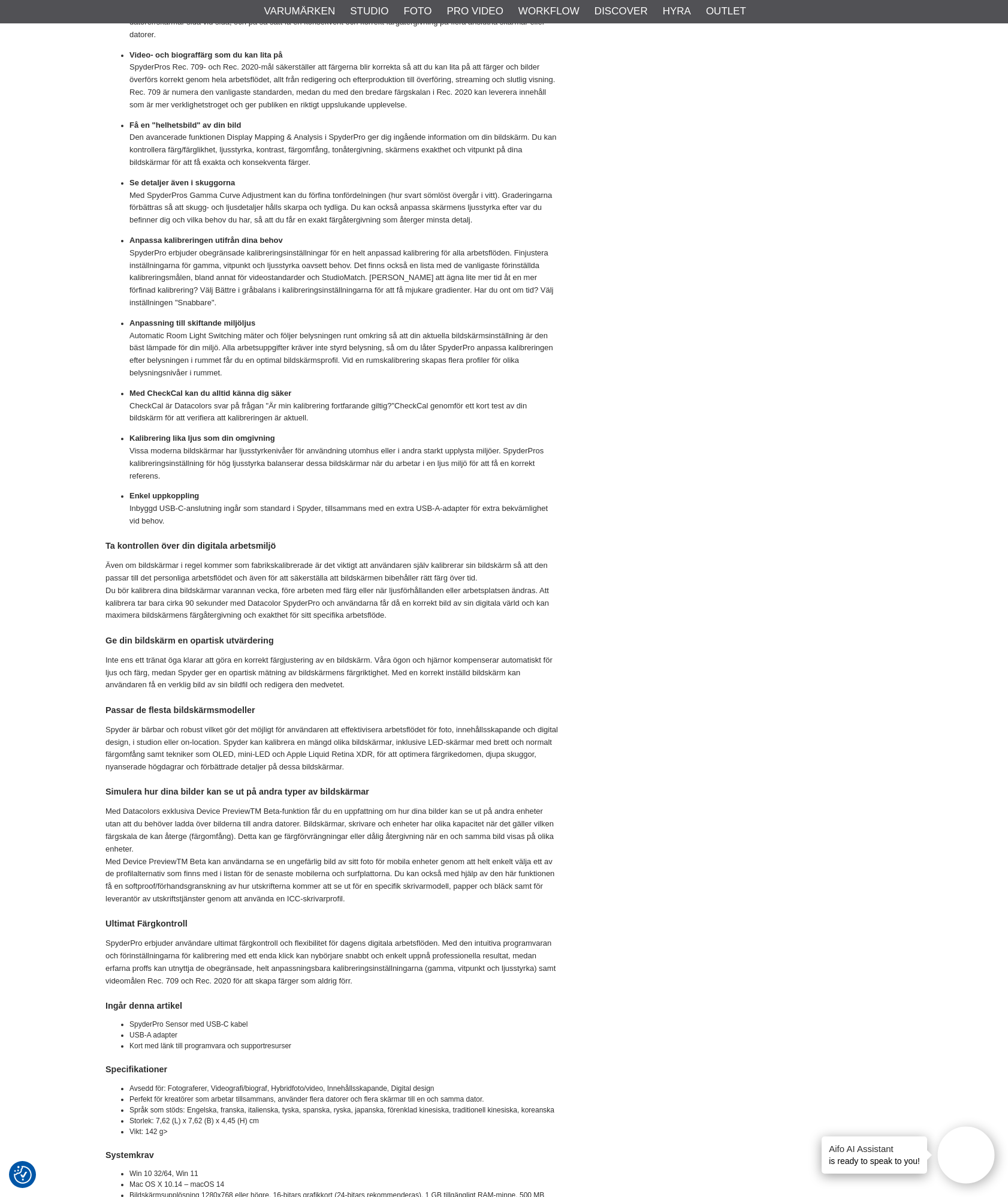
drag, startPoint x: 122, startPoint y: 587, endPoint x: 254, endPoint y: 606, distance: 133.4
click at [254, 606] on p "Även om bildskärmar i regel kommer som fabrikskalibrerade är det viktigt att an…" at bounding box center [331, 591] width 452 height 62
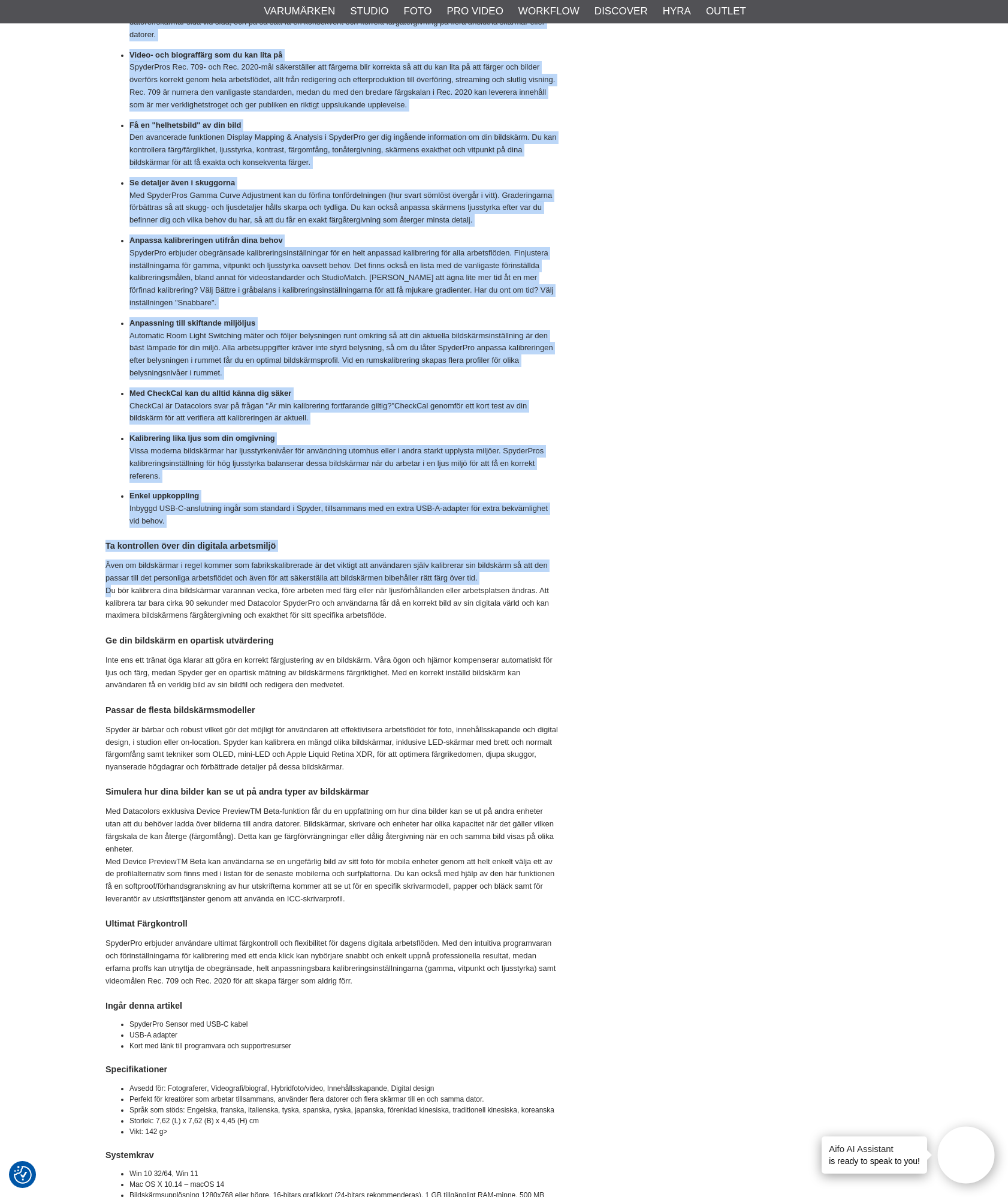
drag, startPoint x: 96, startPoint y: 566, endPoint x: 113, endPoint y: 586, distance: 26.2
click at [113, 586] on div "Start > Shop > Varumärken > Datacolor > Datacolor > Datacolor Spyder Pro | Bild…" at bounding box center [504, 1049] width 1008 height 3784
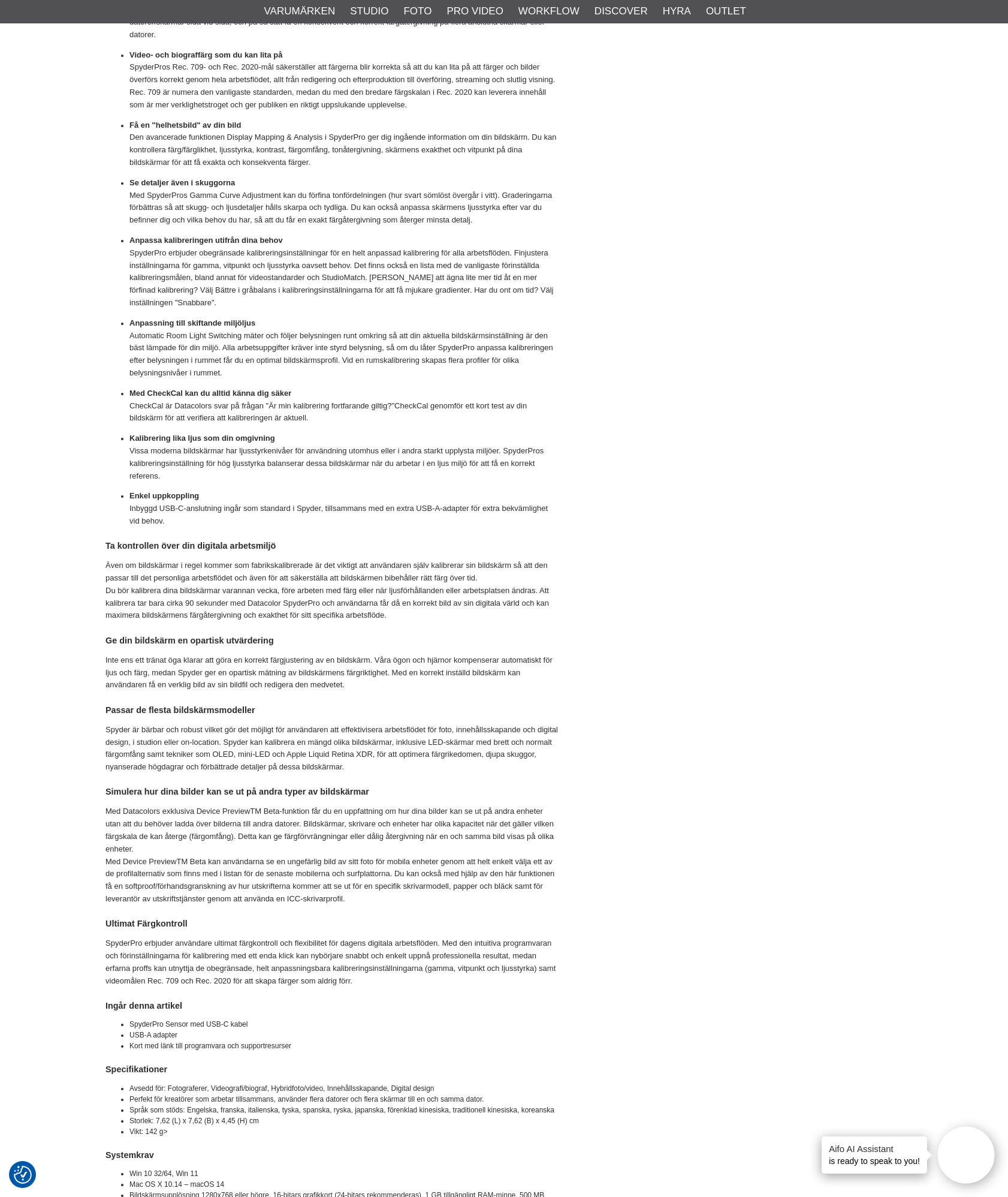
drag, startPoint x: 113, startPoint y: 586, endPoint x: 340, endPoint y: 607, distance: 228.0
click at [340, 607] on p "Även om bildskärmar i regel kommer som fabrikskalibrerade är det viktigt att an…" at bounding box center [331, 591] width 452 height 62
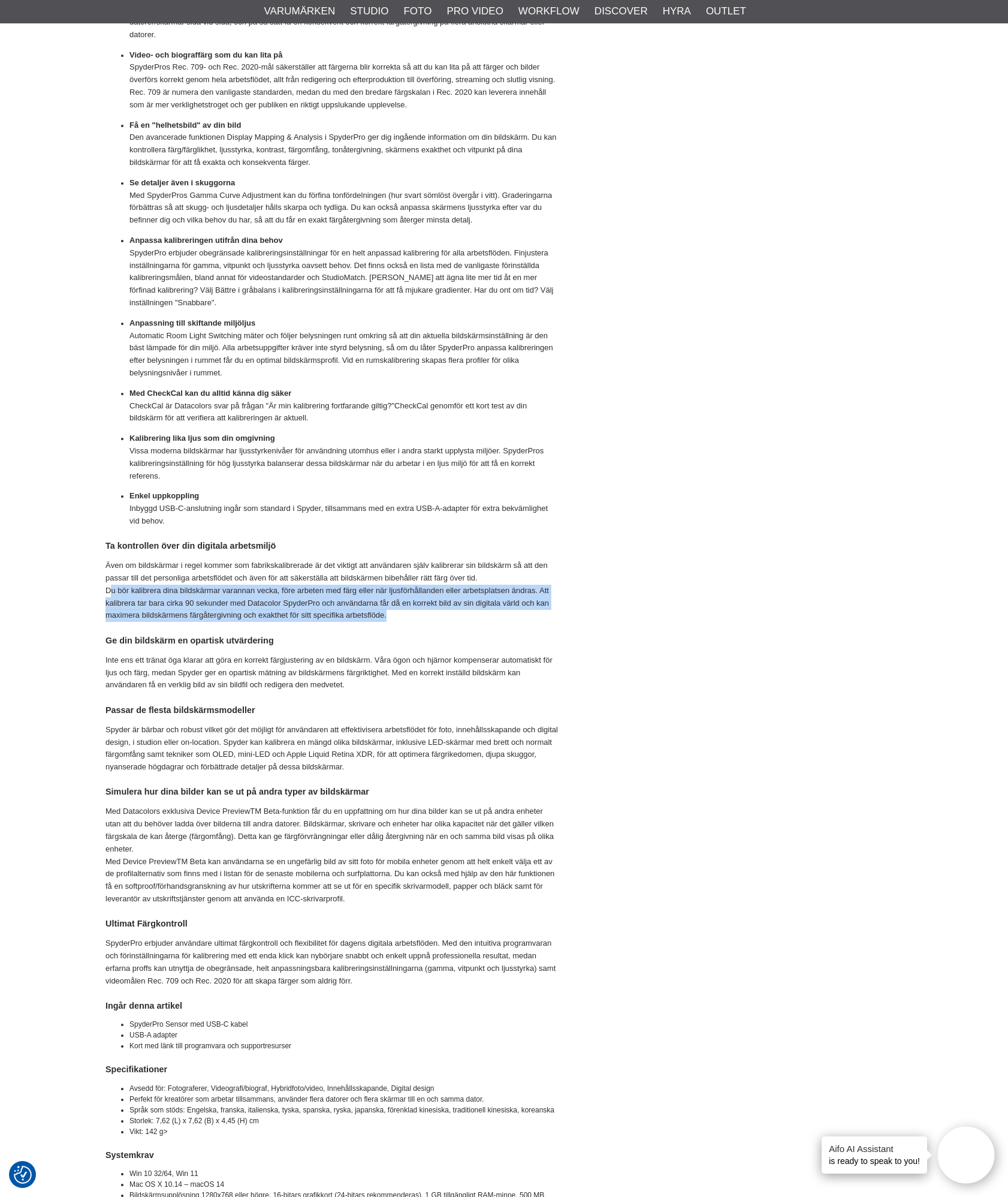
drag, startPoint x: 110, startPoint y: 584, endPoint x: 435, endPoint y: 616, distance: 326.6
click at [435, 616] on p "Även om bildskärmar i regel kommer som fabrikskalibrerade är det viktigt att an…" at bounding box center [331, 591] width 452 height 62
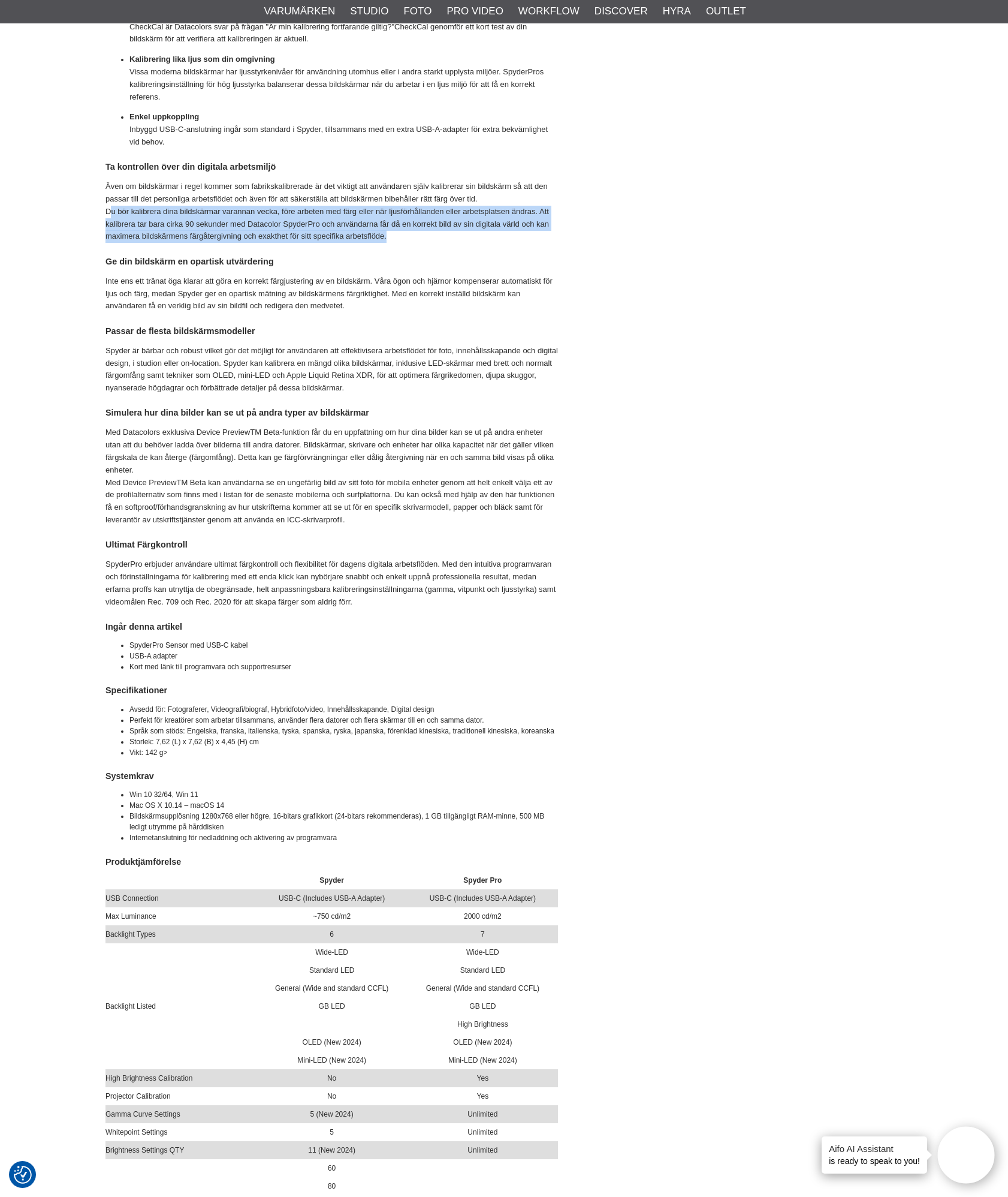
scroll to position [1319, 0]
